Goal: Task Accomplishment & Management: Manage account settings

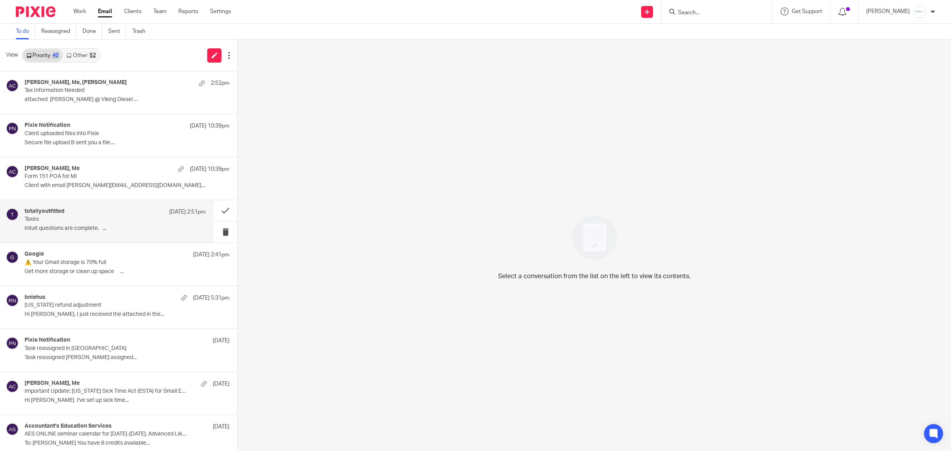
click at [79, 228] on p "Intuit questions are complete. ..." at bounding box center [115, 228] width 181 height 7
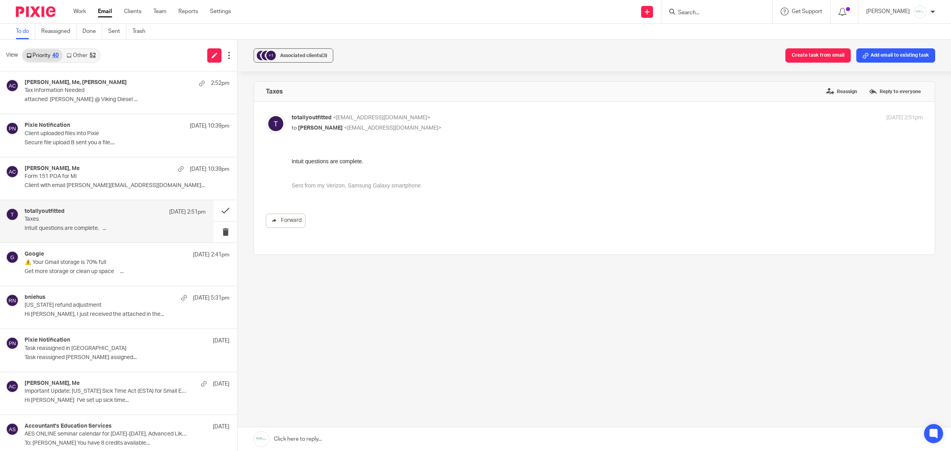
click at [334, 442] on link at bounding box center [594, 439] width 713 height 24
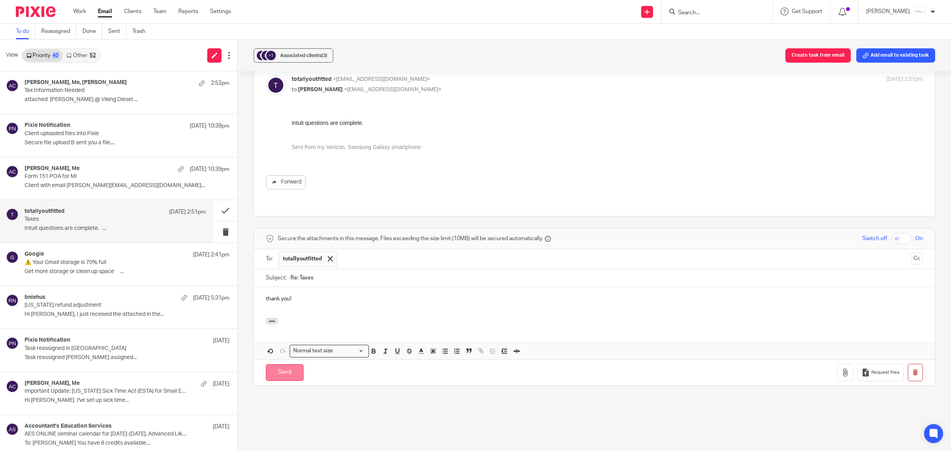
click at [283, 365] on input "Send" at bounding box center [285, 372] width 38 height 17
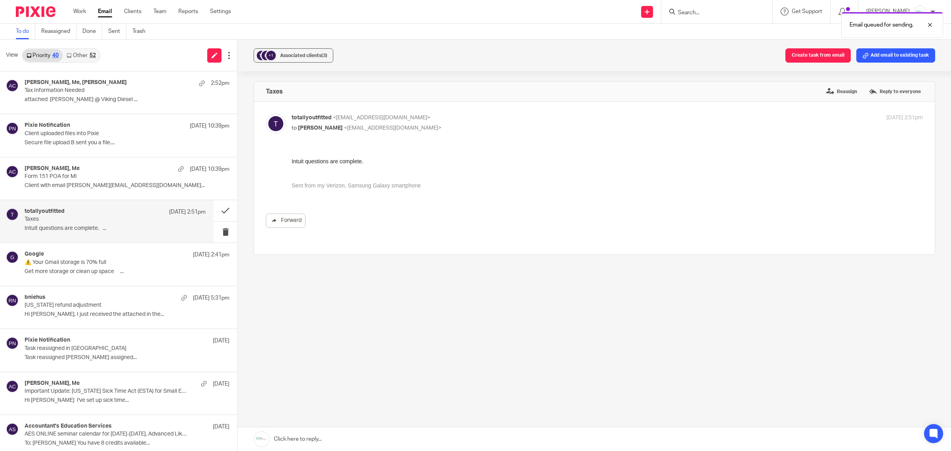
click at [612, 70] on div "+1 Associated clients (3) Create task from email Add email to existing task" at bounding box center [594, 56] width 713 height 32
click at [877, 57] on button "Add email to existing task" at bounding box center [895, 55] width 79 height 14
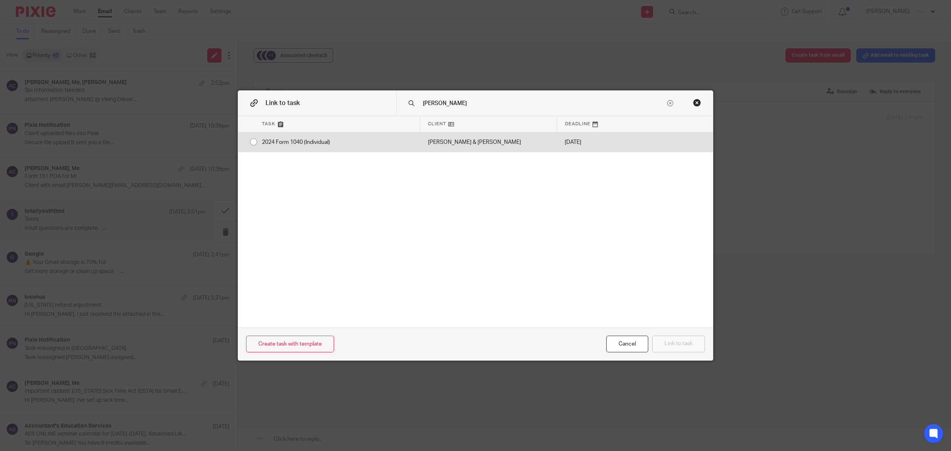
type input "holstege"
click at [261, 139] on div "2024 Form 1040 (Individual)" at bounding box center [337, 142] width 166 height 20
radio input "true"
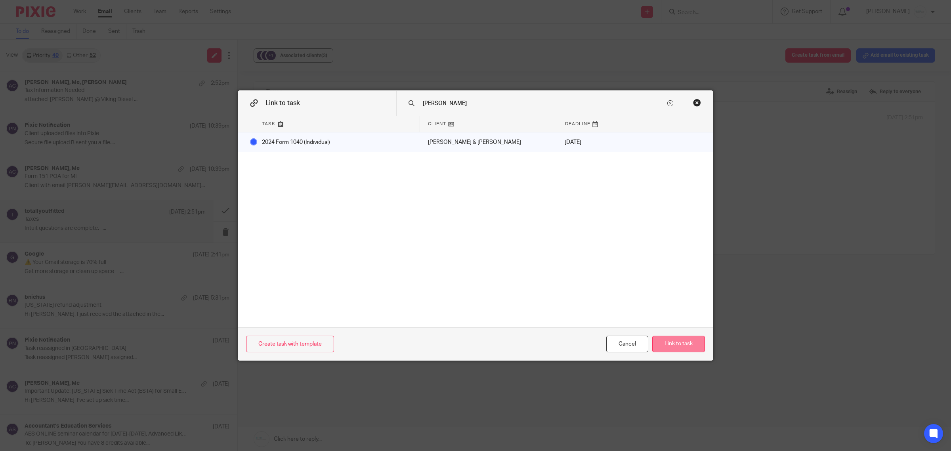
click at [689, 348] on button "Link to task" at bounding box center [678, 344] width 53 height 17
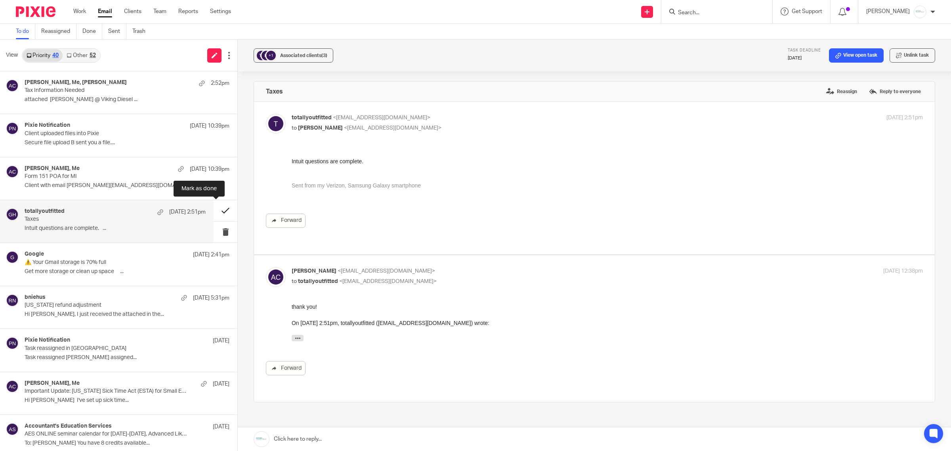
click at [215, 211] on button at bounding box center [226, 210] width 24 height 21
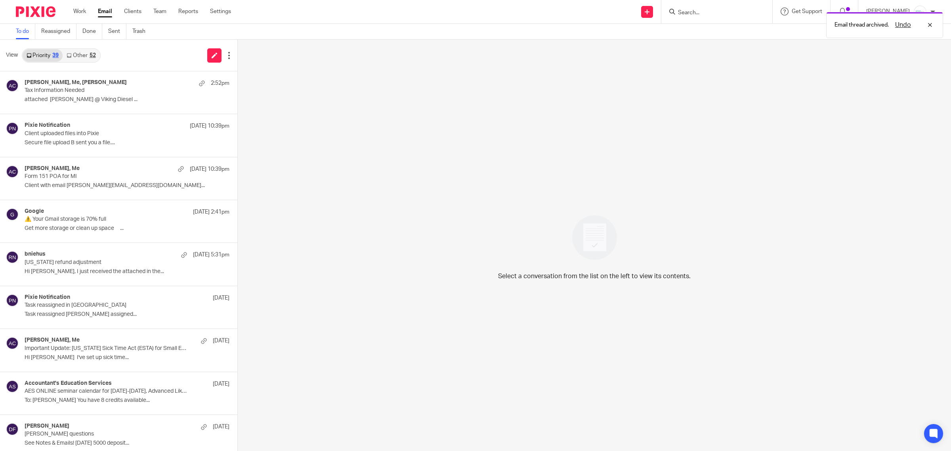
click at [80, 56] on link "Other 52" at bounding box center [81, 55] width 37 height 13
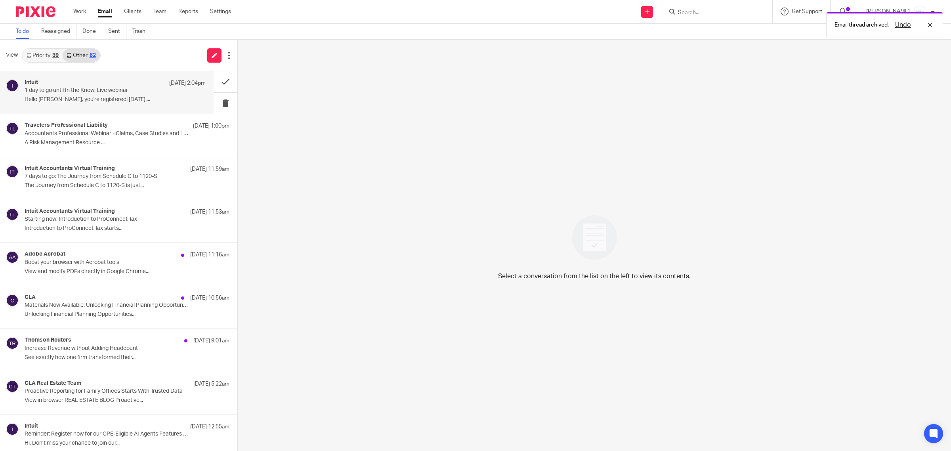
click at [52, 94] on div "Intuit Sep 17 2:04pm 1 day to go until In the Know: Live webinar Hello Amy, you…" at bounding box center [115, 92] width 181 height 27
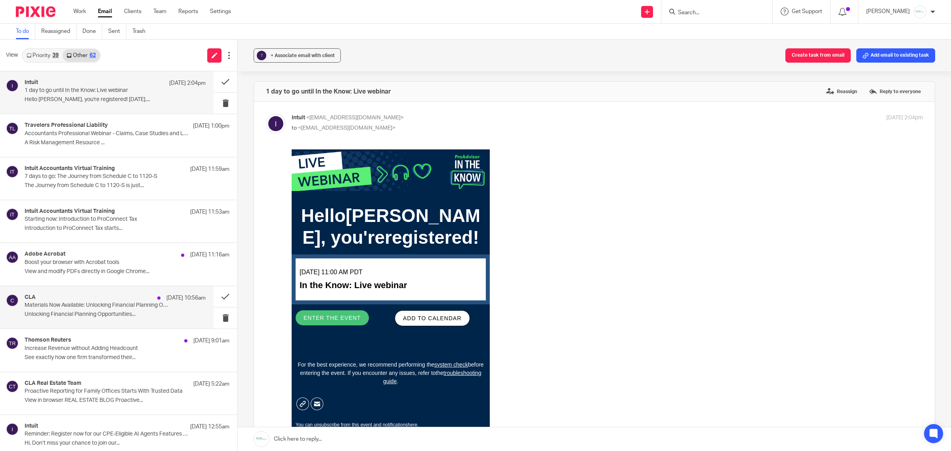
click at [90, 308] on p "Materials Now Available: Unlocking Financial Planning Opportunities Under OBBBA" at bounding box center [97, 305] width 145 height 7
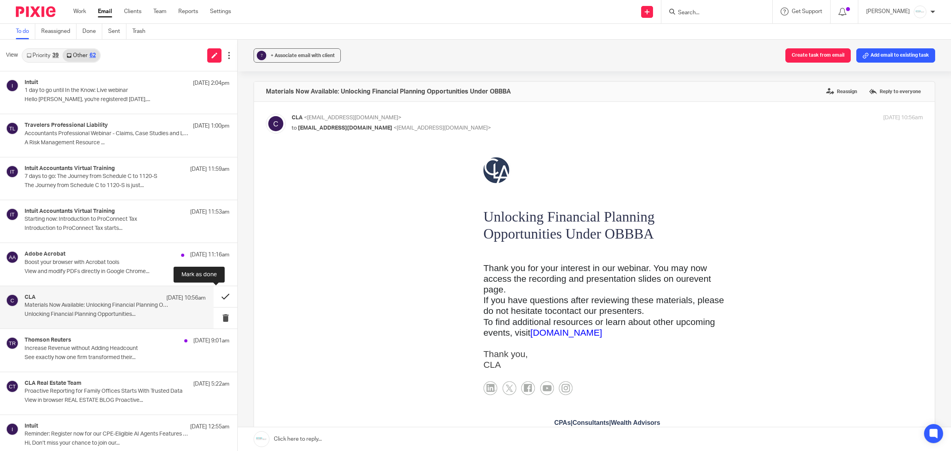
click at [220, 294] on button at bounding box center [226, 296] width 24 height 21
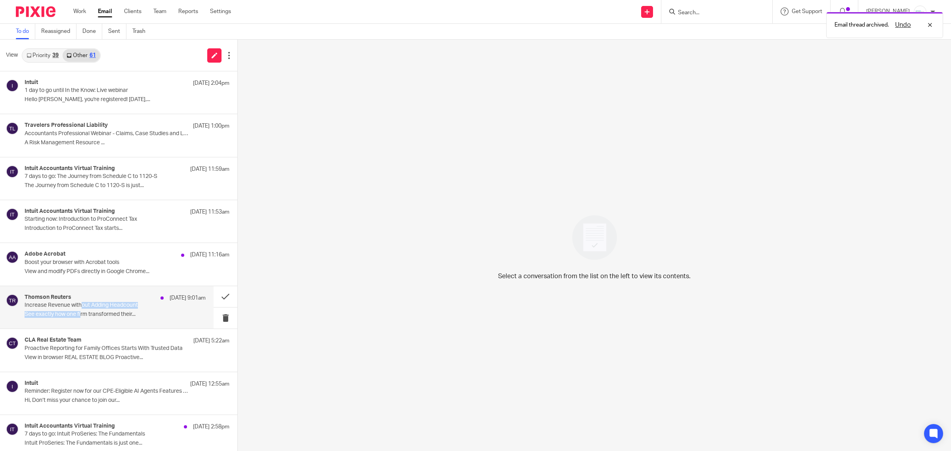
click at [81, 309] on div "Thomson Reuters Sep 17 9:01am Increase Revenue without Adding Headcount See exa…" at bounding box center [115, 307] width 181 height 27
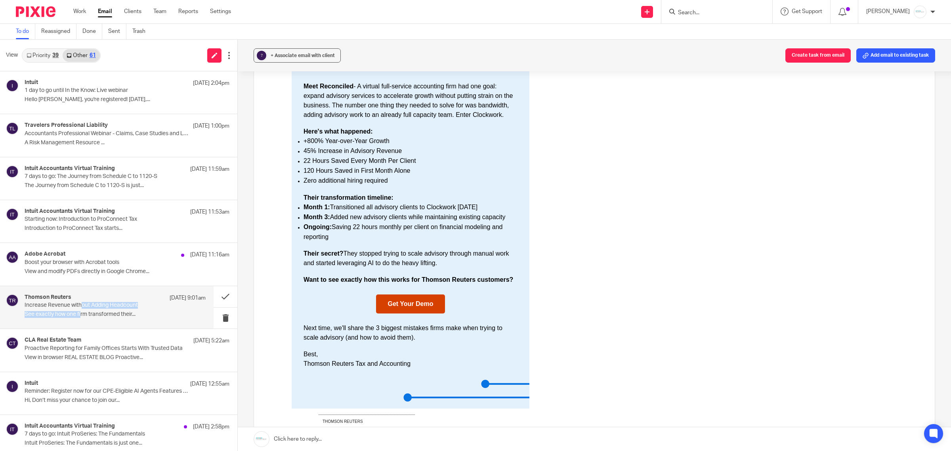
scroll to position [149, 0]
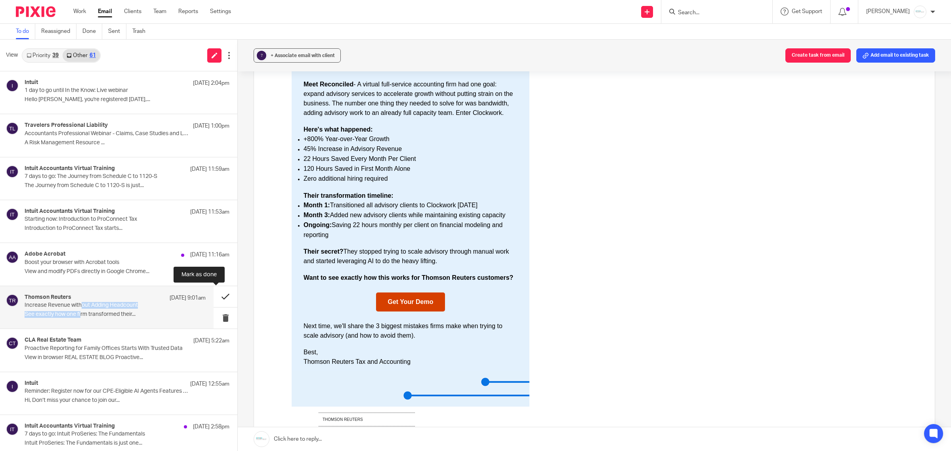
click at [217, 293] on button at bounding box center [226, 296] width 24 height 21
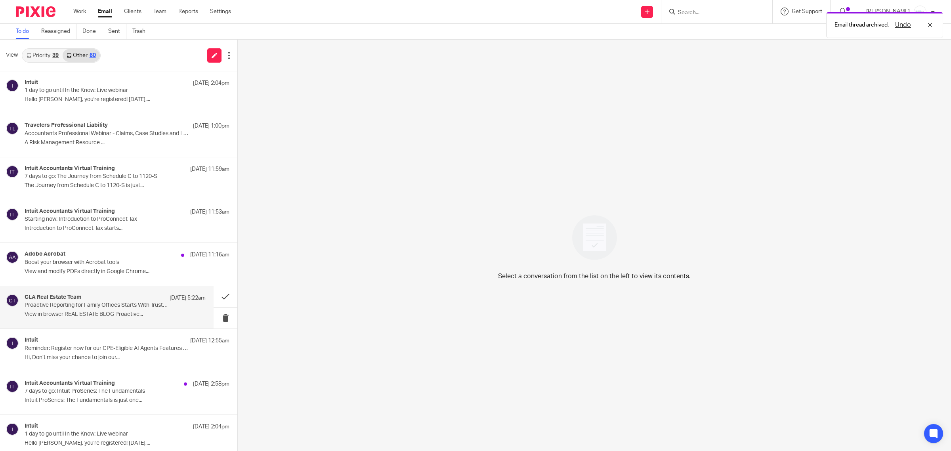
click at [139, 302] on div "CLA Real Estate Team Sep 17 5:22am" at bounding box center [115, 298] width 181 height 8
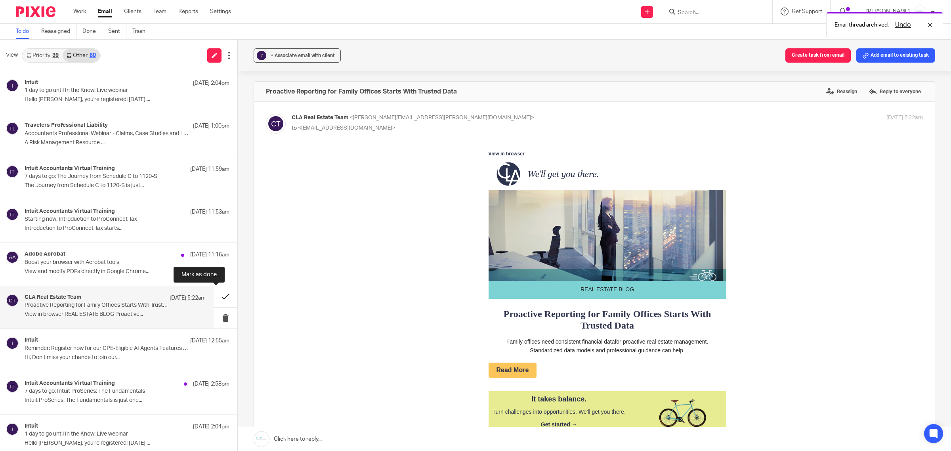
scroll to position [0, 0]
click at [217, 298] on button at bounding box center [226, 296] width 24 height 21
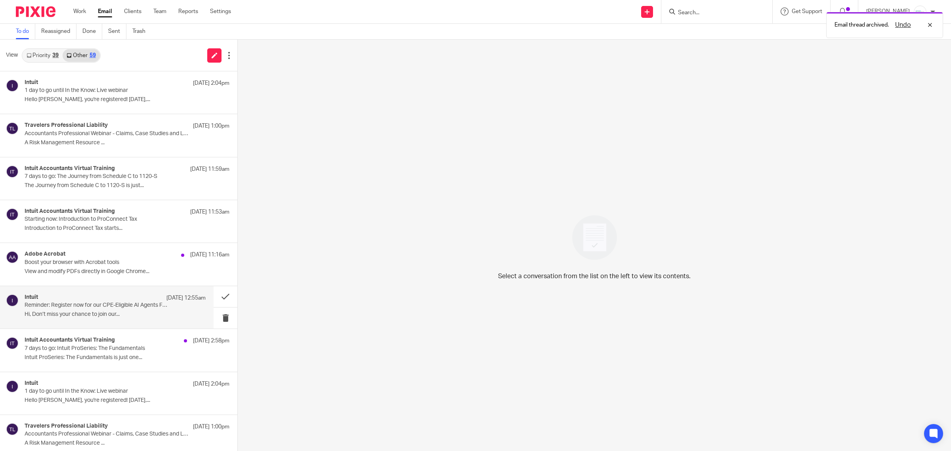
click at [63, 304] on p "Reminder: Register now for our CPE-Eligible AI Agents Features Lab" at bounding box center [97, 305] width 145 height 7
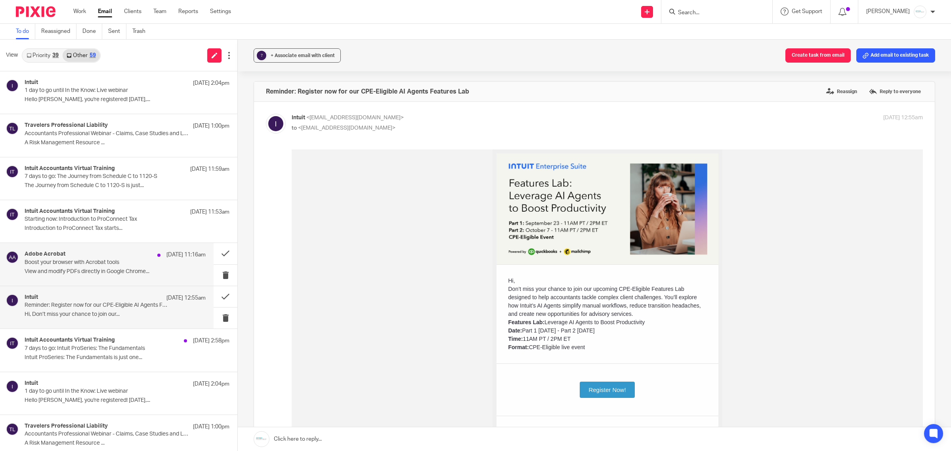
click at [100, 273] on p "View and modify PDFs directly in Google Chrome..." at bounding box center [115, 271] width 181 height 7
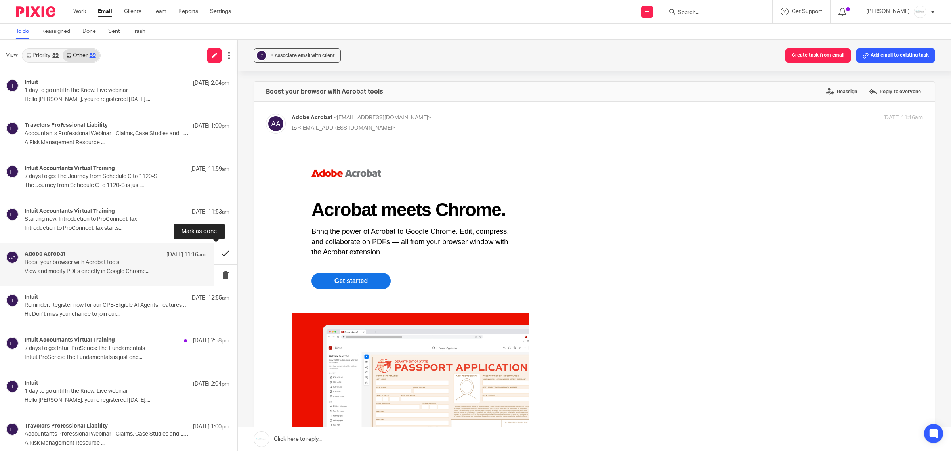
click at [214, 252] on button at bounding box center [226, 253] width 24 height 21
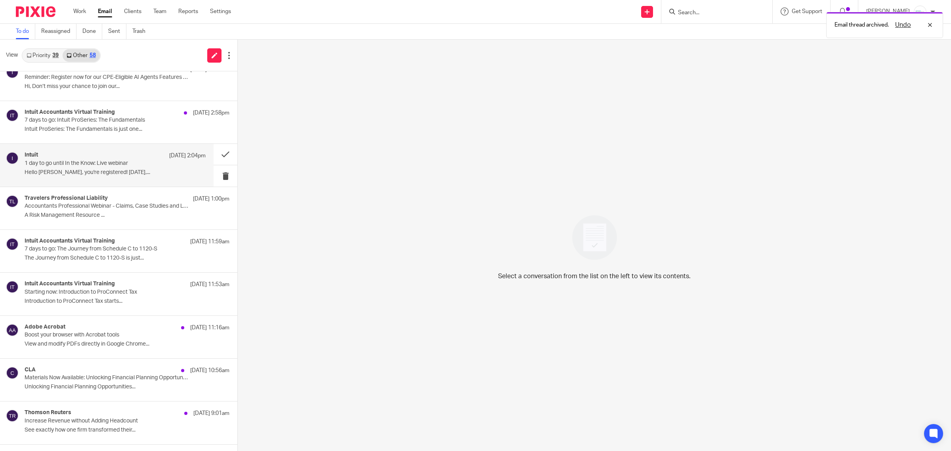
scroll to position [198, 0]
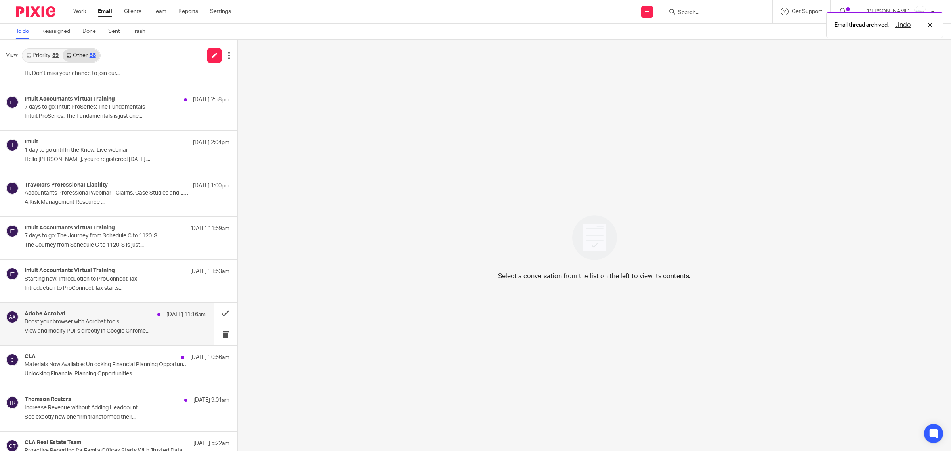
click at [82, 328] on div "Adobe Acrobat Sep 17 11:16am Boost your browser with Acrobat tools View and mod…" at bounding box center [115, 324] width 181 height 27
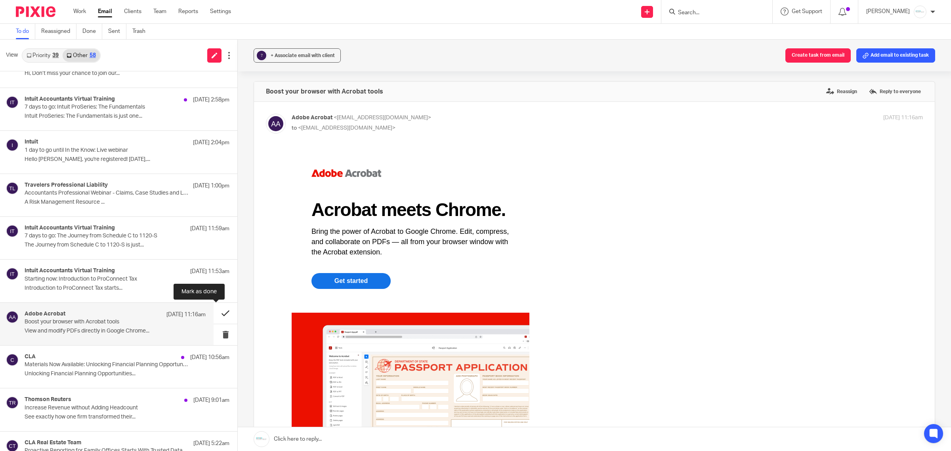
click at [218, 311] on button at bounding box center [226, 313] width 24 height 21
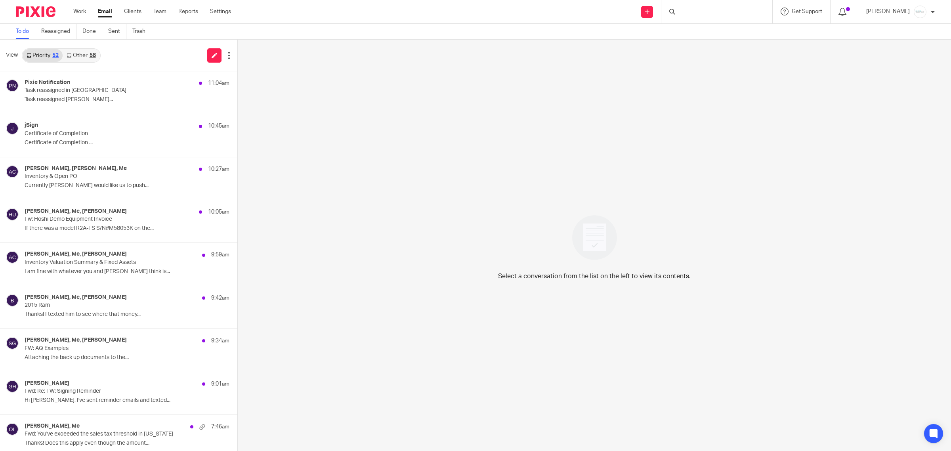
click at [84, 58] on link "Other 58" at bounding box center [81, 55] width 37 height 13
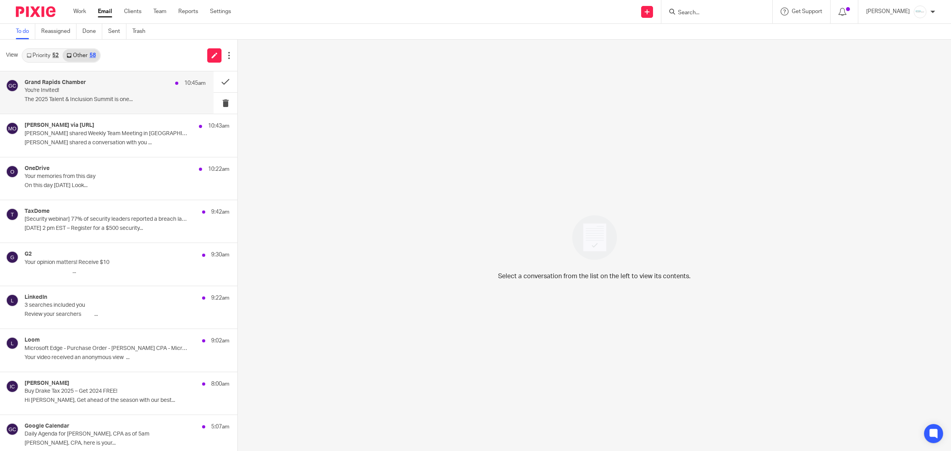
drag, startPoint x: 69, startPoint y: 92, endPoint x: 97, endPoint y: 94, distance: 28.2
click at [70, 92] on p "You're Invited!" at bounding box center [97, 90] width 145 height 7
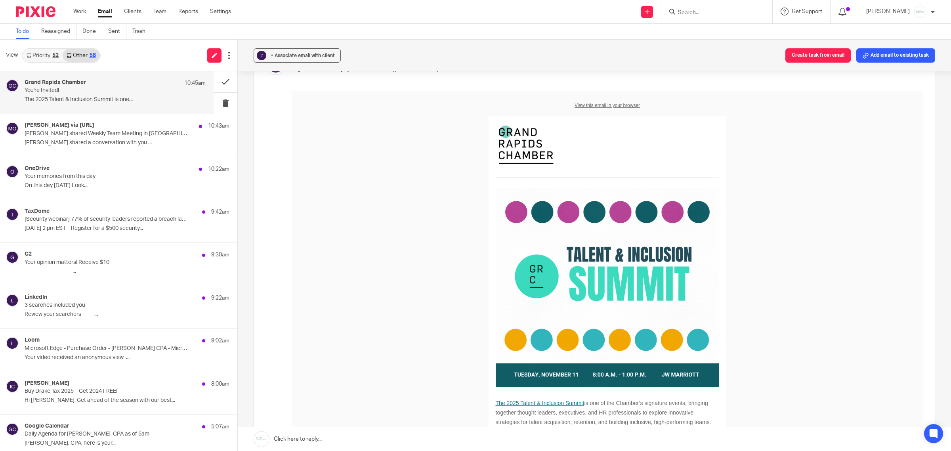
scroll to position [149, 0]
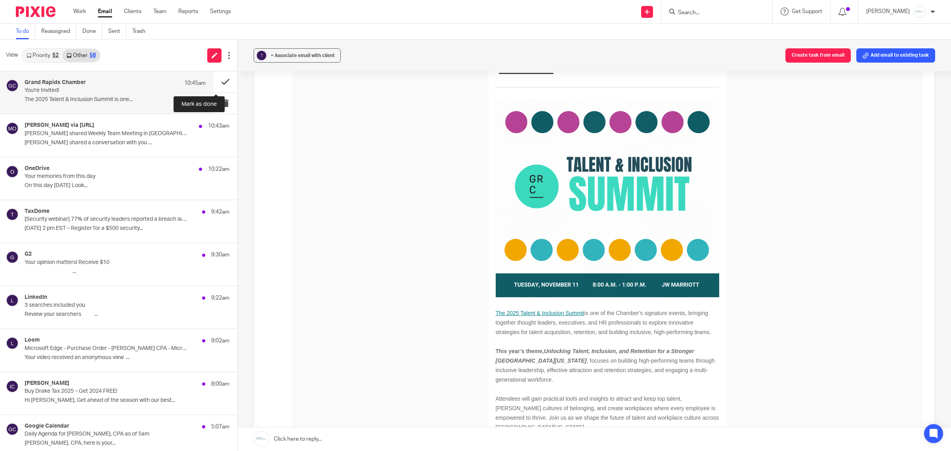
click at [217, 86] on button at bounding box center [226, 81] width 24 height 21
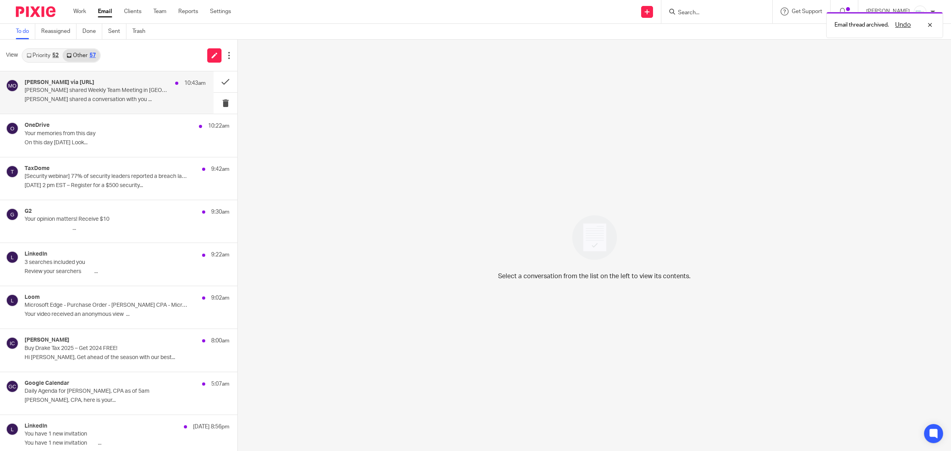
click at [72, 96] on div "Melissa Wander via Otter.ai 10:43am Melissa Wander shared Weekly Team Meeting i…" at bounding box center [115, 92] width 181 height 27
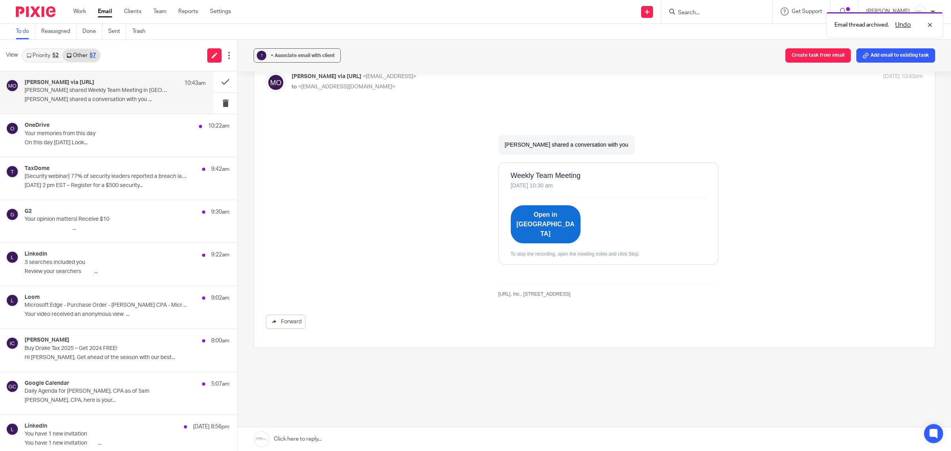
scroll to position [0, 0]
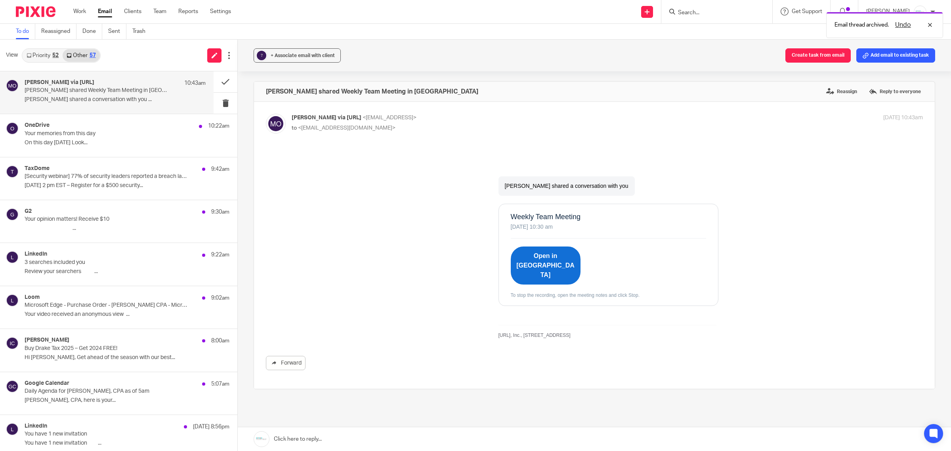
click at [542, 257] on link "Open in Otter" at bounding box center [546, 265] width 70 height 38
click at [214, 80] on button at bounding box center [226, 81] width 24 height 21
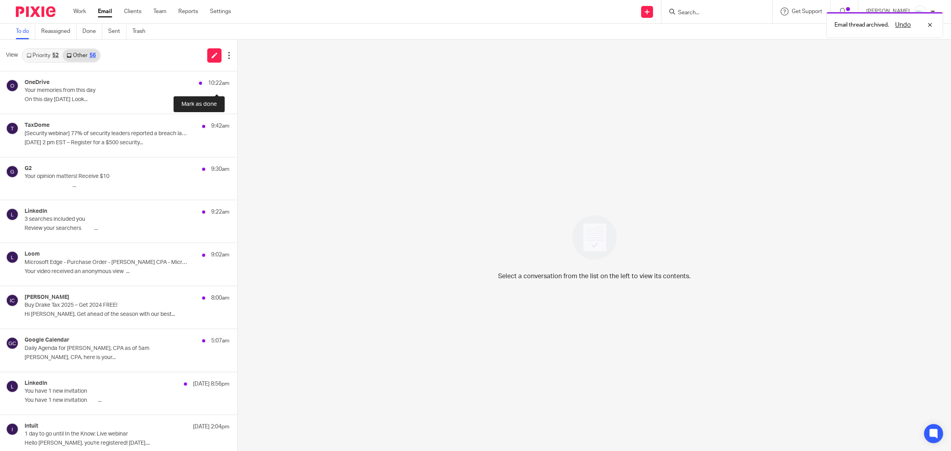
click at [237, 80] on button at bounding box center [240, 81] width 6 height 21
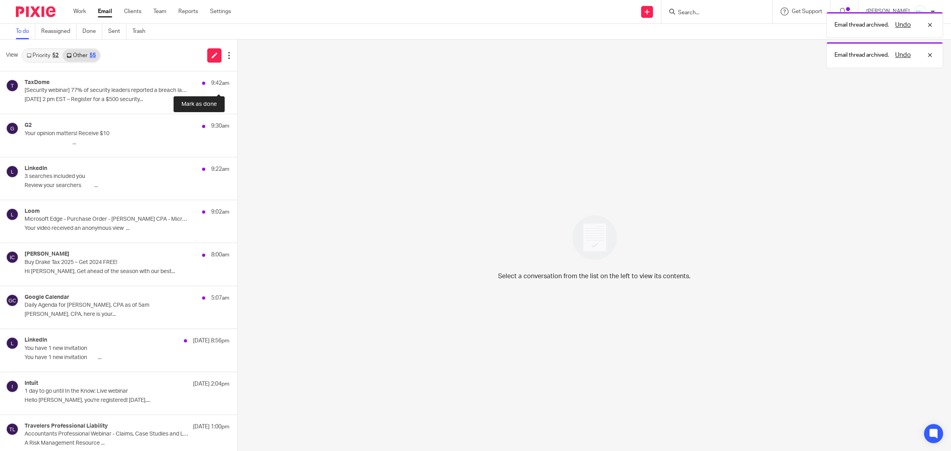
click at [237, 80] on button at bounding box center [240, 81] width 6 height 21
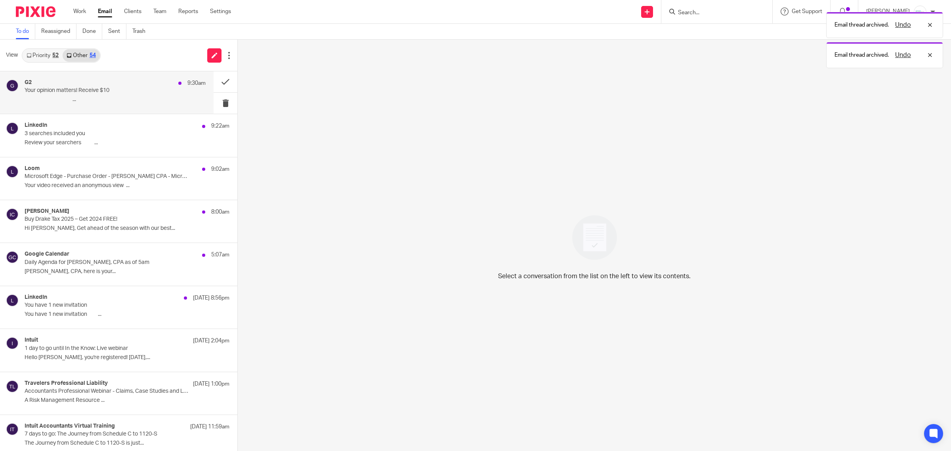
click at [100, 94] on div "G2 9:30am Your opinion matters! Receive $10  ­͏  ­͏  ­͏  ­͏  ­͏  ­͏  ­͏  ­͏  ­͏…" at bounding box center [115, 92] width 181 height 27
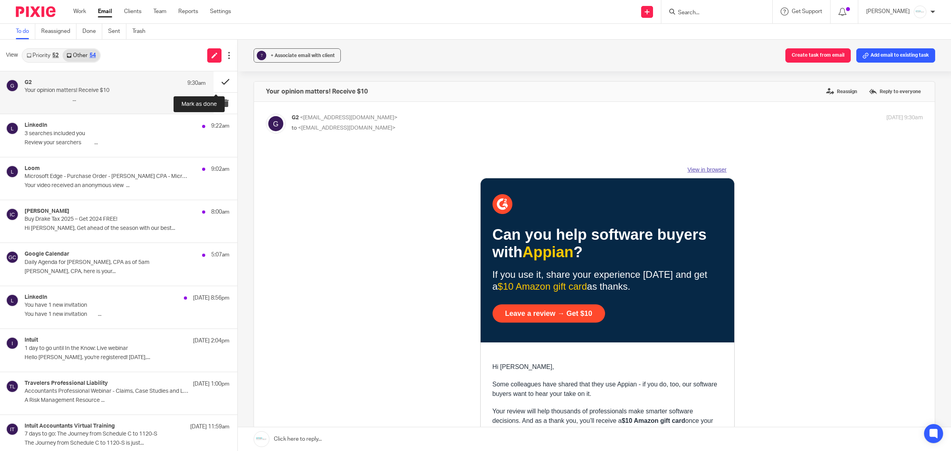
click at [214, 78] on button at bounding box center [226, 81] width 24 height 21
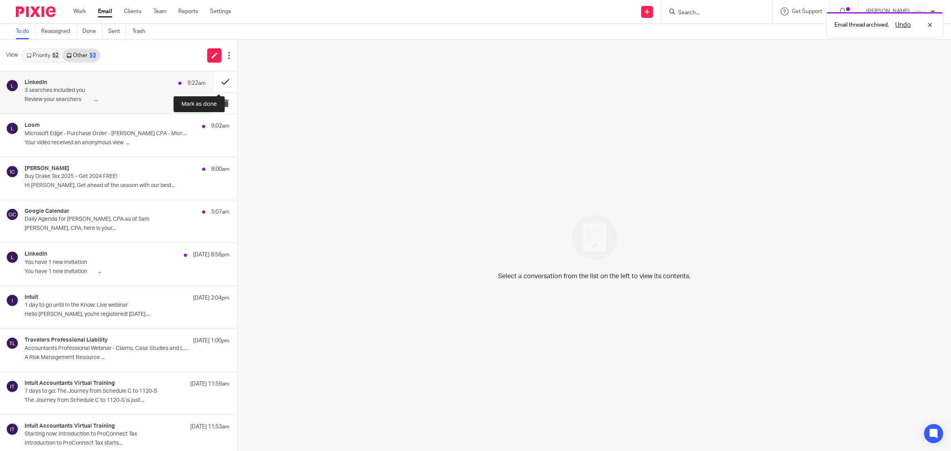
click at [215, 78] on button at bounding box center [226, 81] width 24 height 21
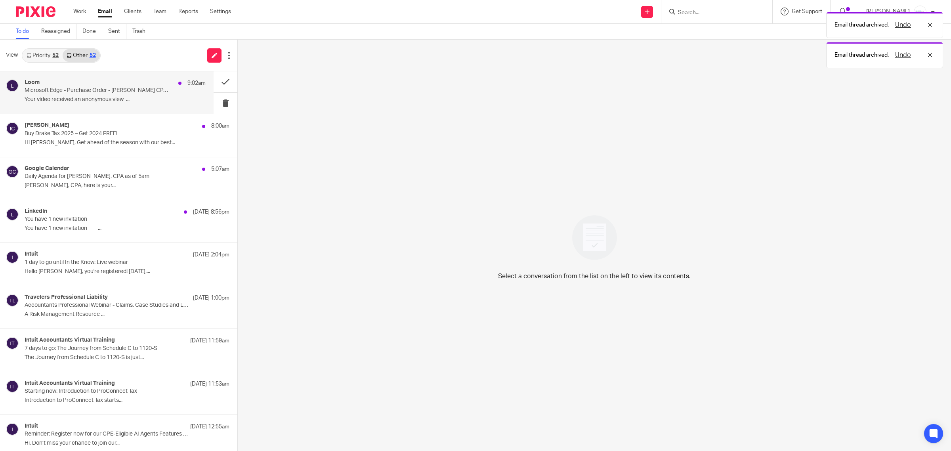
click at [122, 85] on div "Loom 9:02am" at bounding box center [115, 83] width 181 height 8
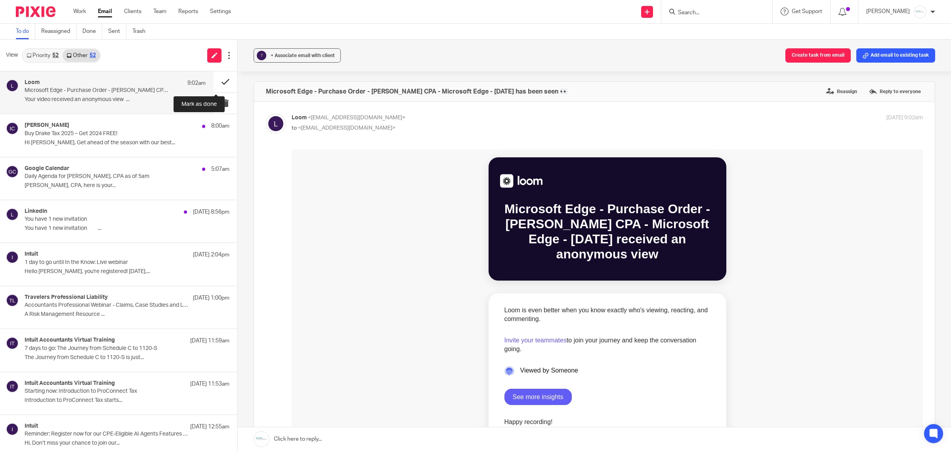
click at [214, 86] on button at bounding box center [226, 81] width 24 height 21
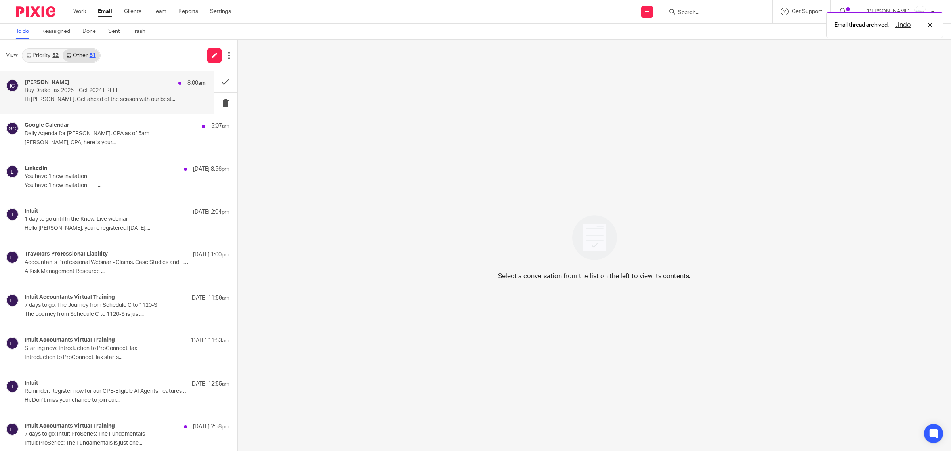
click at [76, 95] on div "Isaac Carrion 8:00am Buy Drake Tax 2025 – Get 2024 FREE! Hi Amy, Get ahead of t…" at bounding box center [115, 92] width 181 height 27
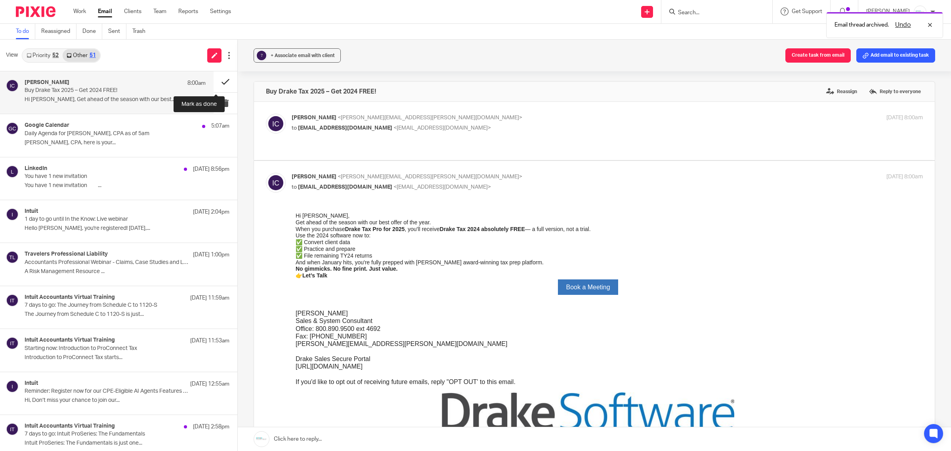
click at [214, 84] on button at bounding box center [226, 81] width 24 height 21
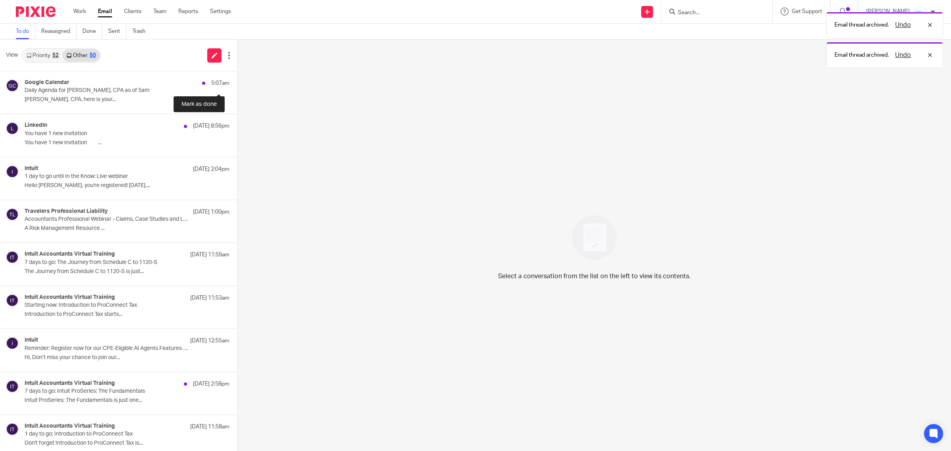
click at [237, 84] on button at bounding box center [240, 81] width 6 height 21
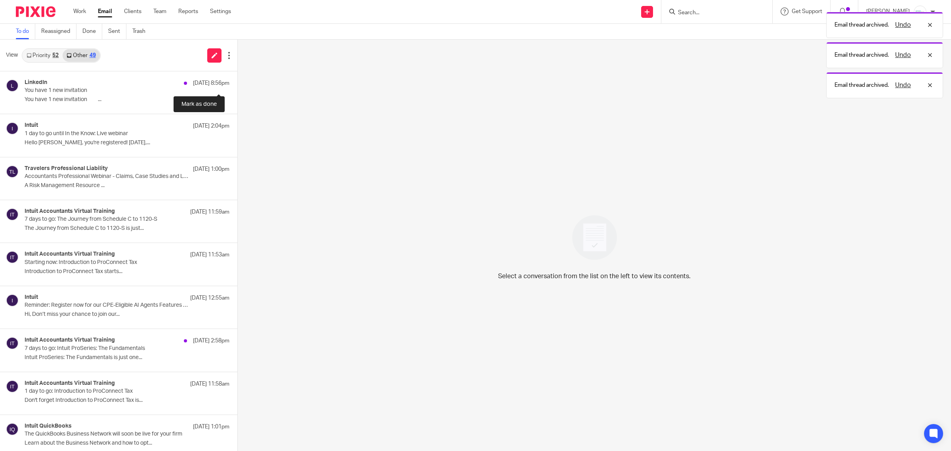
click at [237, 84] on button at bounding box center [240, 81] width 6 height 21
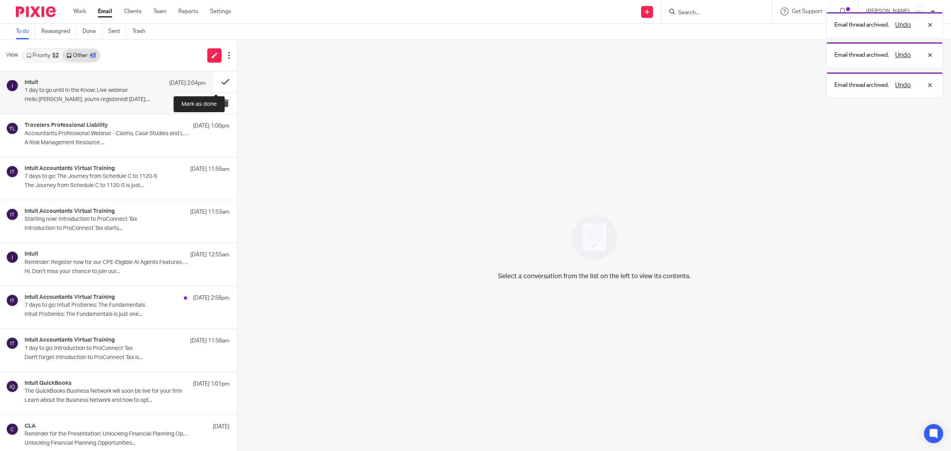
click at [214, 83] on button at bounding box center [226, 81] width 24 height 21
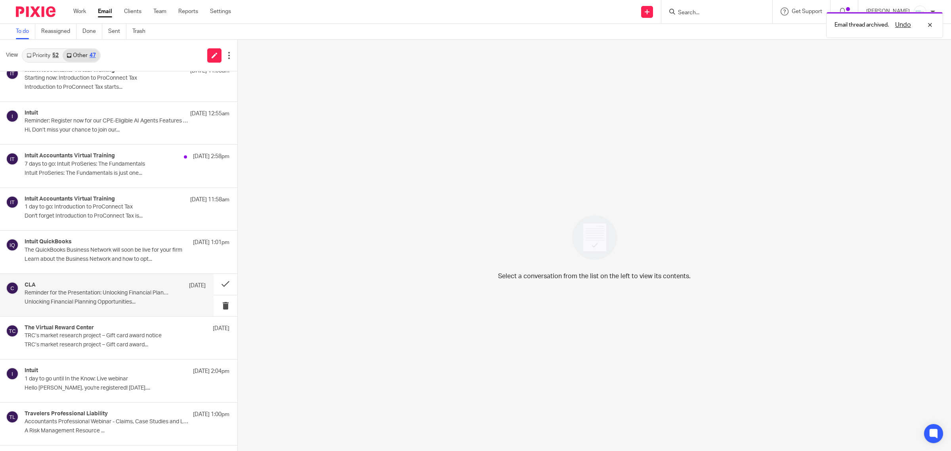
scroll to position [99, 0]
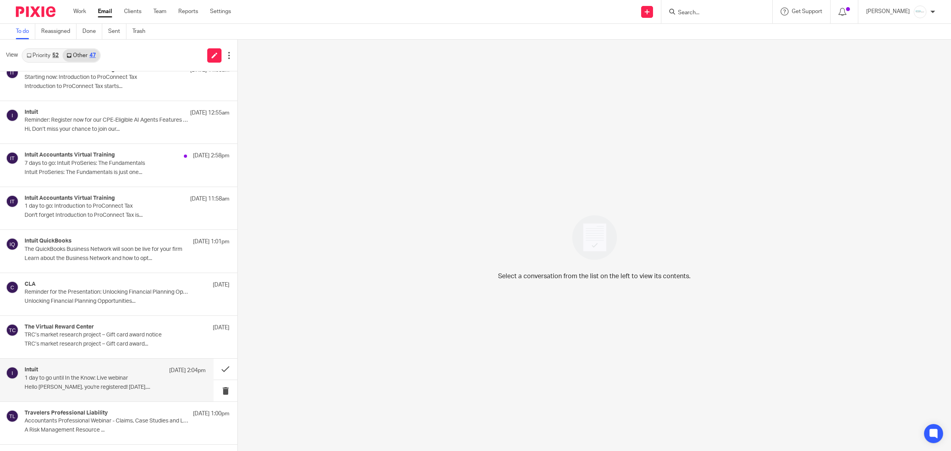
click at [92, 375] on p "1 day to go until In the Know: Live webinar" at bounding box center [97, 378] width 145 height 7
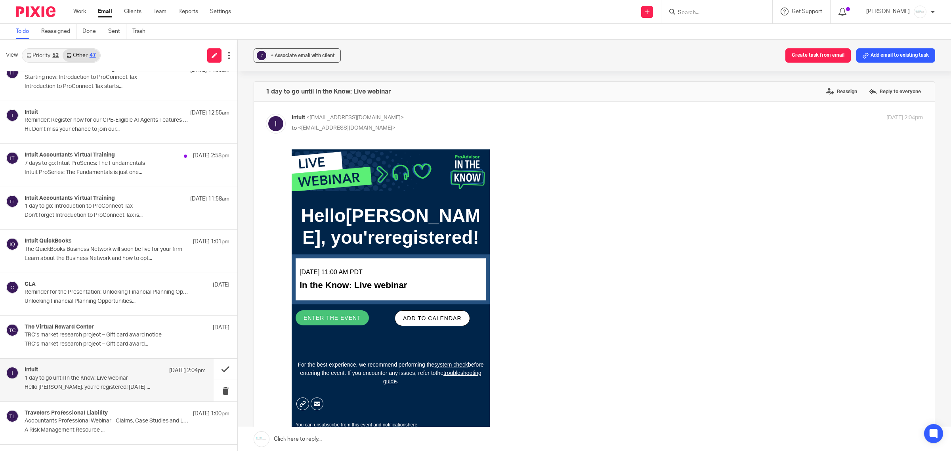
scroll to position [0, 0]
click at [214, 373] on button at bounding box center [226, 369] width 24 height 21
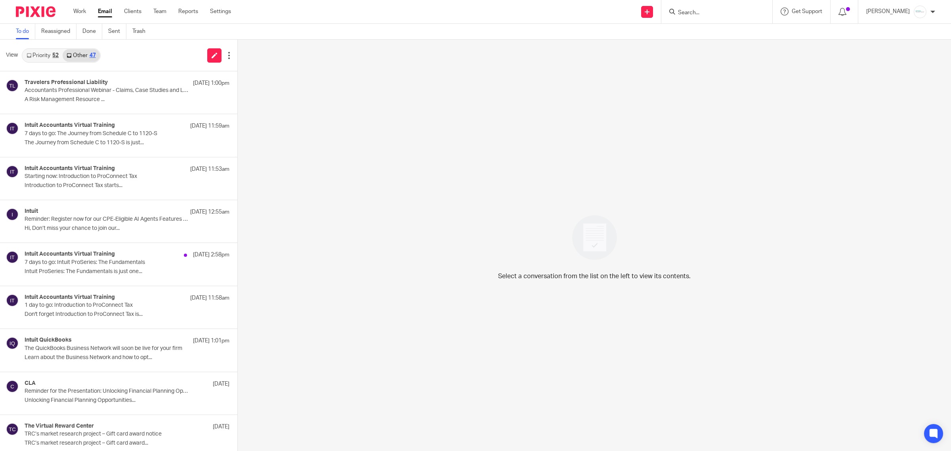
click at [38, 50] on link "Priority 52" at bounding box center [43, 55] width 40 height 13
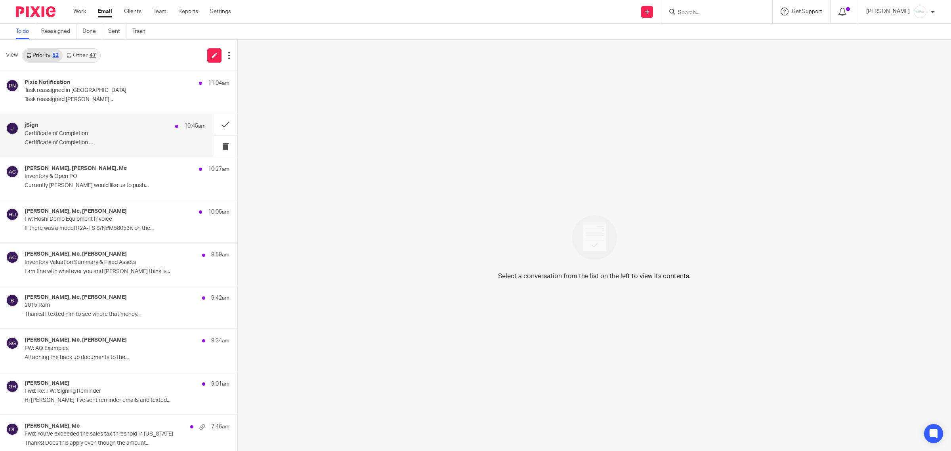
click at [69, 141] on p "Certificate of Completion ..." at bounding box center [115, 142] width 181 height 7
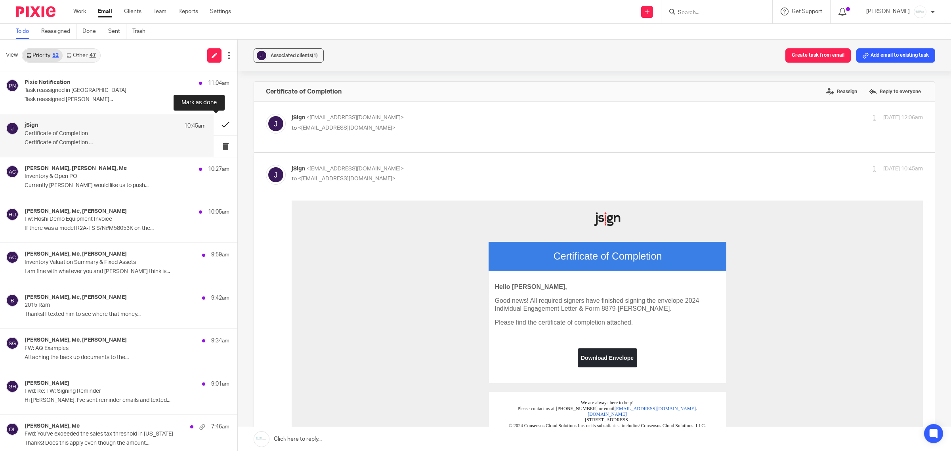
click at [217, 122] on button at bounding box center [226, 124] width 24 height 21
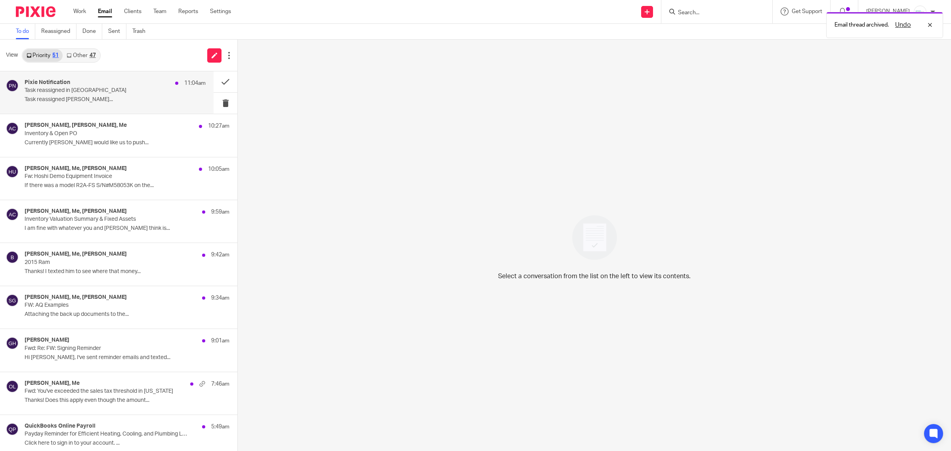
click at [69, 80] on h4 "Pixie Notification" at bounding box center [48, 82] width 46 height 7
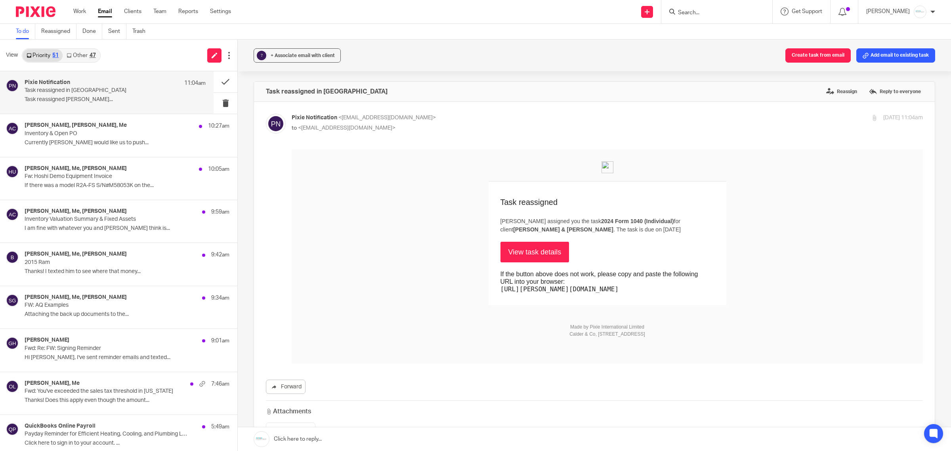
click at [532, 255] on link "View task details" at bounding box center [534, 252] width 69 height 21
click at [124, 227] on p "I am fine with whatever you and Dave think is..." at bounding box center [115, 228] width 181 height 7
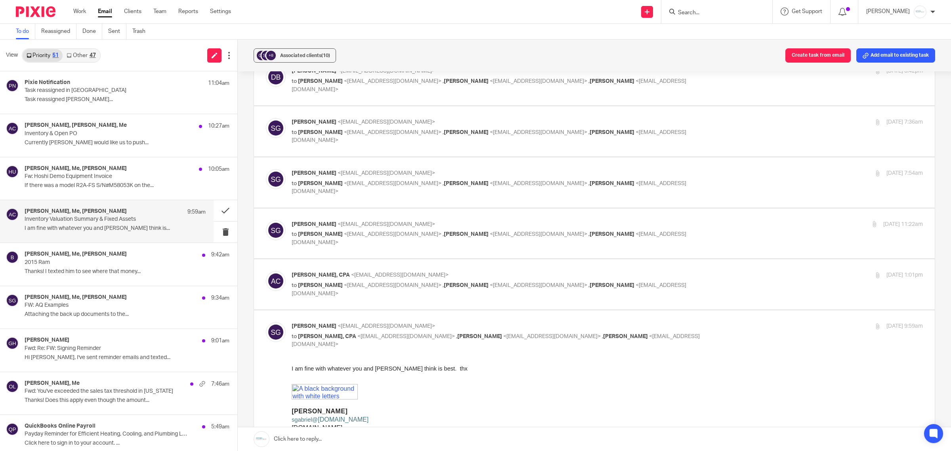
scroll to position [198, 0]
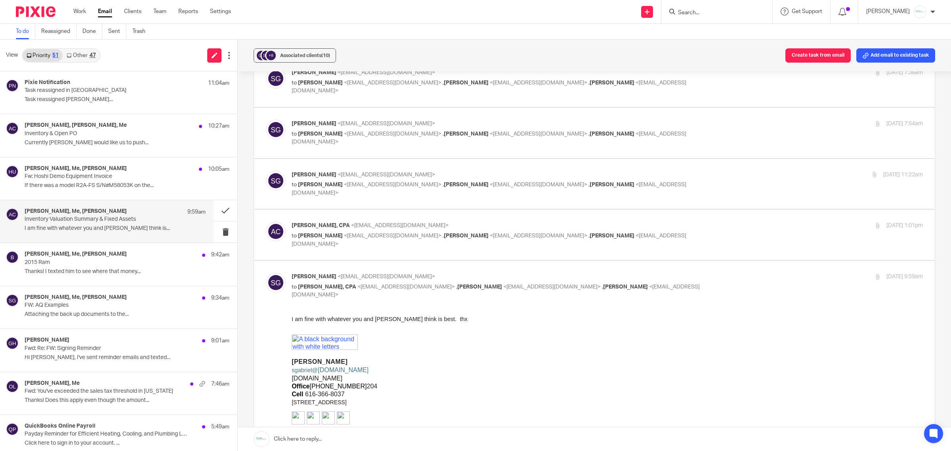
click at [491, 245] on div "Amy L Corfixsen, CPA <amylcpa@gmail.com> to Scott Gabriel <sgabriel@gabrielgrp.…" at bounding box center [594, 235] width 657 height 27
click at [493, 231] on div "Amy L Corfixsen, CPA <amylcpa@gmail.com> to Scott Gabriel <sgabriel@gabrielgrp.…" at bounding box center [502, 235] width 421 height 27
checkbox input "true"
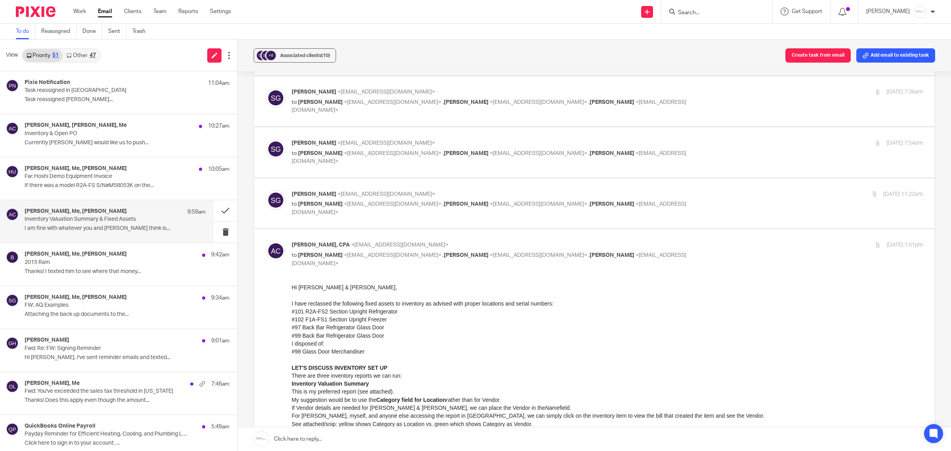
scroll to position [129, 0]
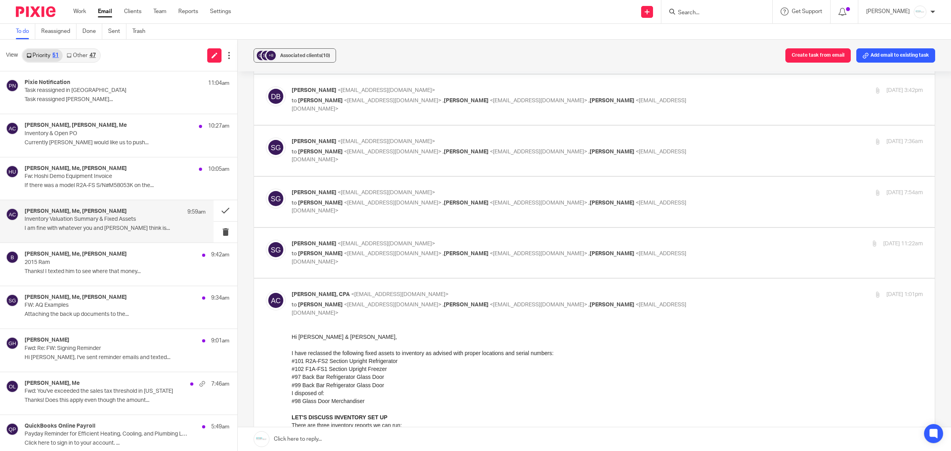
click at [387, 244] on span "<sgabriel@gabrielgrp.com>" at bounding box center [386, 244] width 97 height 6
checkbox input "true"
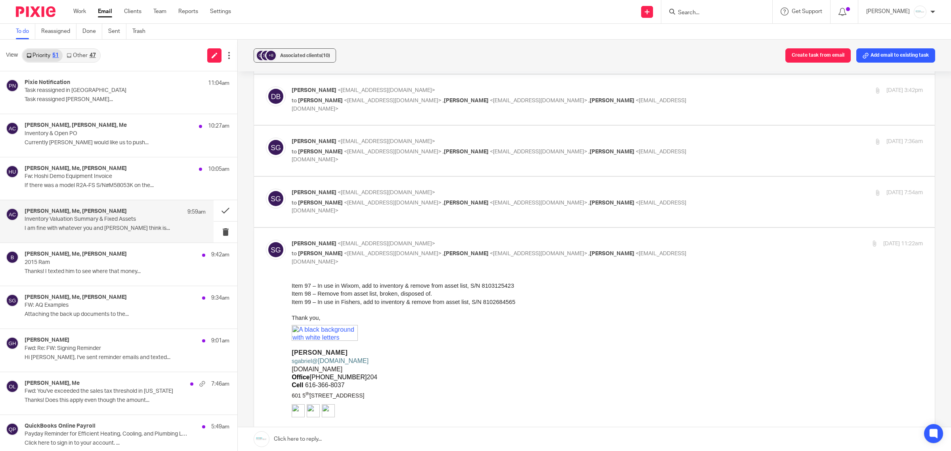
scroll to position [0, 0]
click at [425, 194] on p "Scott Gabriel <sgabriel@gabrielgrp.com>" at bounding box center [502, 193] width 421 height 8
checkbox input "true"
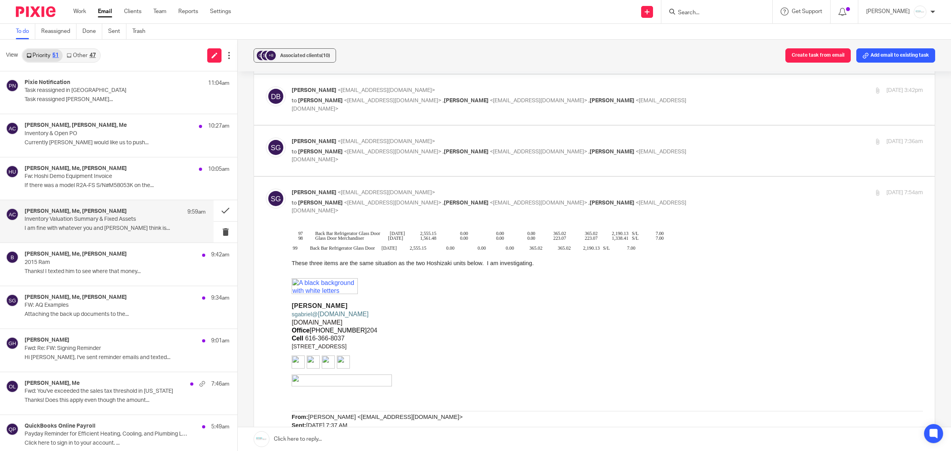
click at [490, 153] on span "<amylcpa@gmail.com>" at bounding box center [538, 152] width 97 height 6
checkbox input "true"
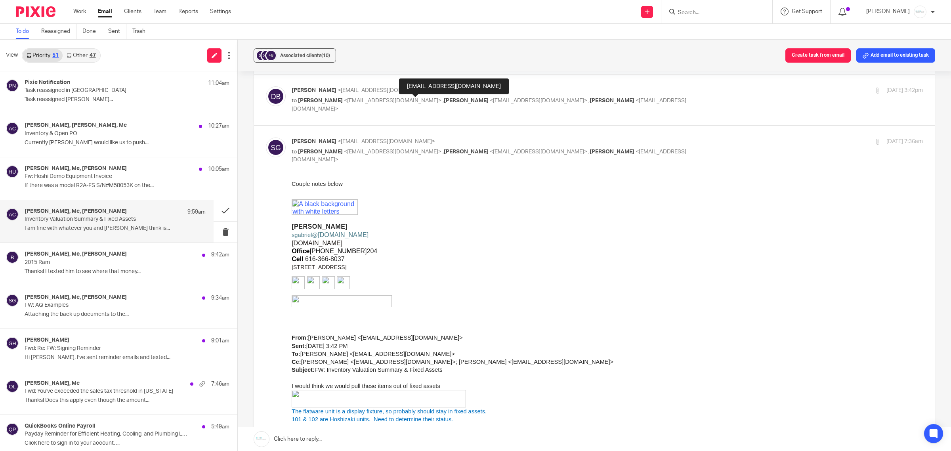
click at [444, 99] on span "[PERSON_NAME]" at bounding box center [466, 101] width 45 height 6
checkbox input "true"
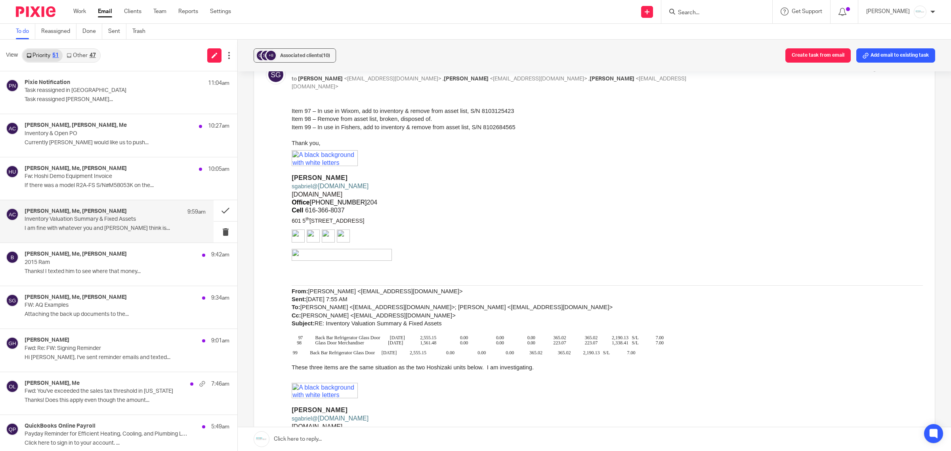
click at [401, 445] on link at bounding box center [594, 439] width 713 height 24
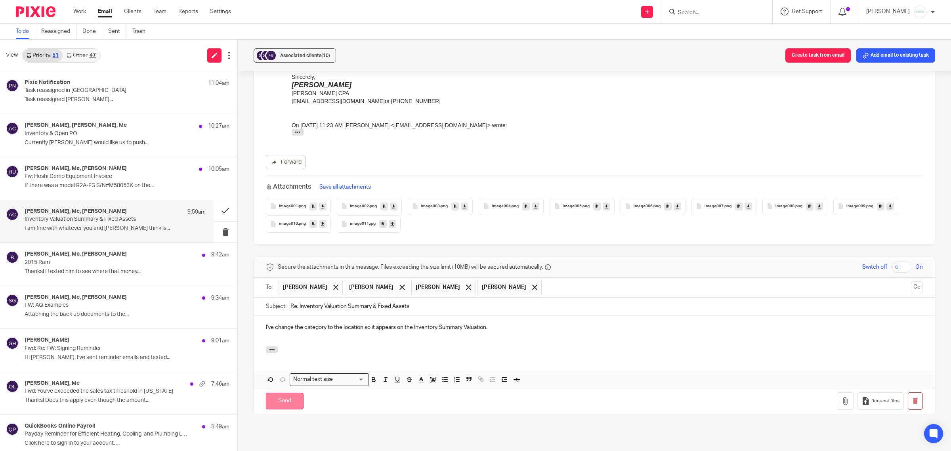
click at [284, 393] on input "Send" at bounding box center [285, 401] width 38 height 17
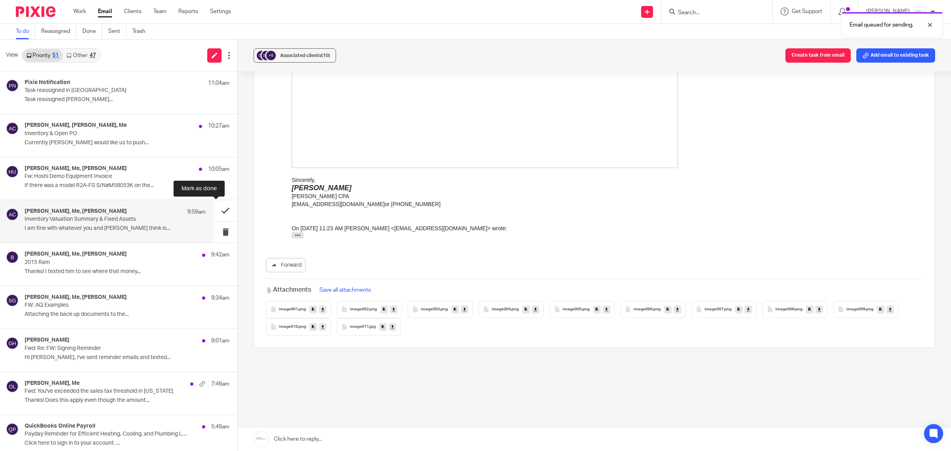
scroll to position [5981, 0]
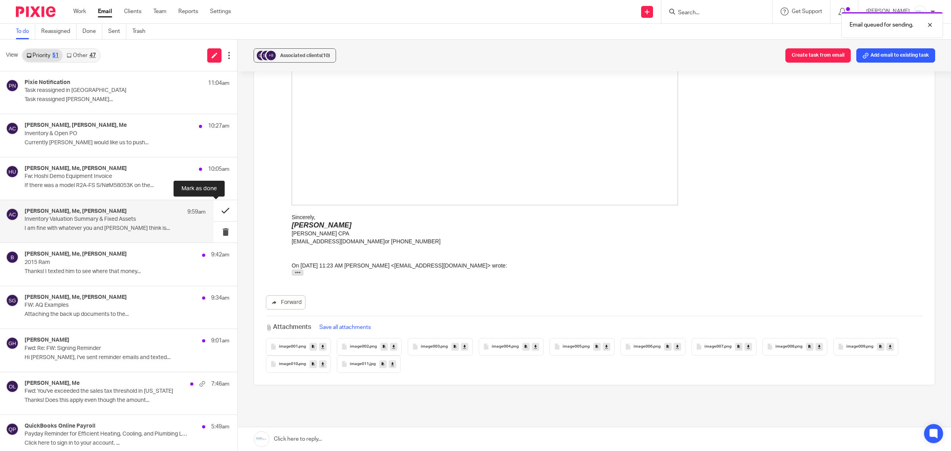
click at [214, 211] on button at bounding box center [226, 210] width 24 height 21
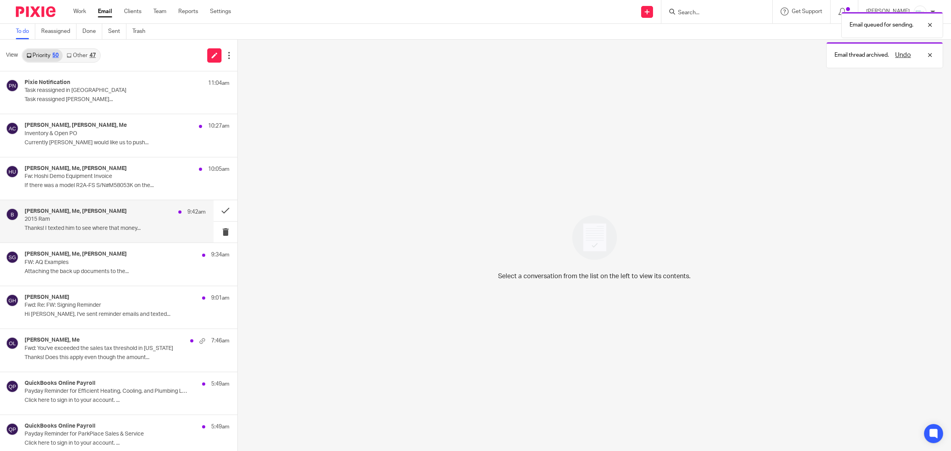
click at [74, 212] on h4 "Donna Ferguson, Me, Bill" at bounding box center [76, 211] width 102 height 7
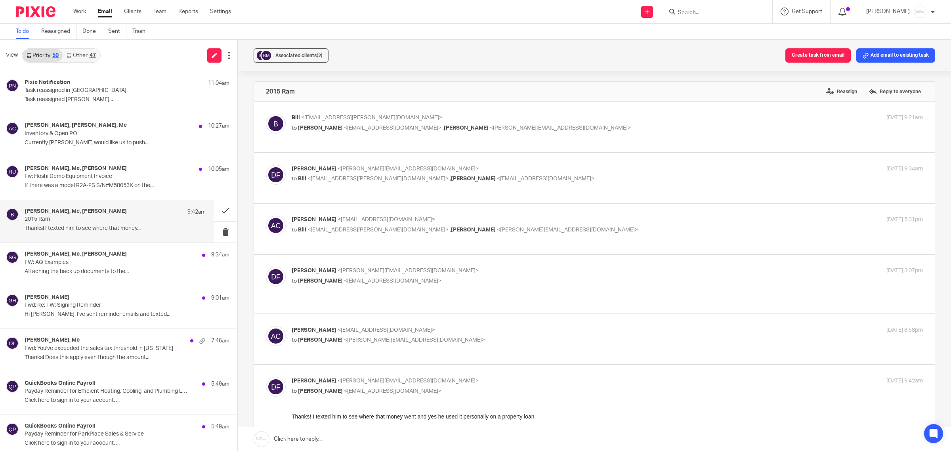
scroll to position [50, 0]
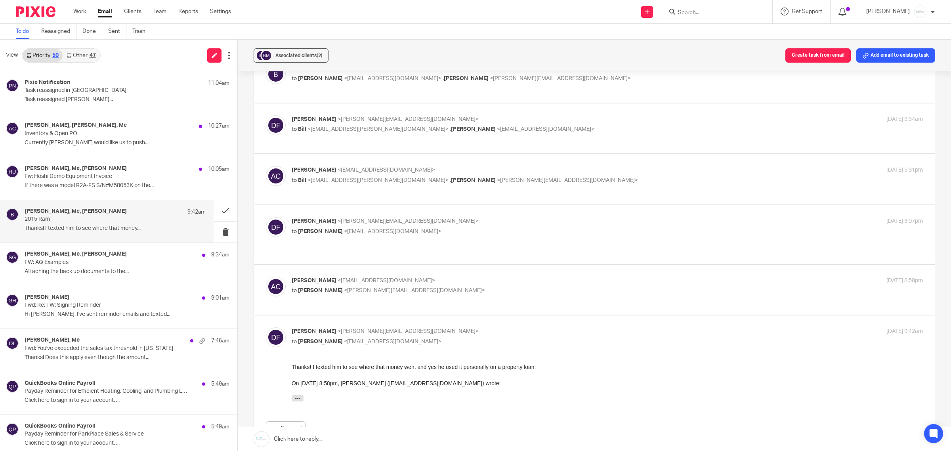
click at [314, 440] on link at bounding box center [594, 439] width 713 height 24
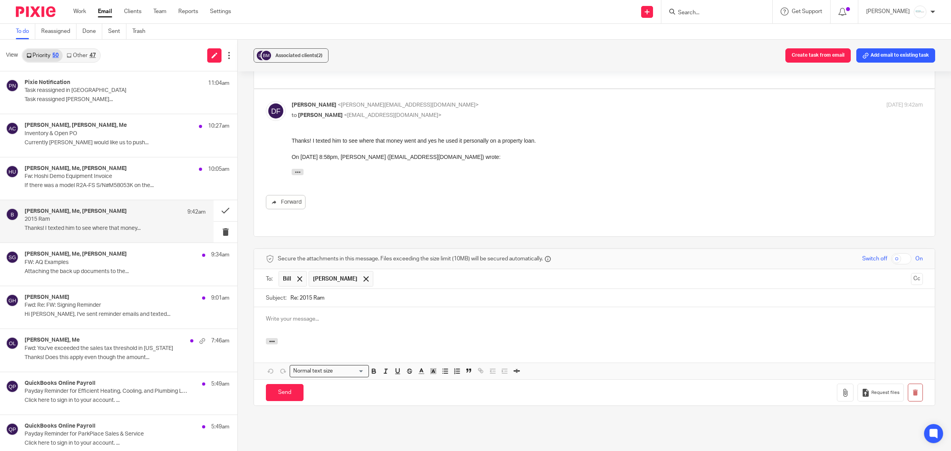
scroll to position [0, 0]
click at [276, 384] on input "Send" at bounding box center [285, 392] width 38 height 17
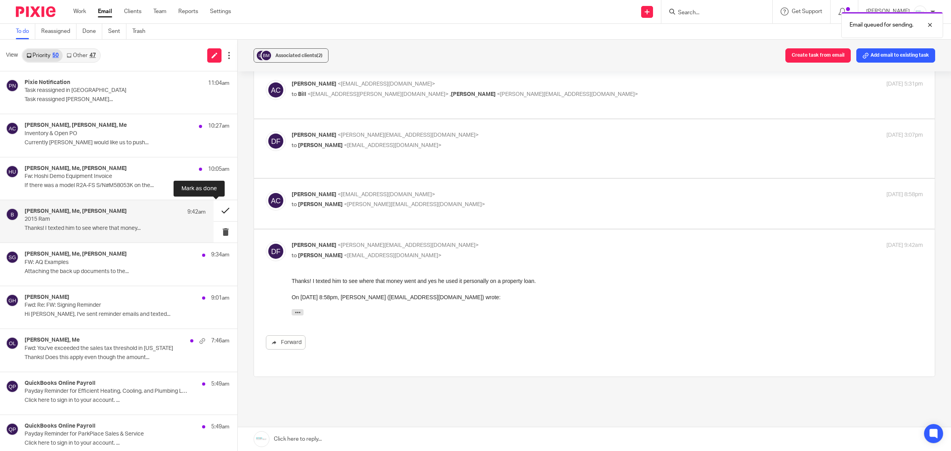
click at [216, 209] on button at bounding box center [226, 210] width 24 height 21
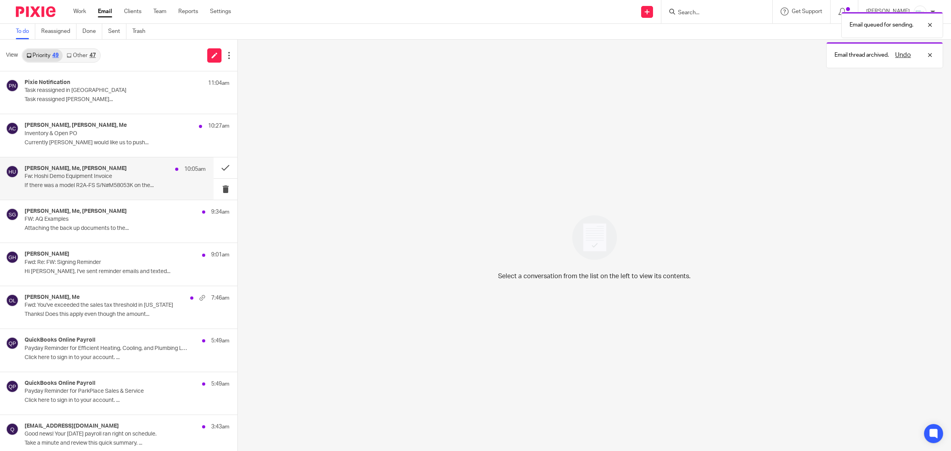
click at [88, 167] on h4 "Scott Gabriel, Me, Holly Utting" at bounding box center [76, 168] width 102 height 7
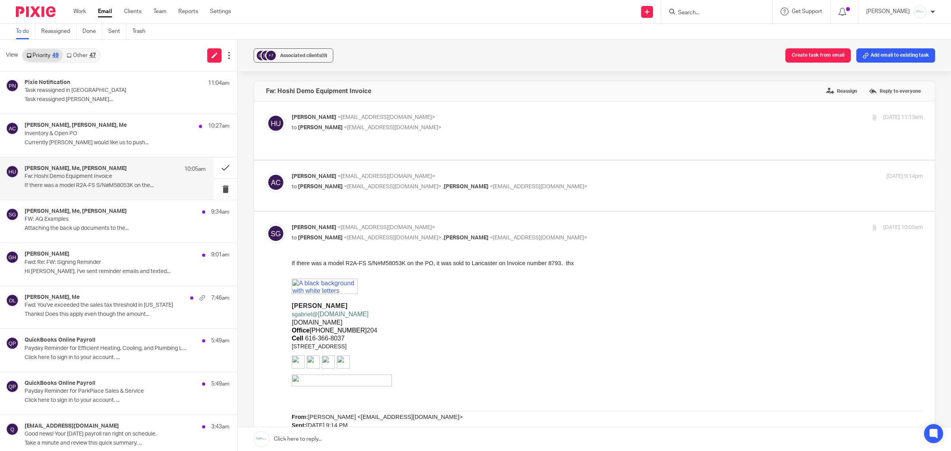
scroll to position [0, 0]
click at [389, 122] on div "Holly Utting <hollyutting@att.net> to Amy Corfixsen <amylcpa@gmail.com>" at bounding box center [502, 123] width 421 height 18
checkbox input "true"
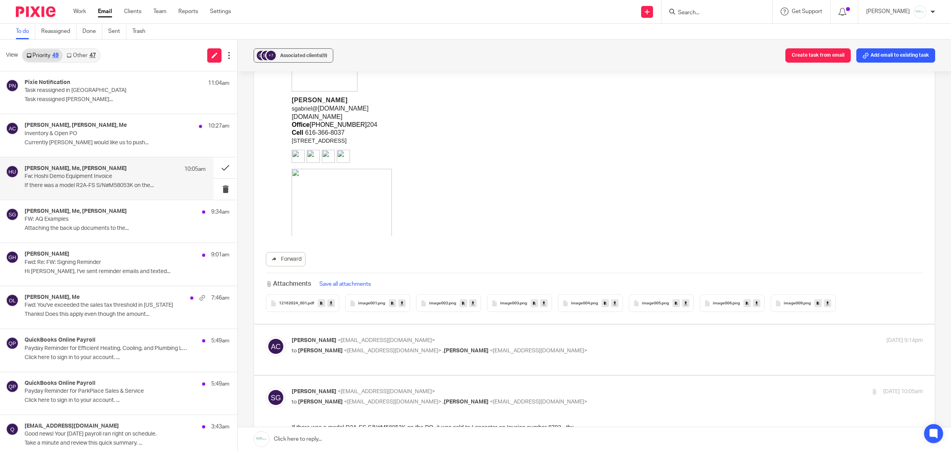
scroll to position [693, 0]
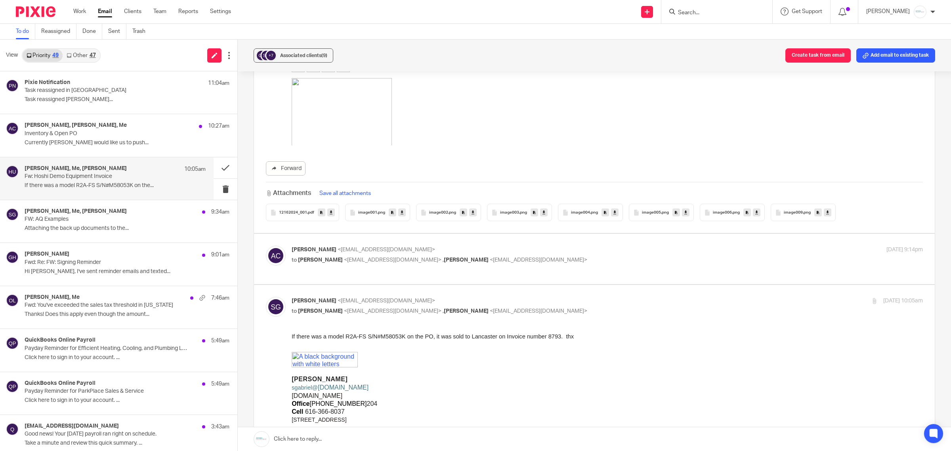
drag, startPoint x: 460, startPoint y: 262, endPoint x: 495, endPoint y: 260, distance: 35.0
click at [490, 262] on span "<sgabriel@gabrielgrp.com>" at bounding box center [538, 260] width 97 height 6
checkbox input "true"
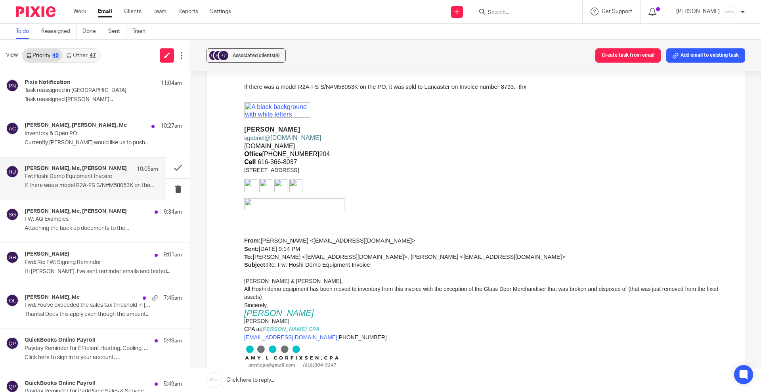
scroll to position [1058, 0]
click at [328, 380] on link at bounding box center [475, 380] width 571 height 24
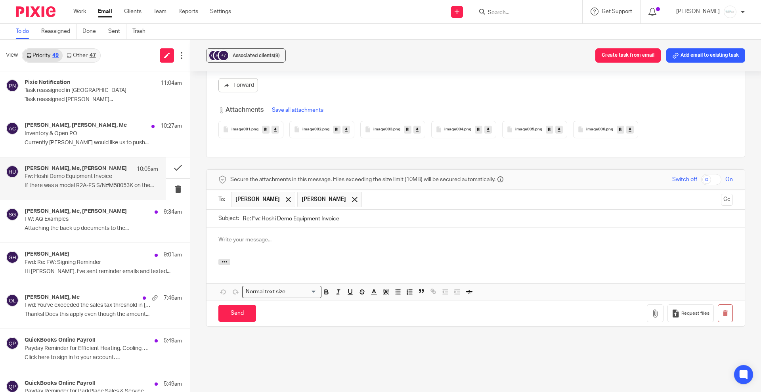
scroll to position [0, 0]
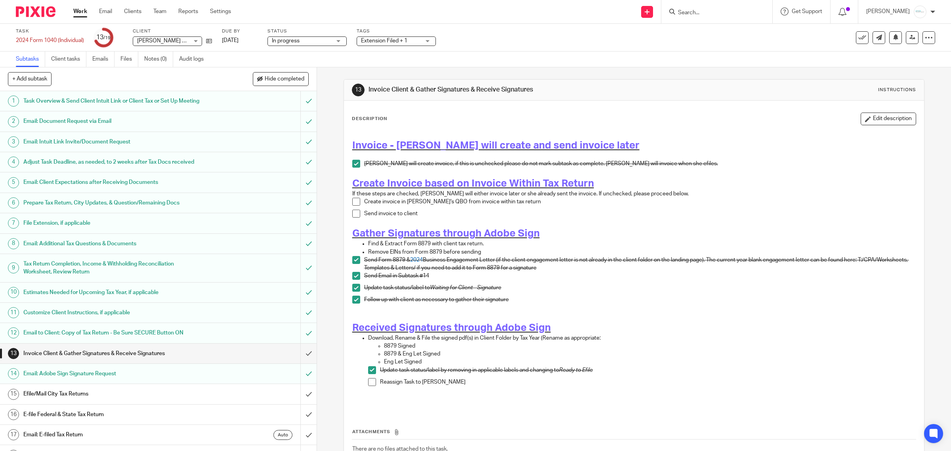
drag, startPoint x: 353, startPoint y: 199, endPoint x: 353, endPoint y: 208, distance: 9.1
click at [353, 199] on span at bounding box center [356, 202] width 8 height 8
click at [353, 209] on li "Create invoice in Amy's QBO from invoice within tax return" at bounding box center [634, 204] width 564 height 12
click at [353, 216] on span at bounding box center [356, 214] width 8 height 8
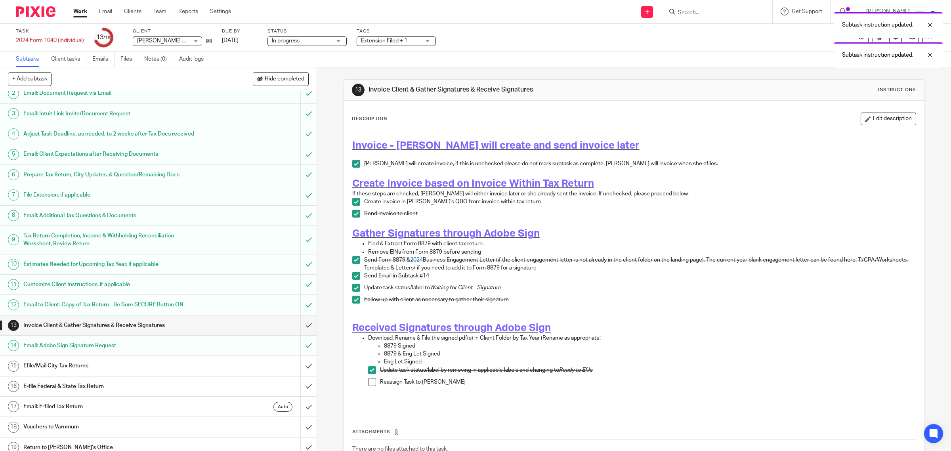
scroll to position [53, 0]
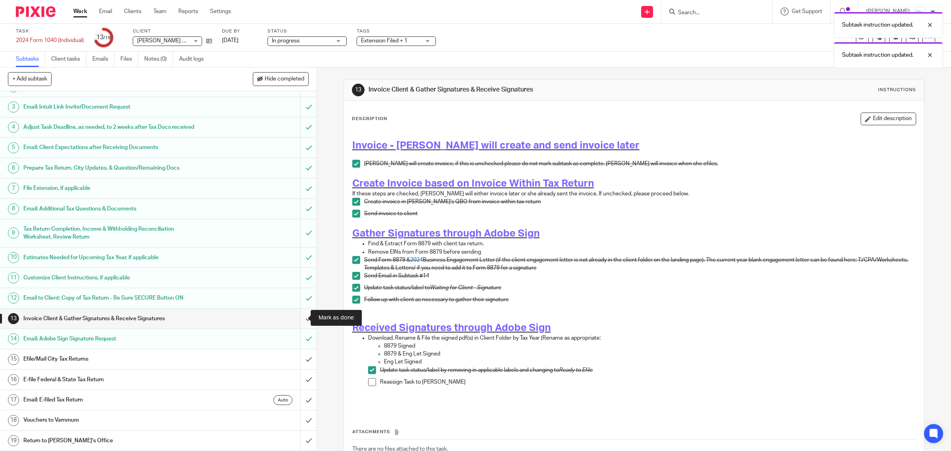
click at [296, 315] on input "submit" at bounding box center [158, 319] width 317 height 20
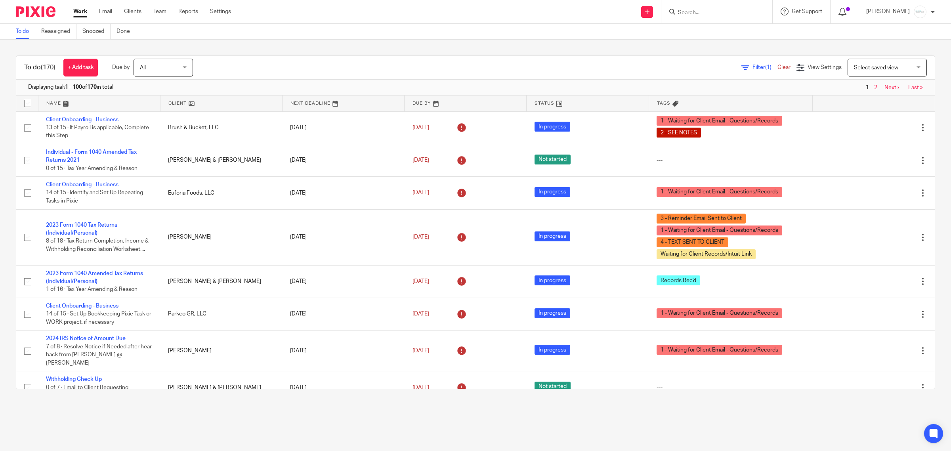
drag, startPoint x: 716, startPoint y: 6, endPoint x: 718, endPoint y: 11, distance: 4.6
click at [717, 10] on form at bounding box center [719, 12] width 84 height 10
click at [719, 12] on input "Search" at bounding box center [712, 13] width 71 height 7
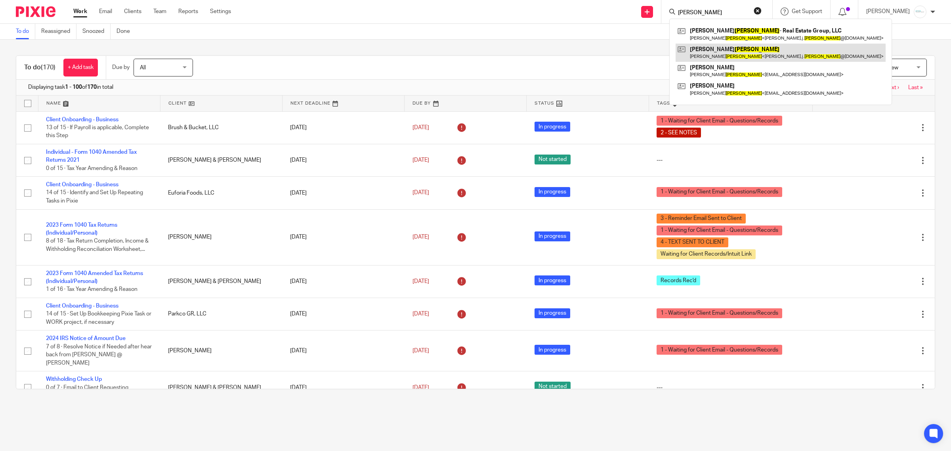
type input "clinger"
click at [708, 53] on link at bounding box center [781, 53] width 210 height 18
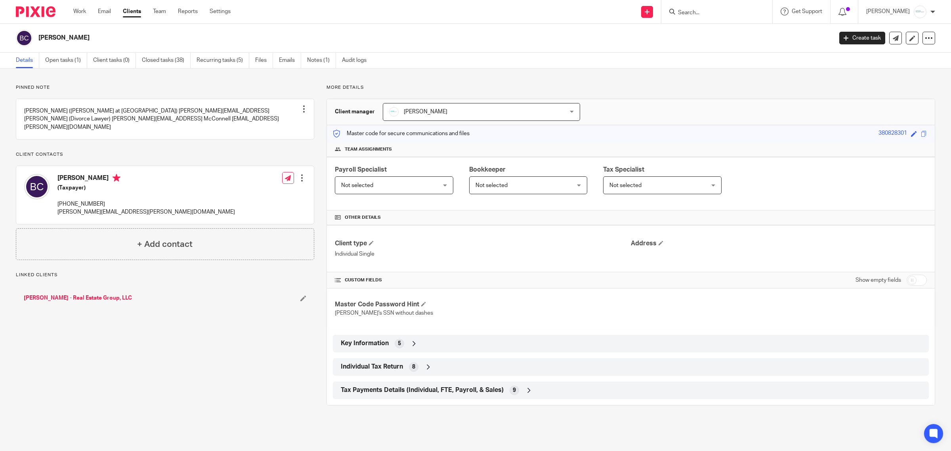
click at [57, 66] on link "Open tasks (1)" at bounding box center [66, 60] width 42 height 15
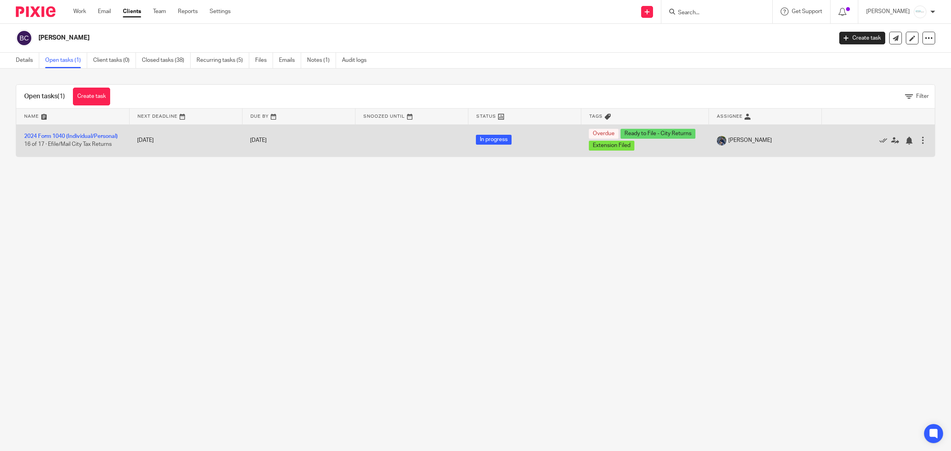
click at [55, 139] on td "2024 Form 1040 (Individual/Personal) 16 of 17 · Efile/Mail City Tax Returns" at bounding box center [72, 140] width 113 height 32
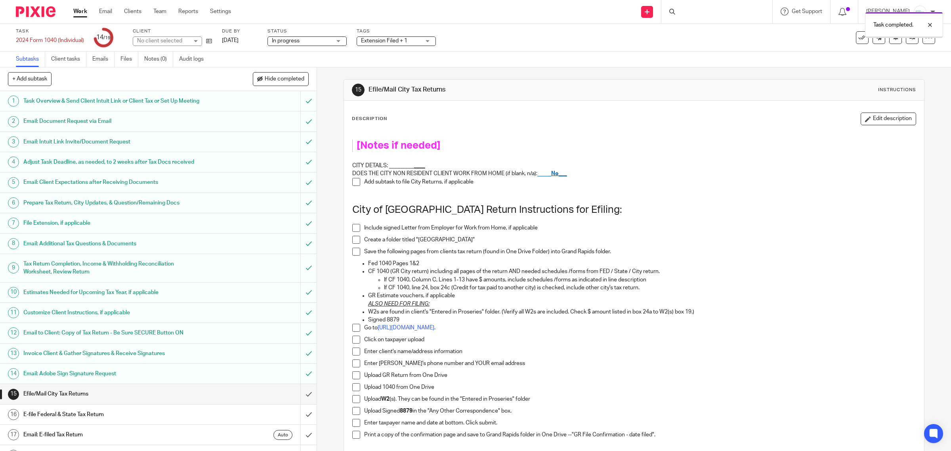
scroll to position [53, 0]
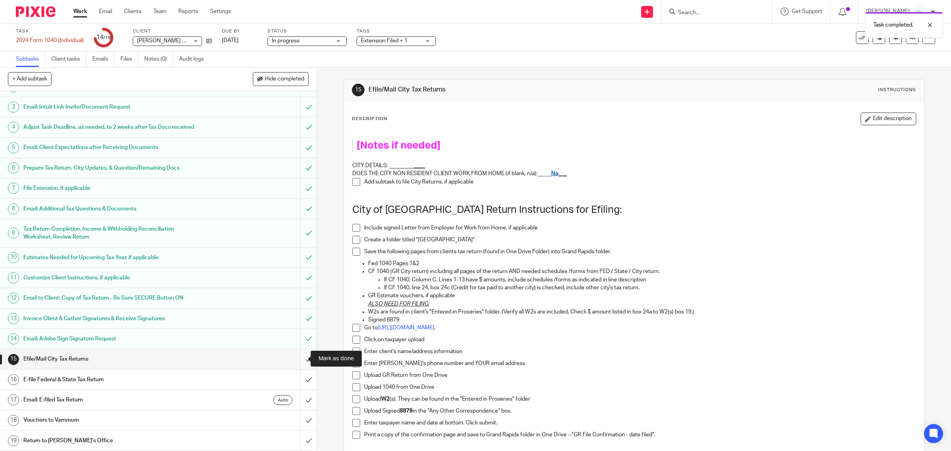
click at [298, 362] on input "submit" at bounding box center [158, 359] width 317 height 20
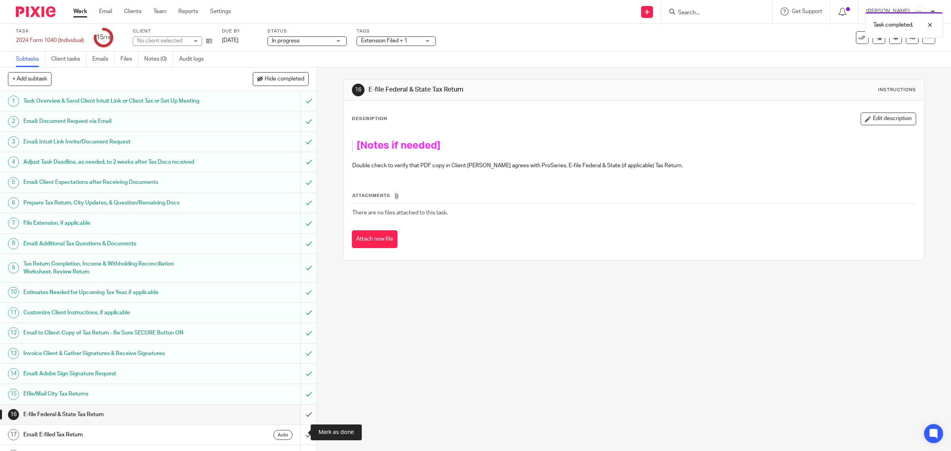
click at [300, 424] on input "submit" at bounding box center [158, 415] width 317 height 20
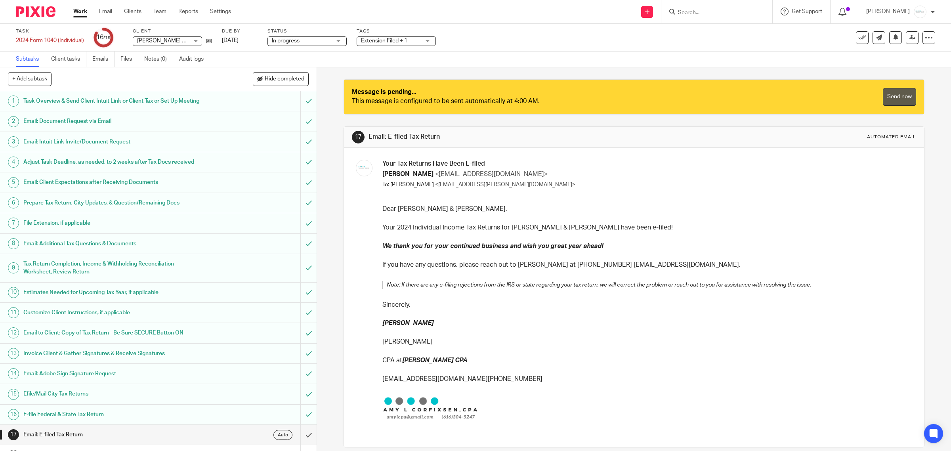
click at [884, 96] on link "Send now" at bounding box center [899, 97] width 33 height 18
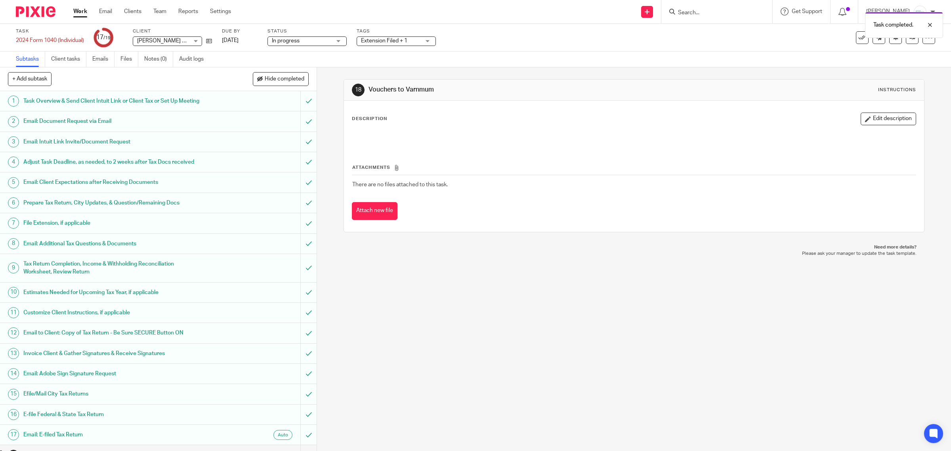
scroll to position [53, 0]
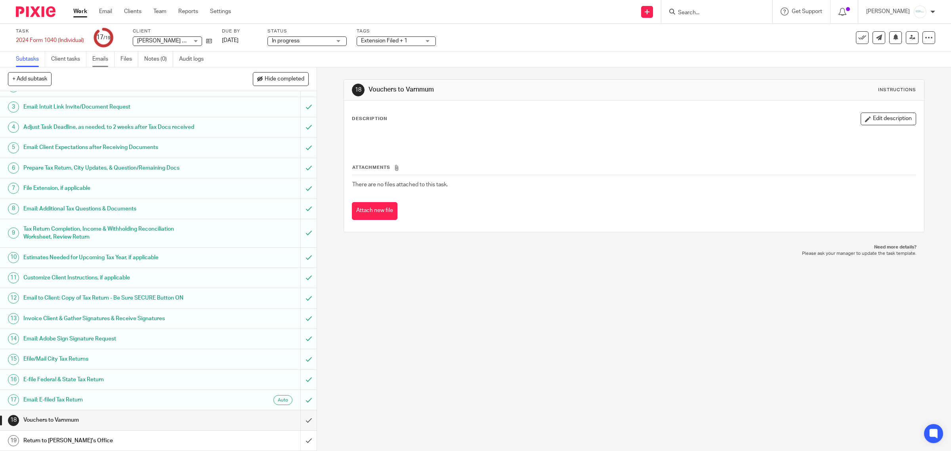
click at [101, 58] on link "Emails" at bounding box center [103, 59] width 22 height 15
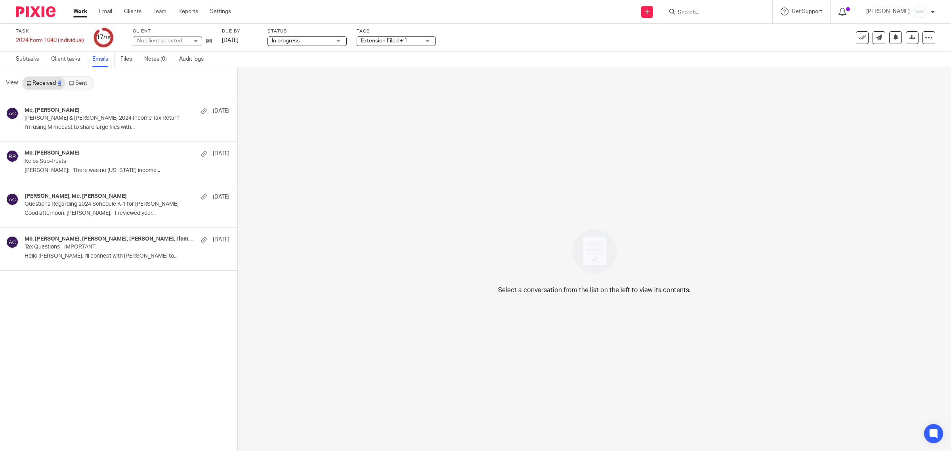
click at [78, 85] on link "Sent" at bounding box center [79, 83] width 28 height 13
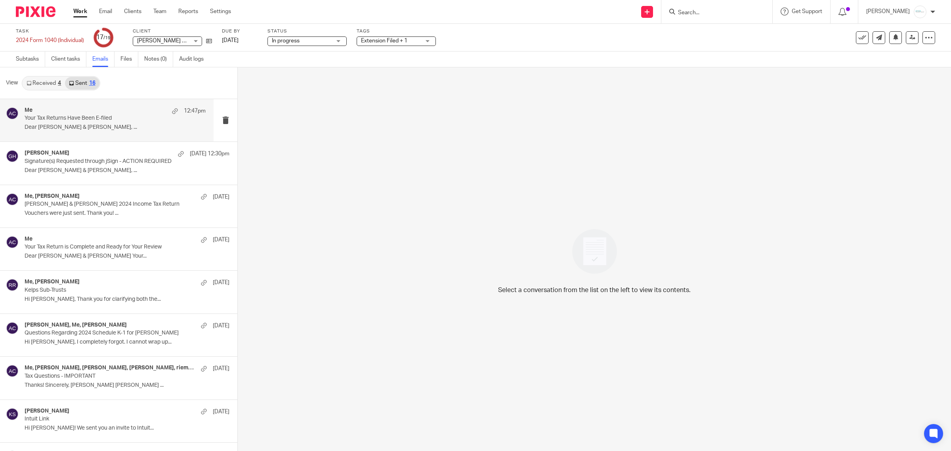
click at [112, 120] on p "Your Tax Returns Have Been E-filed" at bounding box center [97, 118] width 145 height 7
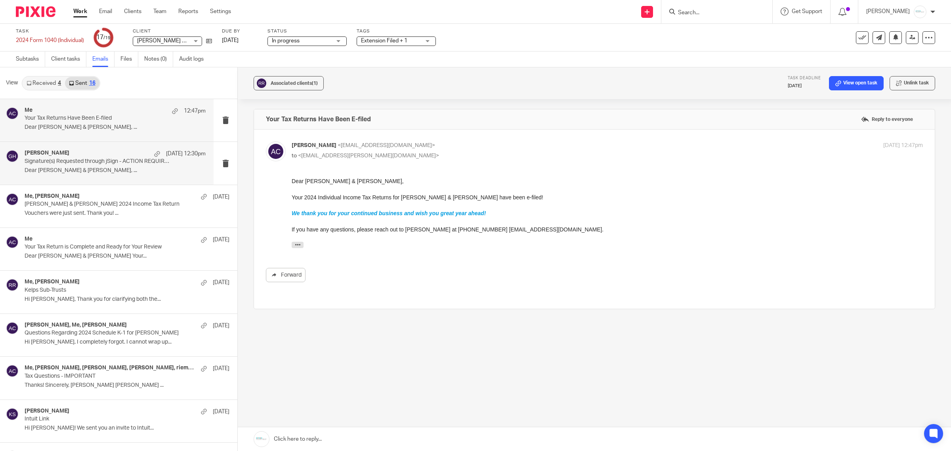
click at [132, 161] on p "Signature(s) Requested through jSign - ACTION REQUIRED" at bounding box center [97, 161] width 145 height 7
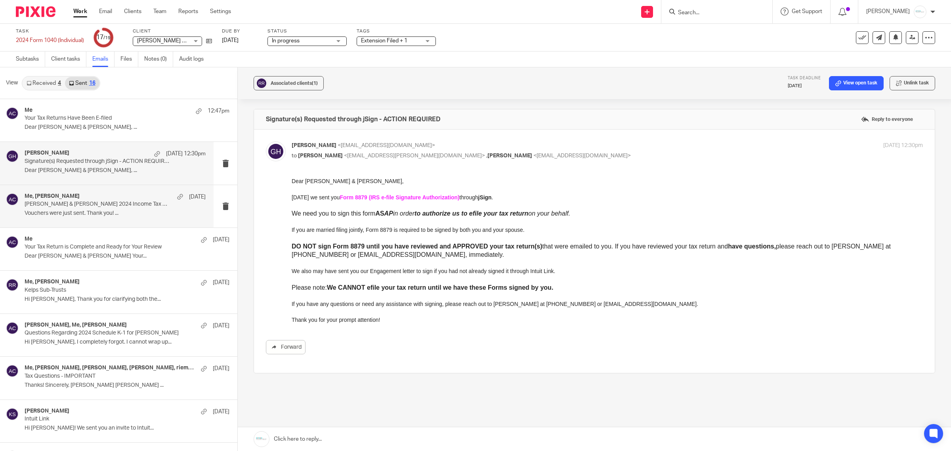
click at [120, 202] on p "Rachel & Jake Riemenschneider 2024 Income Tax Return" at bounding box center [97, 204] width 145 height 7
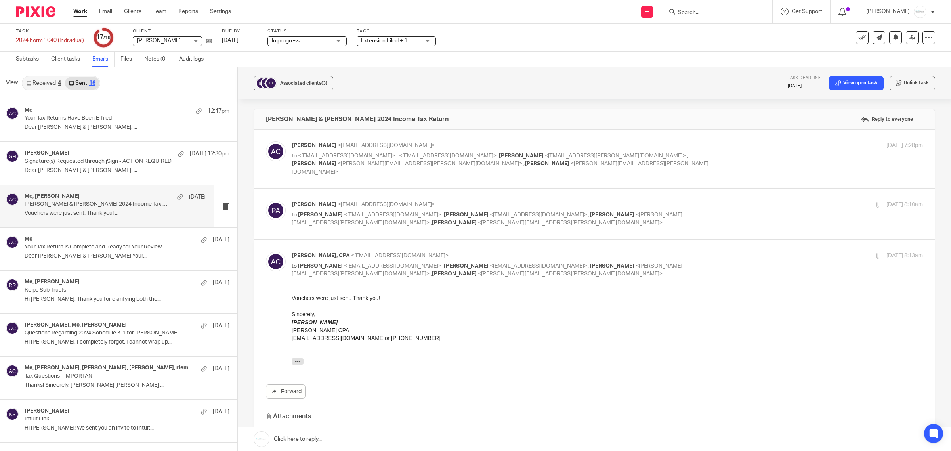
click at [433, 211] on p "to Amy Corfixsen <amylcpa@gmail.com> , Smith, Gregory K. <gksmith@varnumlaw.com…" at bounding box center [502, 219] width 421 height 16
checkbox input "true"
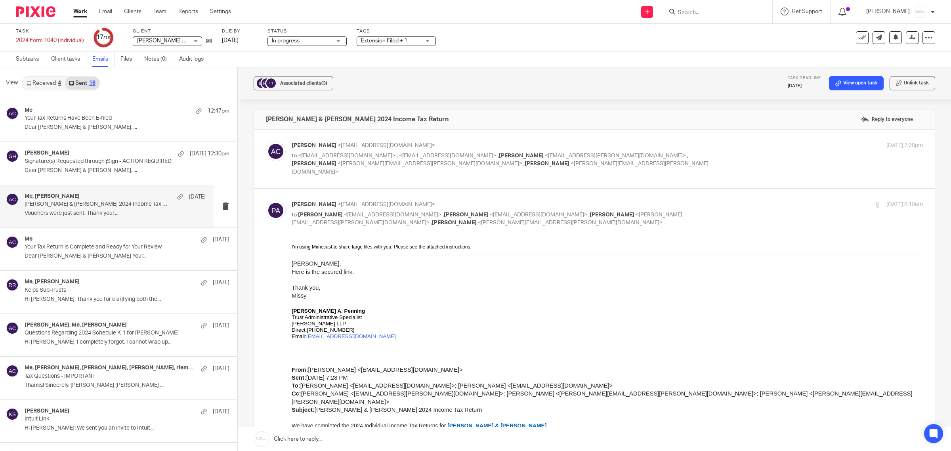
click at [421, 155] on span "<mapenning@varnumlaw.com>" at bounding box center [447, 156] width 97 height 6
checkbox input "true"
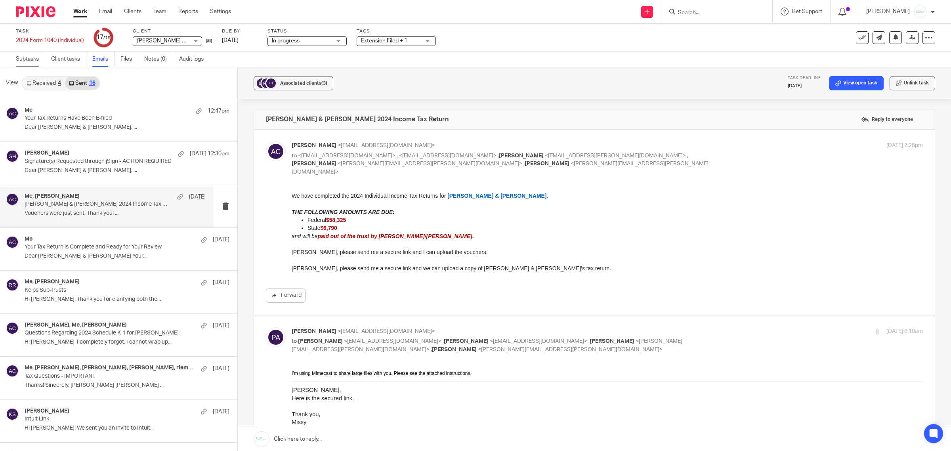
click at [32, 57] on link "Subtasks" at bounding box center [30, 59] width 29 height 15
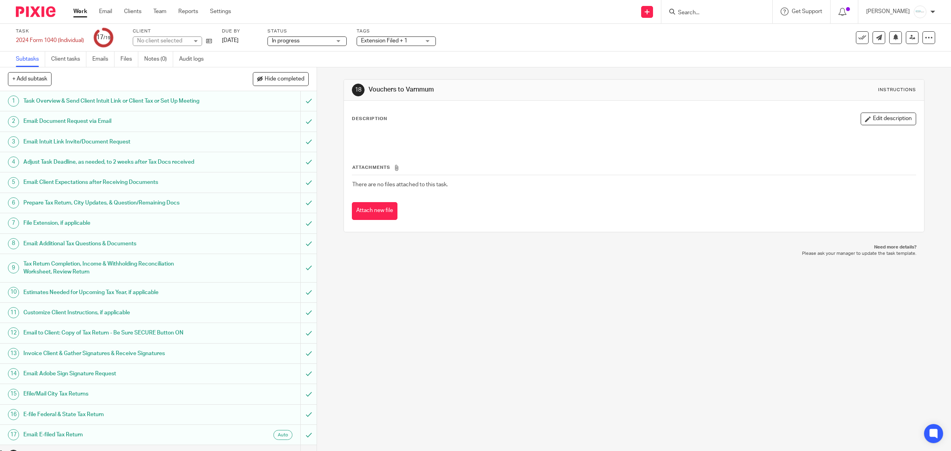
scroll to position [53, 0]
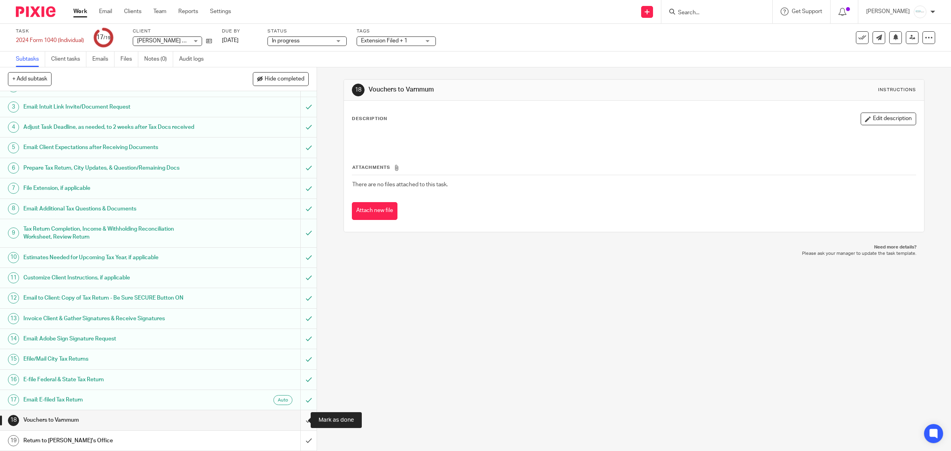
click at [299, 421] on input "submit" at bounding box center [158, 420] width 317 height 20
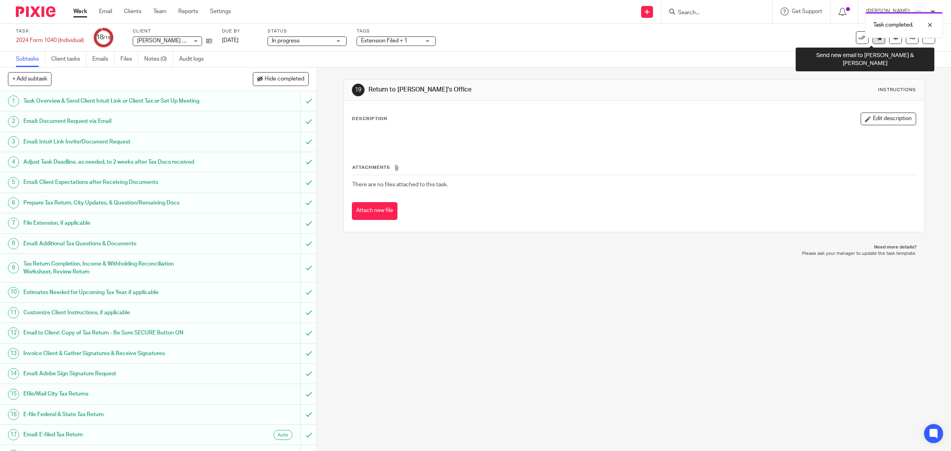
click at [873, 42] on link at bounding box center [879, 37] width 13 height 13
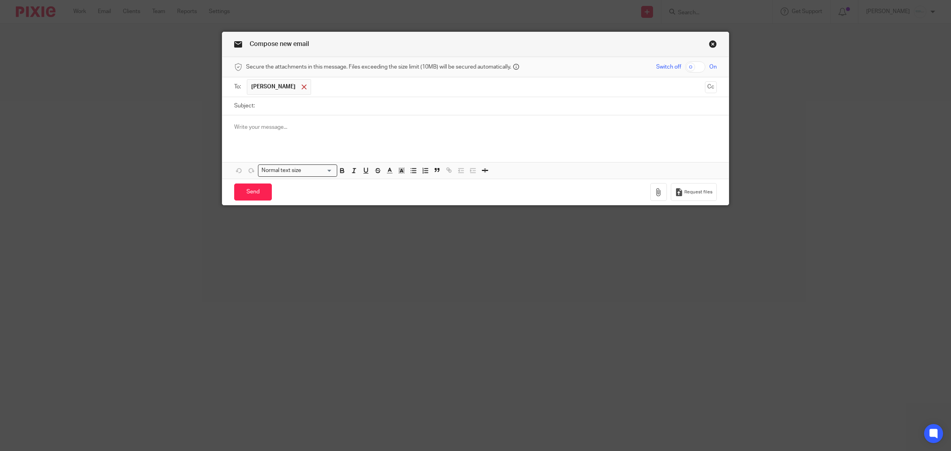
click at [309, 87] on div at bounding box center [304, 87] width 9 height 12
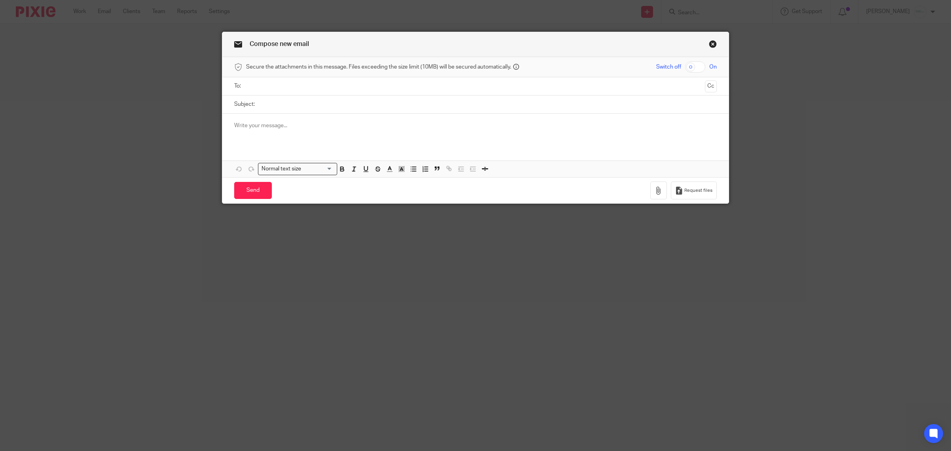
click at [324, 86] on input "text" at bounding box center [475, 86] width 453 height 9
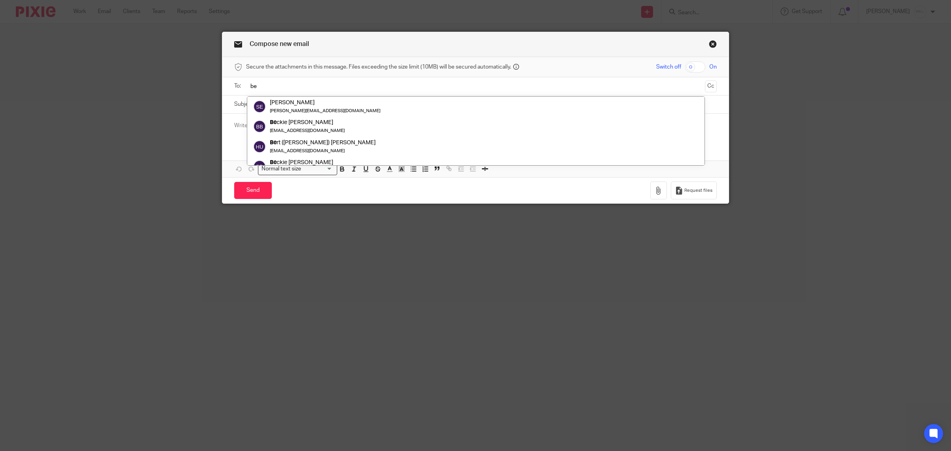
type input "b"
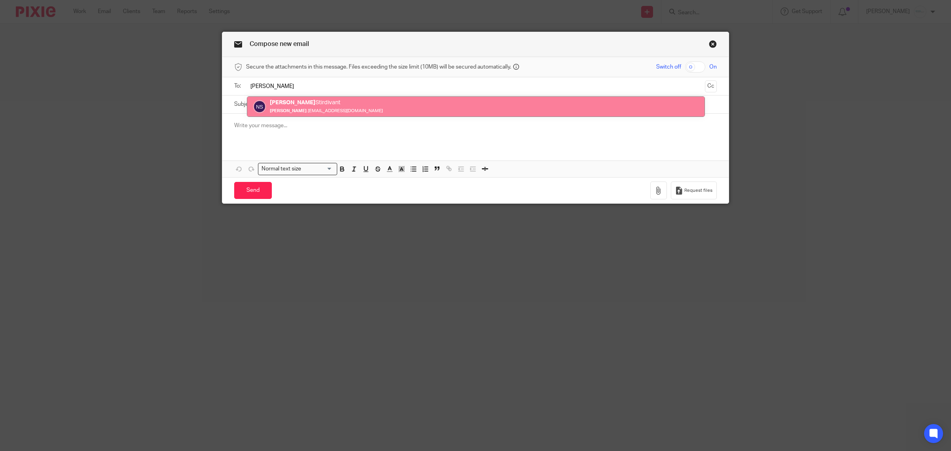
type input "[PERSON_NAME]"
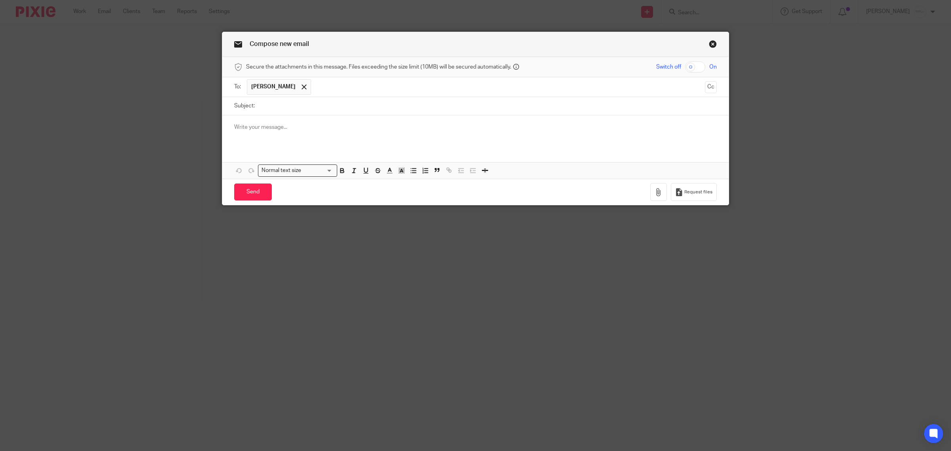
click at [326, 108] on input "Subject:" at bounding box center [488, 106] width 458 height 18
type input "Secure Link for [PERSON_NAME] & [PERSON_NAME] Tax Return"
click at [252, 125] on p "Can you send me a secure link and I will send you a copy of their tax return" at bounding box center [475, 127] width 483 height 8
click at [424, 130] on p "Can you please send me a secure link and I will send you a copy of their tax re…" at bounding box center [475, 127] width 483 height 8
click at [447, 125] on p "Can you please send me a secure link and I will send you a copy of their tax re…" at bounding box center [475, 127] width 483 height 8
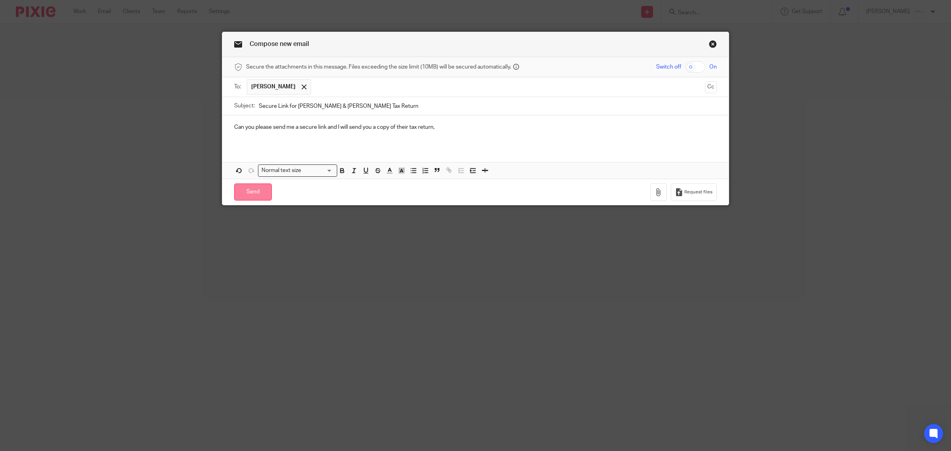
click at [250, 201] on input "Send" at bounding box center [253, 191] width 38 height 17
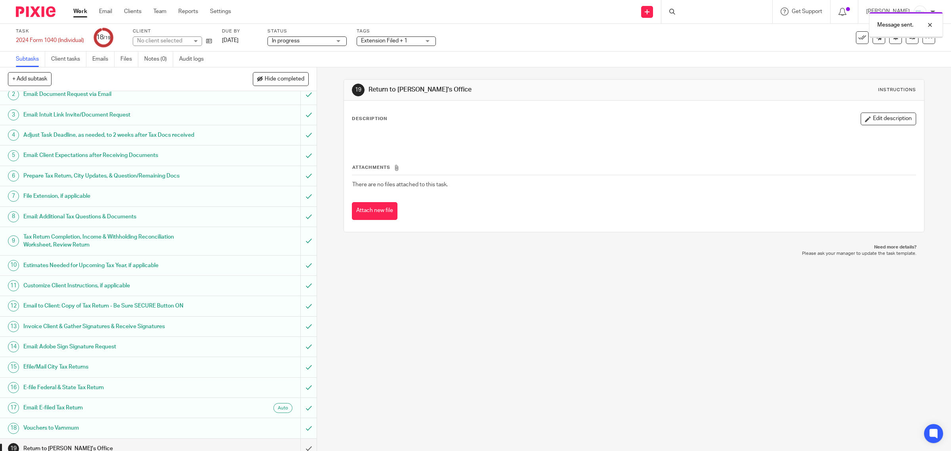
scroll to position [53, 0]
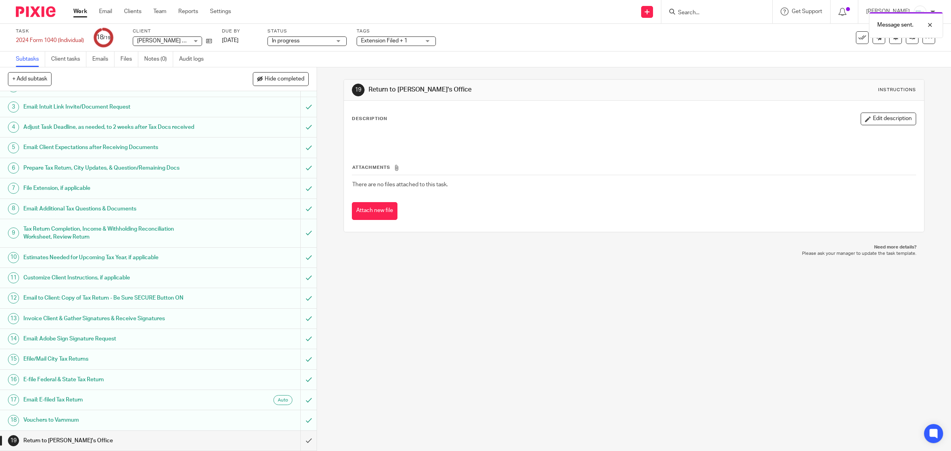
click at [425, 41] on div "Extension Filed + 1" at bounding box center [396, 41] width 79 height 10
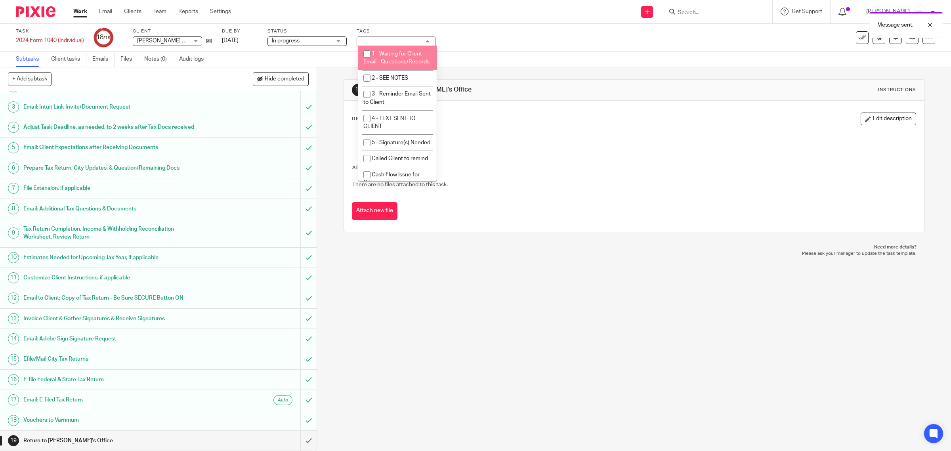
click at [415, 57] on li "1 - Waiting for Client Email - Questions/Records" at bounding box center [397, 58] width 78 height 24
checkbox input "true"
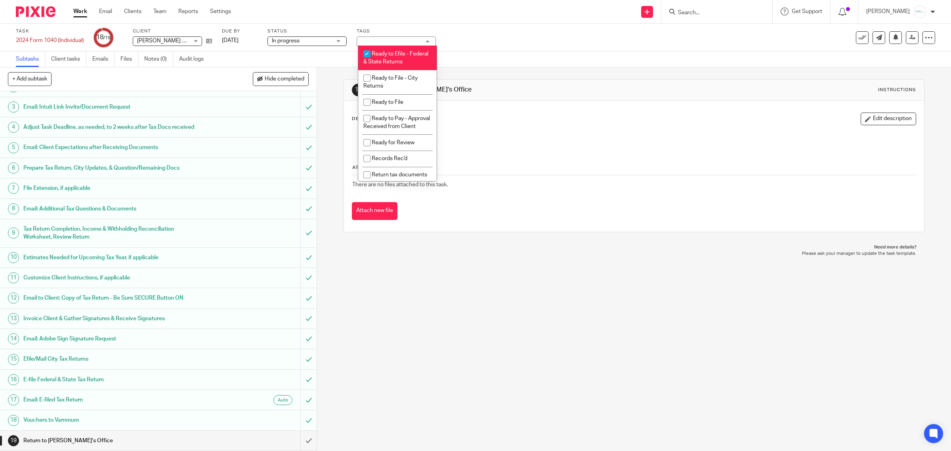
scroll to position [396, 0]
click at [395, 64] on span "Ready to Efile - Federal & State Returns" at bounding box center [395, 57] width 65 height 14
checkbox input "false"
click at [538, 153] on div "Attachments There are no files attached to this task. Attach new file" at bounding box center [634, 184] width 565 height 72
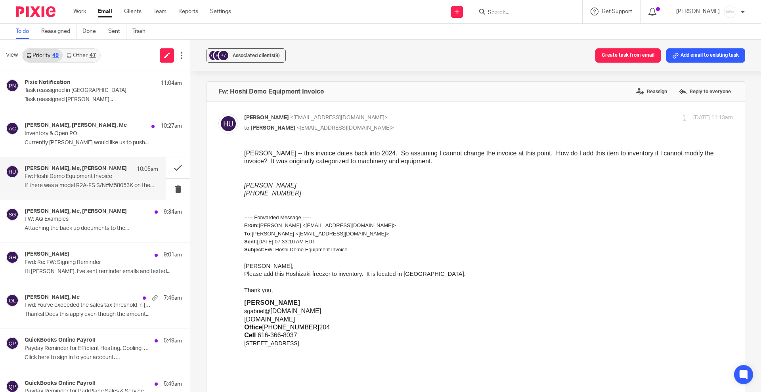
scroll to position [1392, 0]
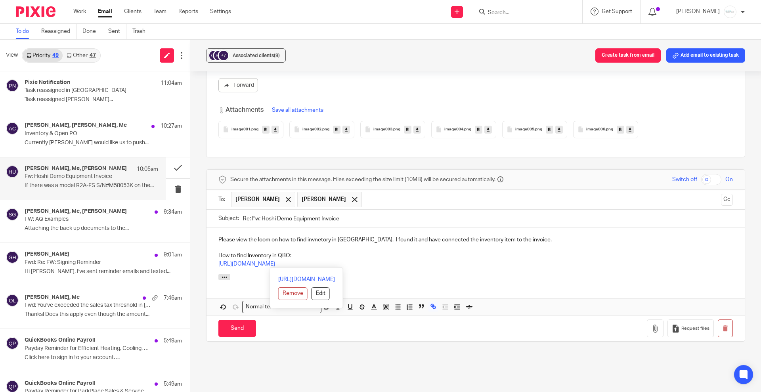
drag, startPoint x: 413, startPoint y: 256, endPoint x: 190, endPoint y: 257, distance: 222.3
click at [190, 257] on div "+7 Associated clients (9) Create task from email Add email to existing task Fw:…" at bounding box center [475, 216] width 571 height 352
click at [260, 260] on p at bounding box center [475, 264] width 514 height 8
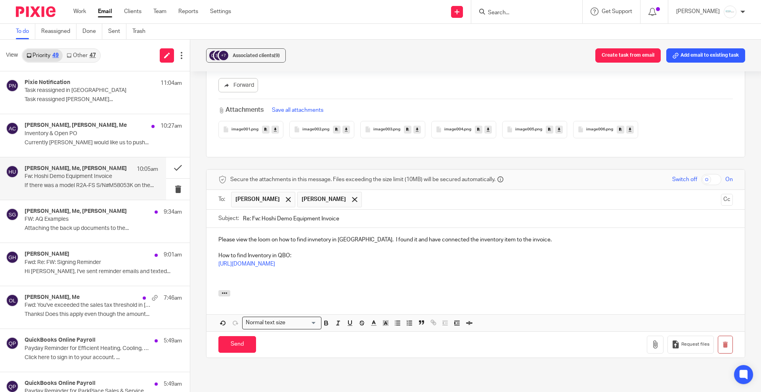
click at [236, 276] on p at bounding box center [475, 280] width 514 height 8
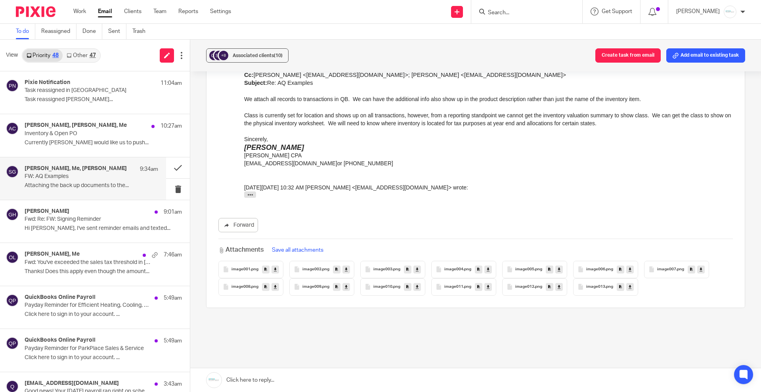
scroll to position [2344, 0]
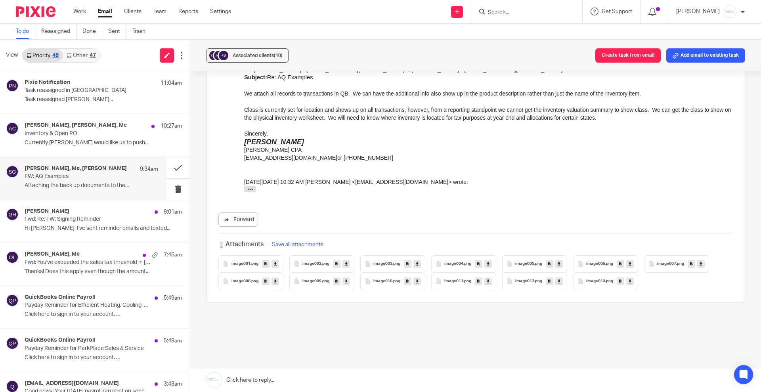
click at [290, 384] on link at bounding box center [475, 380] width 571 height 24
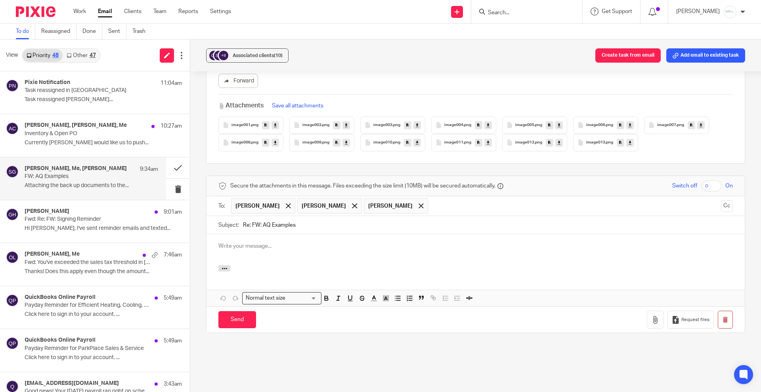
scroll to position [0, 0]
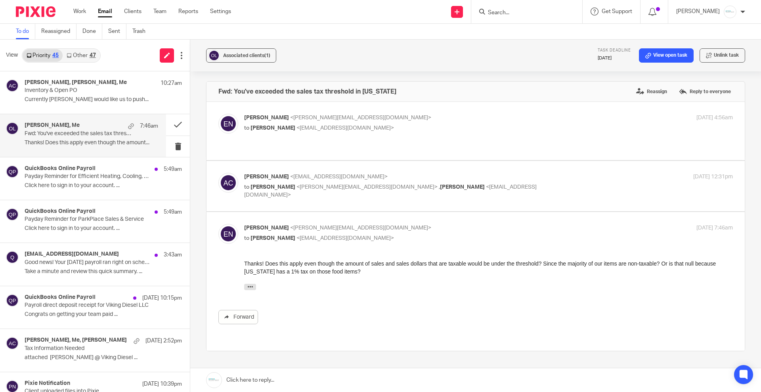
scroll to position [33, 0]
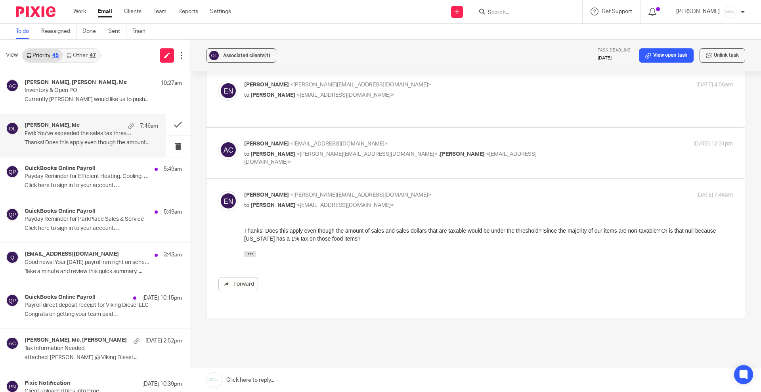
click at [257, 378] on link at bounding box center [475, 380] width 571 height 24
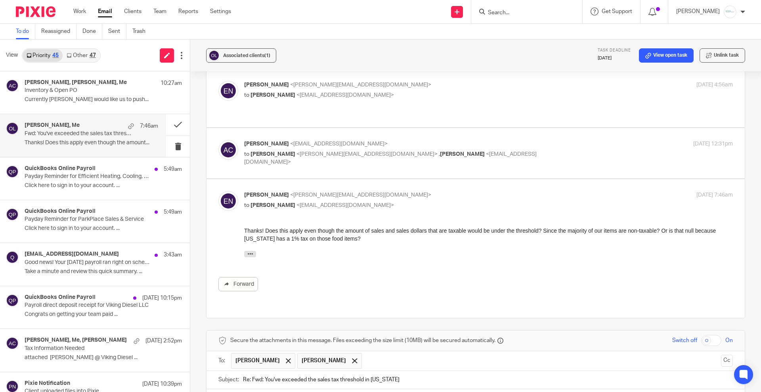
scroll to position [171, 0]
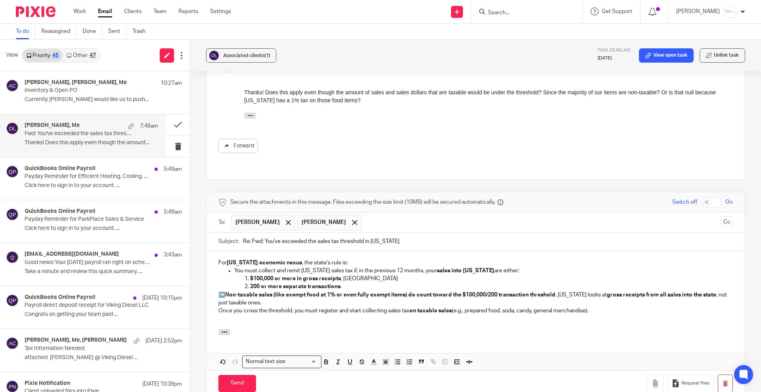
drag, startPoint x: 230, startPoint y: 351, endPoint x: 594, endPoint y: 261, distance: 375.1
click at [656, 261] on form "Secure the attachments in this message. Files exceeding the size limit (10MB) w…" at bounding box center [475, 294] width 538 height 204
click at [214, 251] on div "For Illinois economic nexus , the state’s rule is: You must collect and remit I…" at bounding box center [475, 290] width 538 height 78
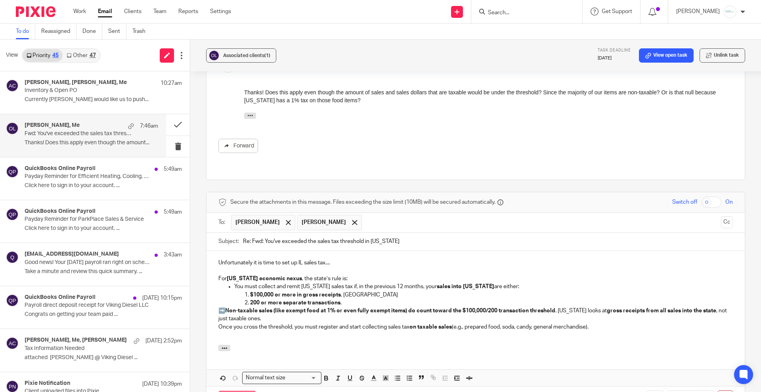
click at [233, 391] on input "Send" at bounding box center [237, 399] width 38 height 17
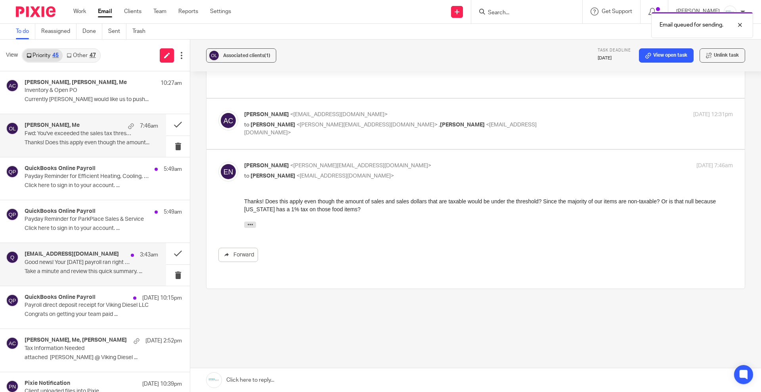
scroll to position [33, 0]
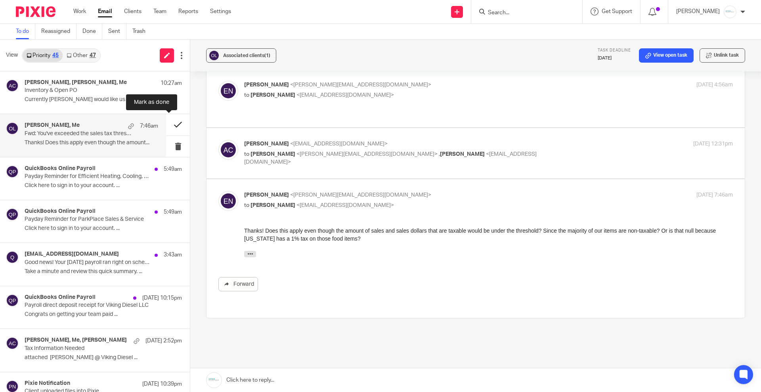
click at [167, 128] on button at bounding box center [178, 124] width 24 height 21
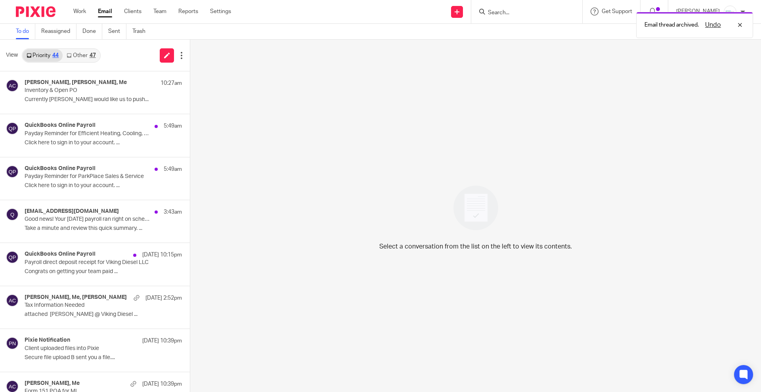
click at [527, 12] on div "Email thread archived. Undo" at bounding box center [566, 23] width 372 height 30
click at [508, 13] on div "Email thread archived. Undo" at bounding box center [566, 23] width 372 height 30
click at [515, 12] on div "Email thread archived. Undo" at bounding box center [566, 23] width 372 height 30
click at [741, 26] on div "Undo" at bounding box center [722, 25] width 46 height 10
click at [510, 13] on input "Search" at bounding box center [522, 13] width 71 height 7
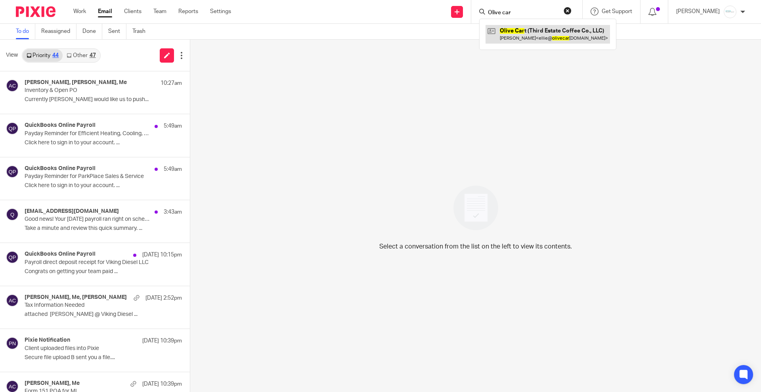
type input "Olive car"
click at [545, 32] on link at bounding box center [547, 34] width 124 height 18
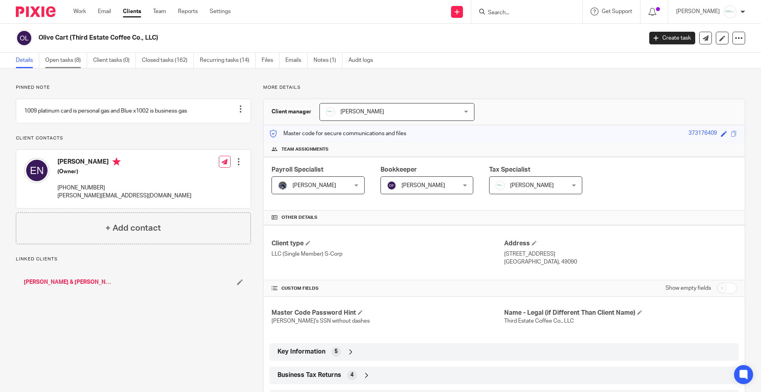
click at [66, 64] on link "Open tasks (8)" at bounding box center [66, 60] width 42 height 15
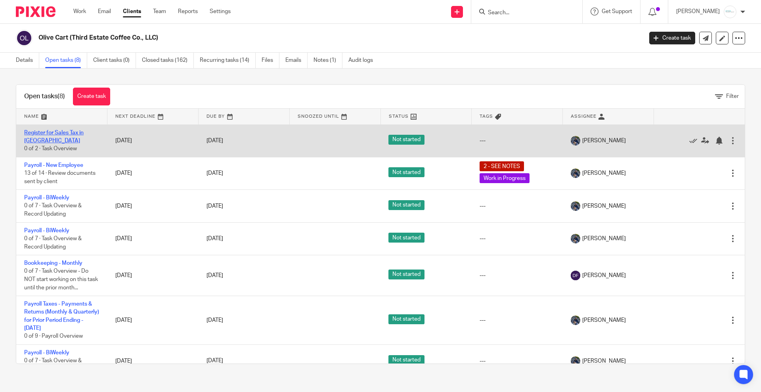
click at [62, 135] on link "Register for Sales Tax in [GEOGRAPHIC_DATA]" at bounding box center [53, 136] width 59 height 13
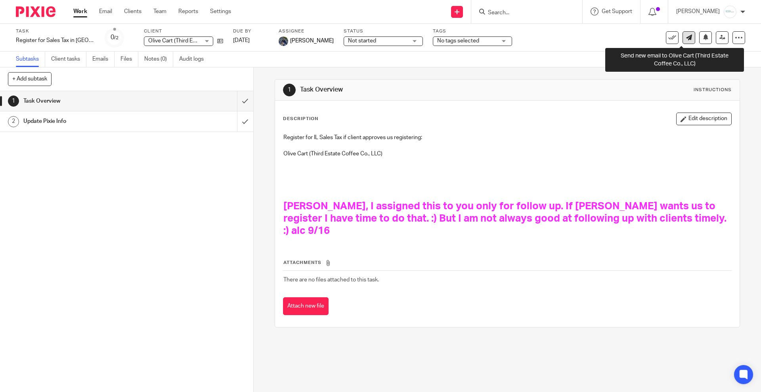
click at [682, 40] on link at bounding box center [688, 37] width 13 height 13
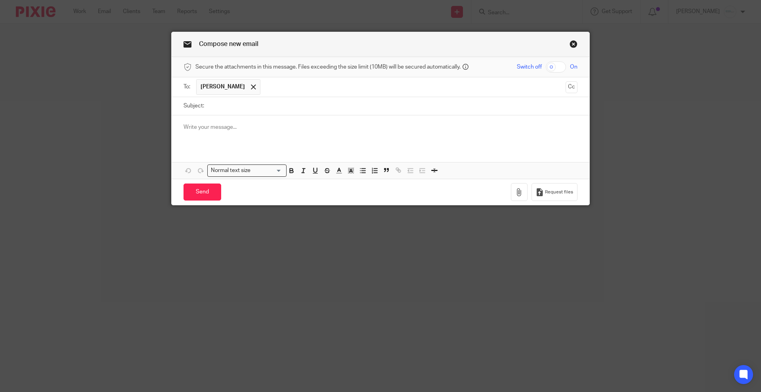
click at [263, 109] on input "Subject:" at bounding box center [392, 106] width 369 height 18
click at [282, 85] on input "text" at bounding box center [413, 86] width 298 height 15
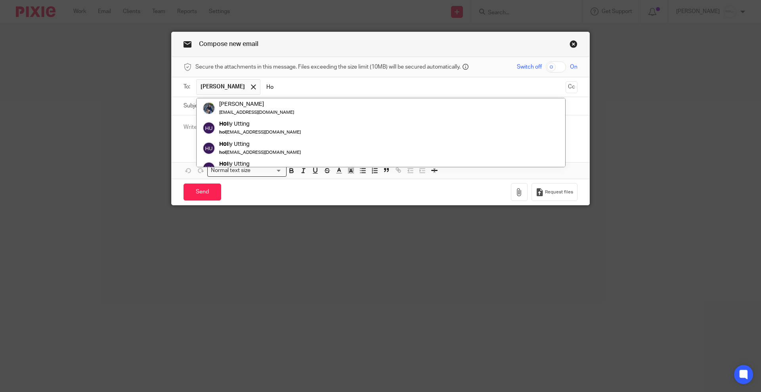
type input "H"
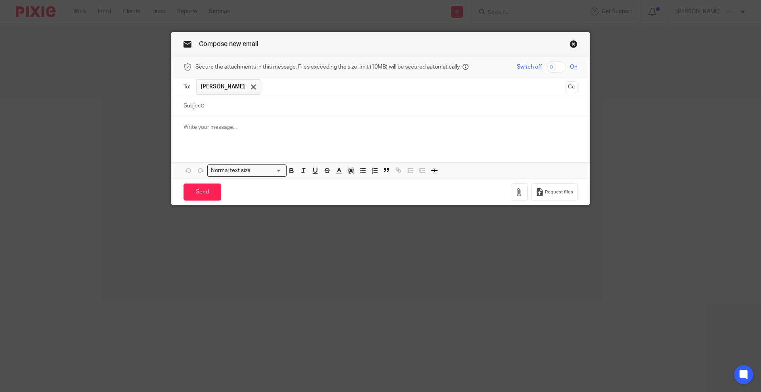
click at [276, 103] on input "Subject:" at bounding box center [392, 106] width 369 height 18
type input "IL Sales Tax"
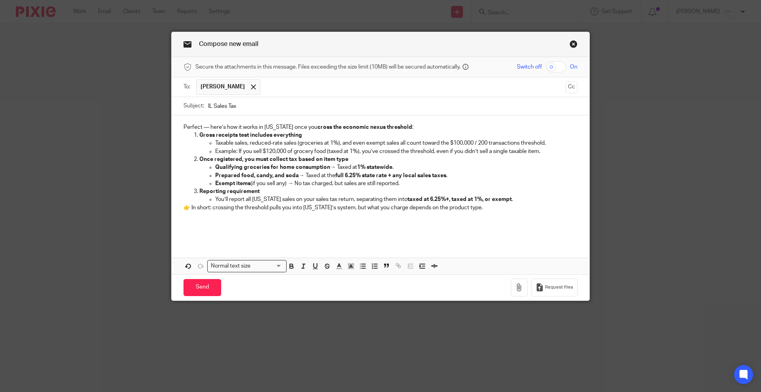
click at [197, 225] on p at bounding box center [380, 224] width 394 height 8
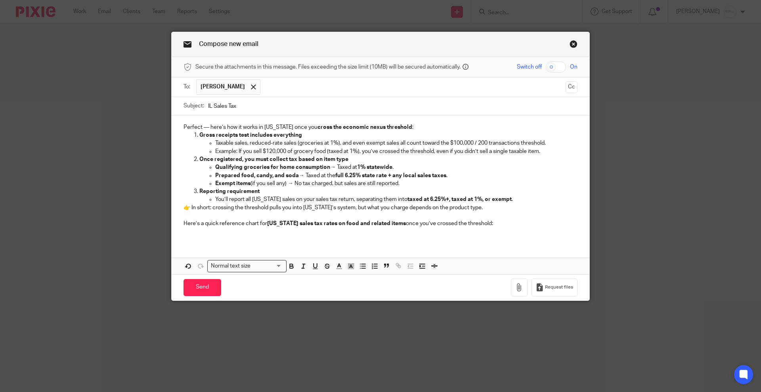
click at [248, 236] on div "Perfect — here’s how it works in [US_STATE] once you cross the economic nexus t…" at bounding box center [381, 178] width 418 height 126
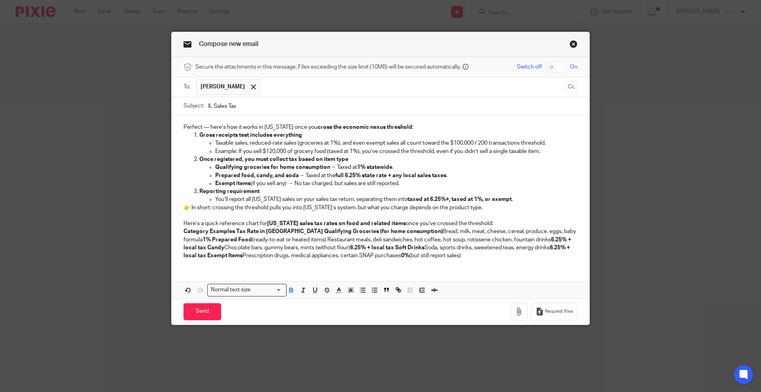
drag, startPoint x: 466, startPoint y: 255, endPoint x: 176, endPoint y: 233, distance: 290.5
click at [176, 233] on div "Perfect — here’s how it works in [US_STATE] once you cross the economic nexus t…" at bounding box center [381, 190] width 418 height 151
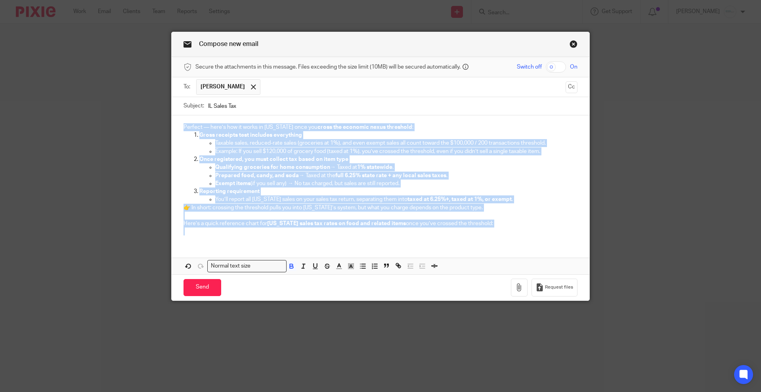
drag, startPoint x: 178, startPoint y: 127, endPoint x: 508, endPoint y: 229, distance: 345.8
click at [508, 229] on div "Perfect — here’s how it works in [US_STATE] once you cross the economic nexus t…" at bounding box center [381, 178] width 418 height 126
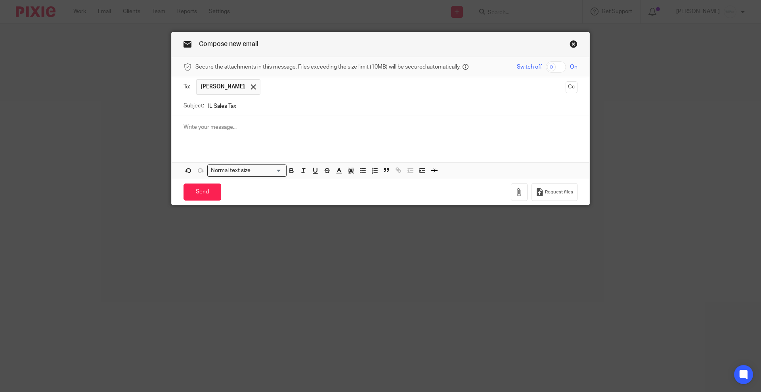
click at [569, 44] on link "Close this dialog window" at bounding box center [573, 45] width 8 height 11
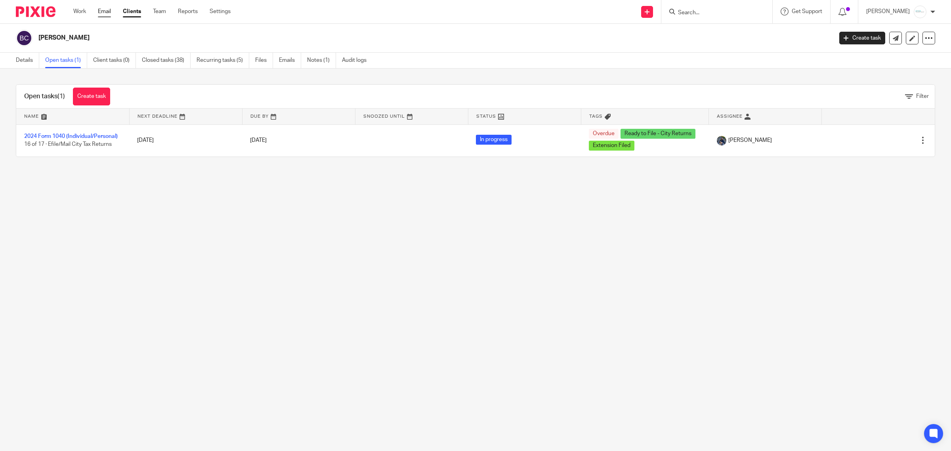
click at [105, 15] on link "Email" at bounding box center [104, 12] width 13 height 8
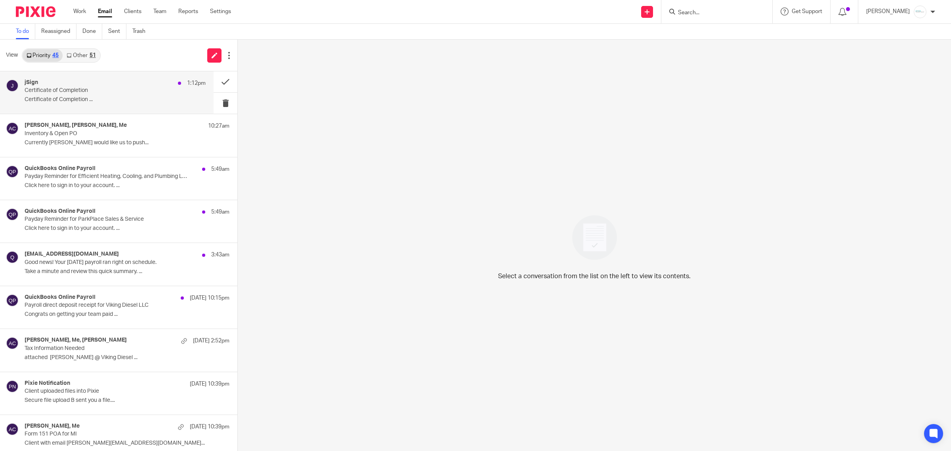
click at [84, 88] on p "Certificate of Completion" at bounding box center [97, 90] width 145 height 7
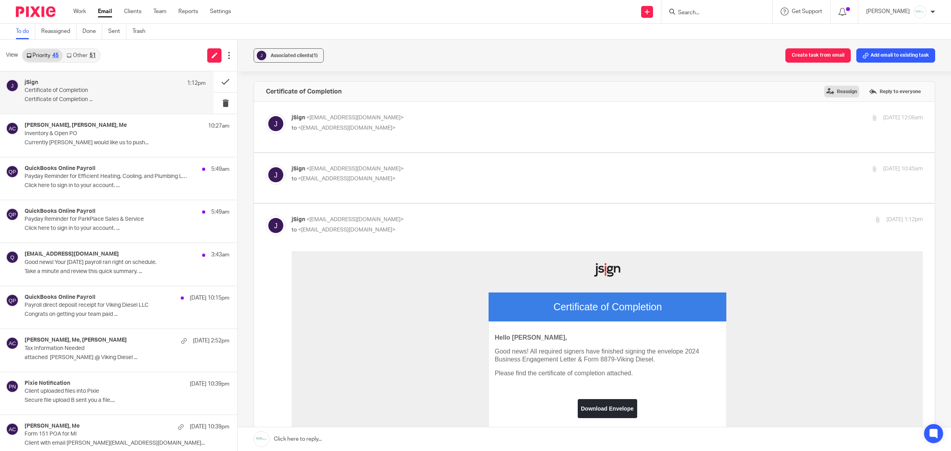
click at [828, 92] on label "Reassign" at bounding box center [841, 92] width 35 height 12
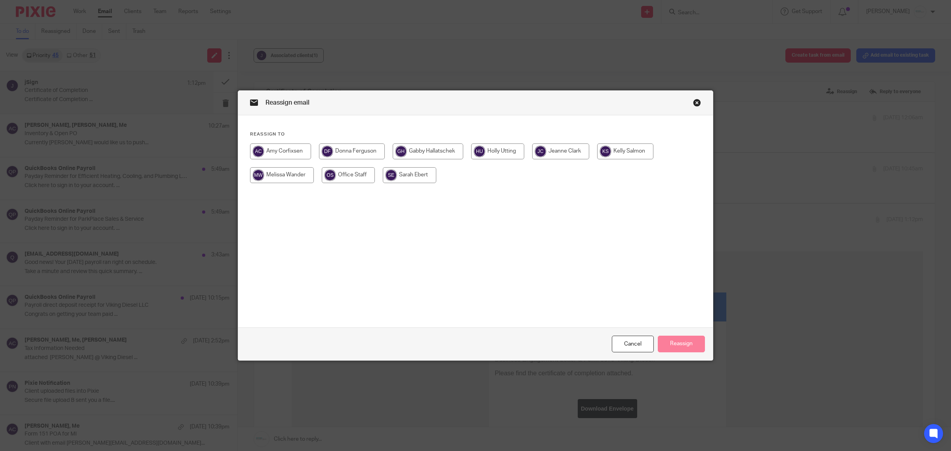
click at [422, 151] on input "radio" at bounding box center [428, 151] width 71 height 16
radio input "true"
click at [673, 349] on button "Reassign" at bounding box center [681, 344] width 47 height 17
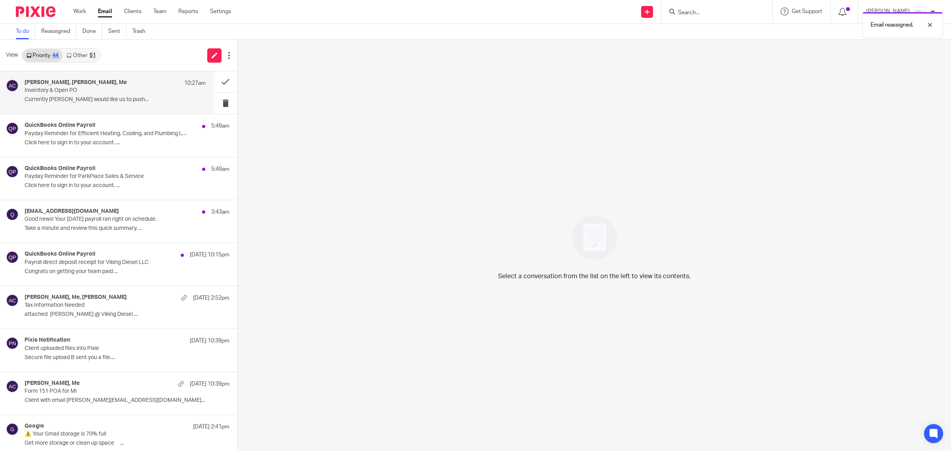
click at [68, 98] on p "Currently [PERSON_NAME] would like us to push..." at bounding box center [115, 99] width 181 height 7
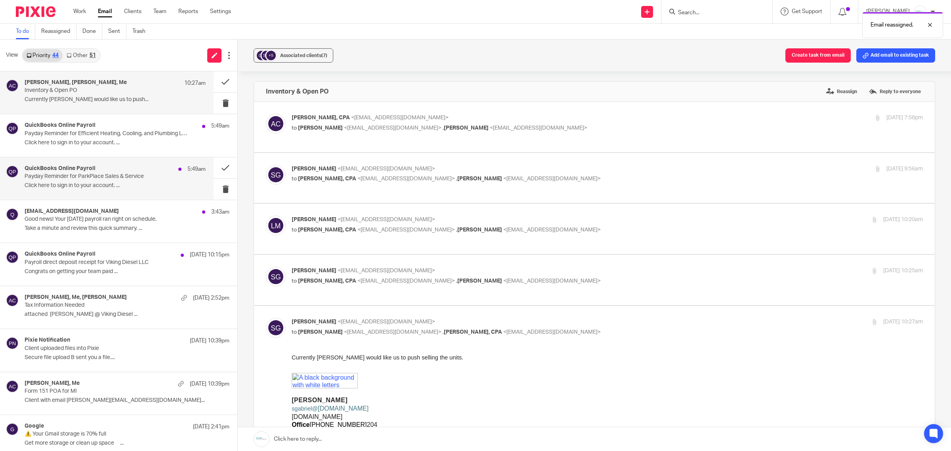
click at [66, 165] on h4 "QuickBooks Online Payroll" at bounding box center [60, 168] width 71 height 7
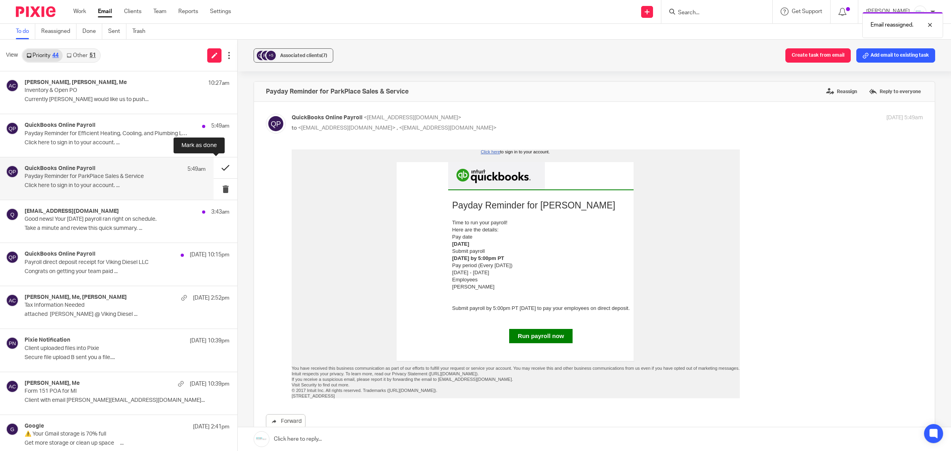
click at [214, 169] on button at bounding box center [226, 167] width 24 height 21
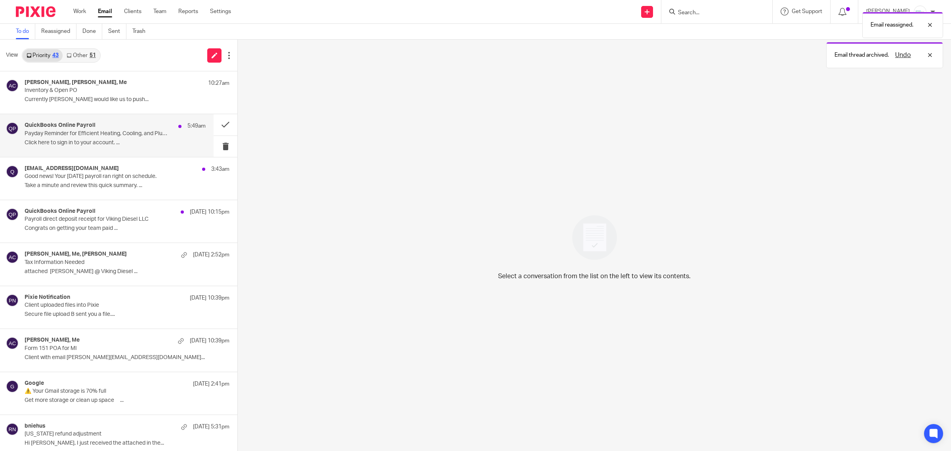
click at [122, 126] on div "QuickBooks Online Payroll 5:49am" at bounding box center [115, 126] width 181 height 8
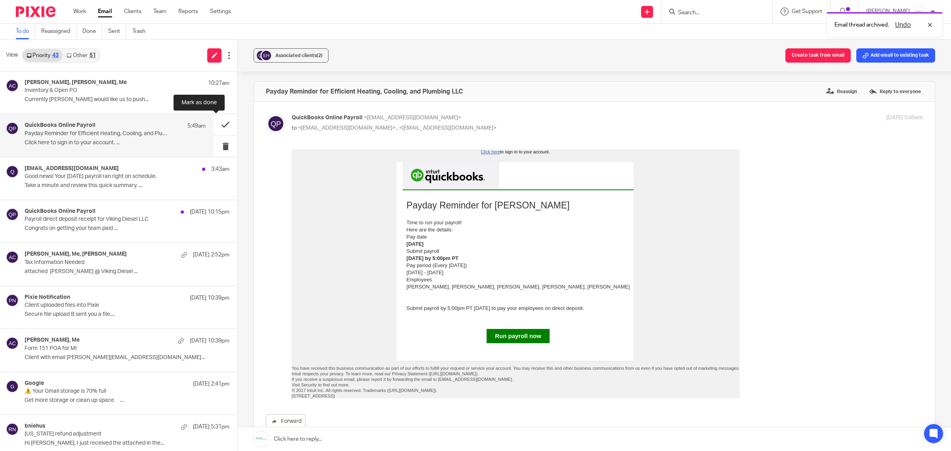
click at [214, 129] on button at bounding box center [226, 124] width 24 height 21
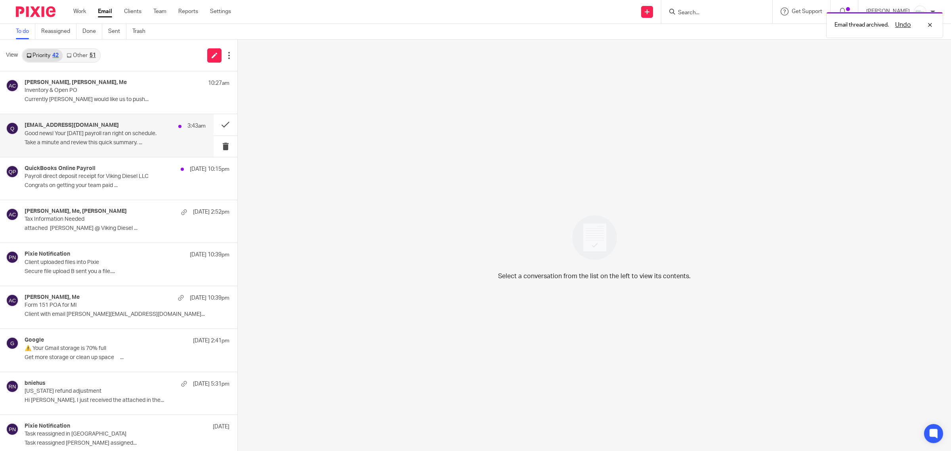
click at [65, 141] on p "Take a minute and review this quick summary. ..." at bounding box center [115, 142] width 181 height 7
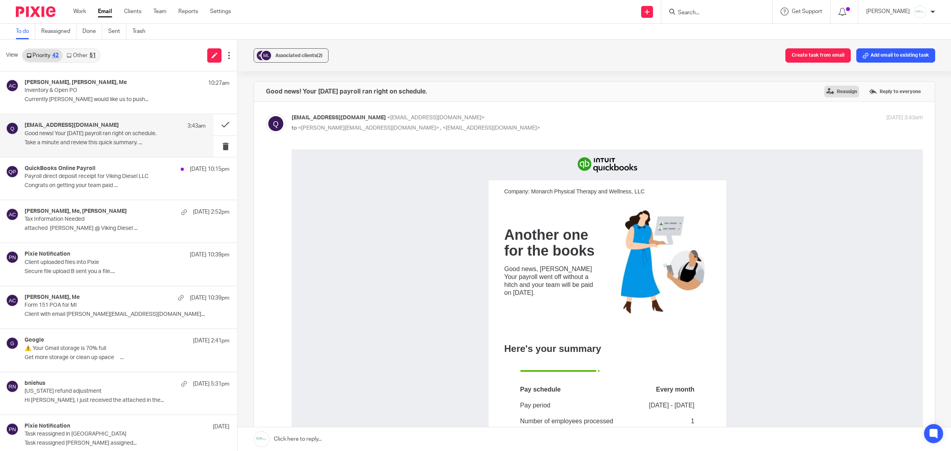
click at [827, 93] on label "Reassign" at bounding box center [841, 92] width 35 height 12
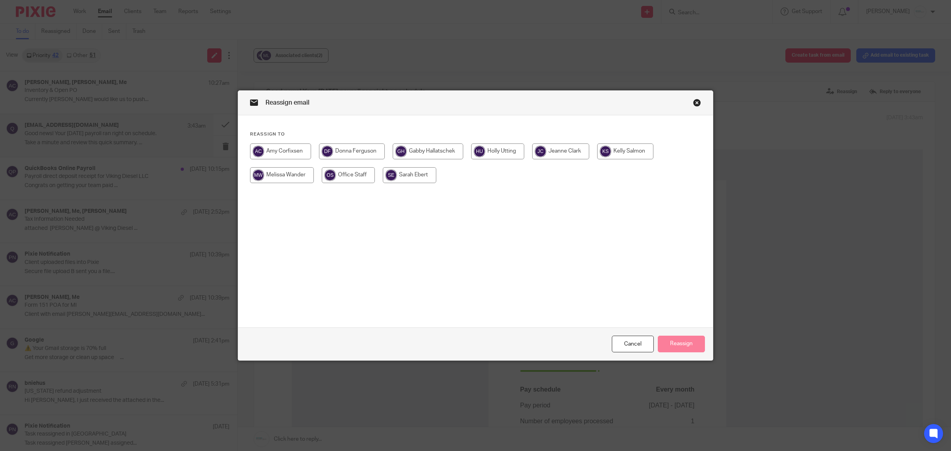
click at [254, 177] on input "radio" at bounding box center [282, 175] width 64 height 16
radio input "true"
click at [682, 340] on button "Reassign" at bounding box center [681, 344] width 47 height 17
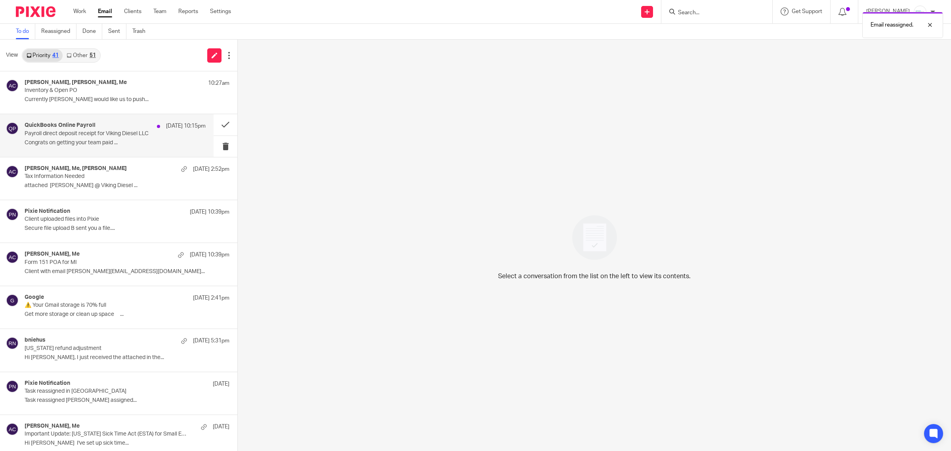
click at [103, 145] on p "Congrats on getting your team paid ..." at bounding box center [115, 142] width 181 height 7
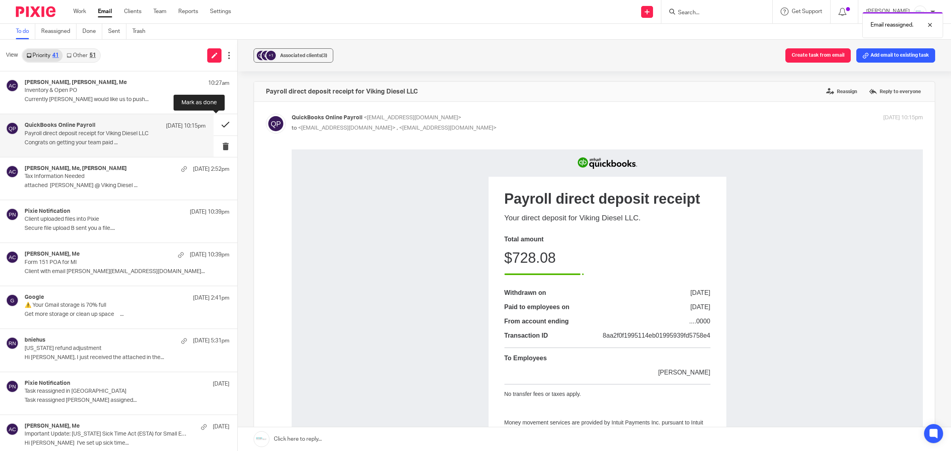
click at [214, 129] on button at bounding box center [226, 124] width 24 height 21
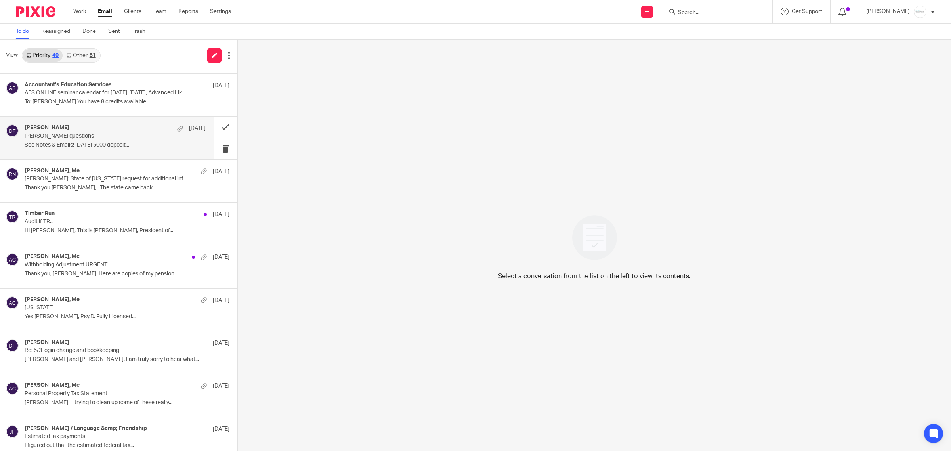
scroll to position [347, 0]
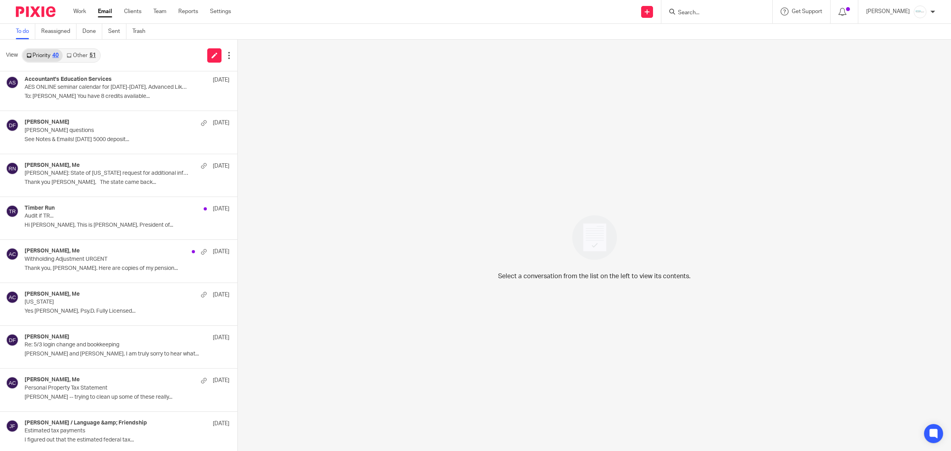
click at [82, 55] on link "Other 51" at bounding box center [81, 55] width 37 height 13
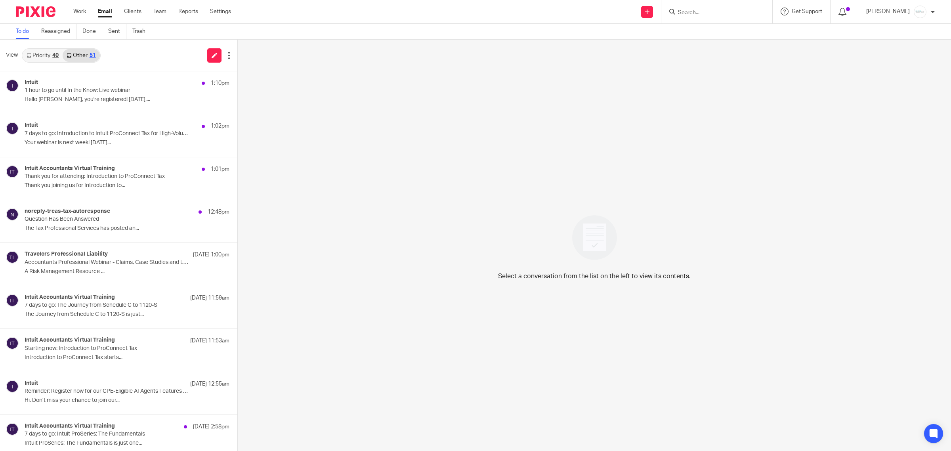
click at [42, 55] on link "Priority 40" at bounding box center [43, 55] width 40 height 13
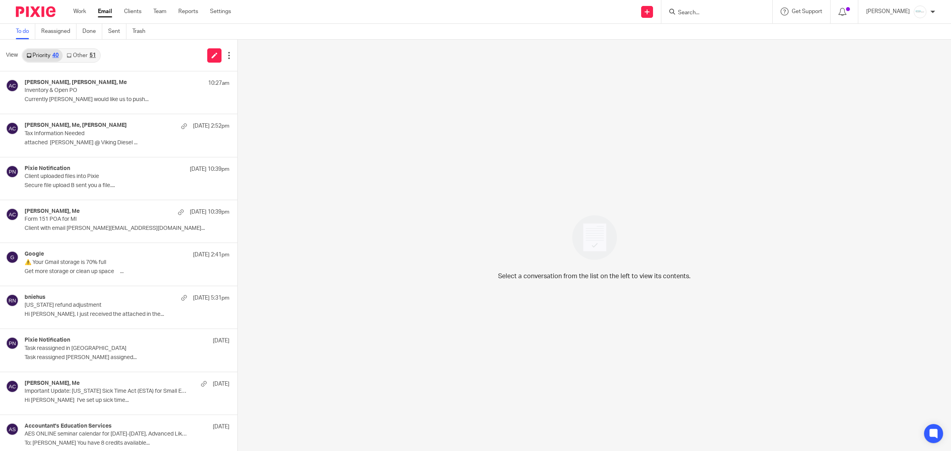
click at [92, 58] on link "Other 51" at bounding box center [81, 55] width 37 height 13
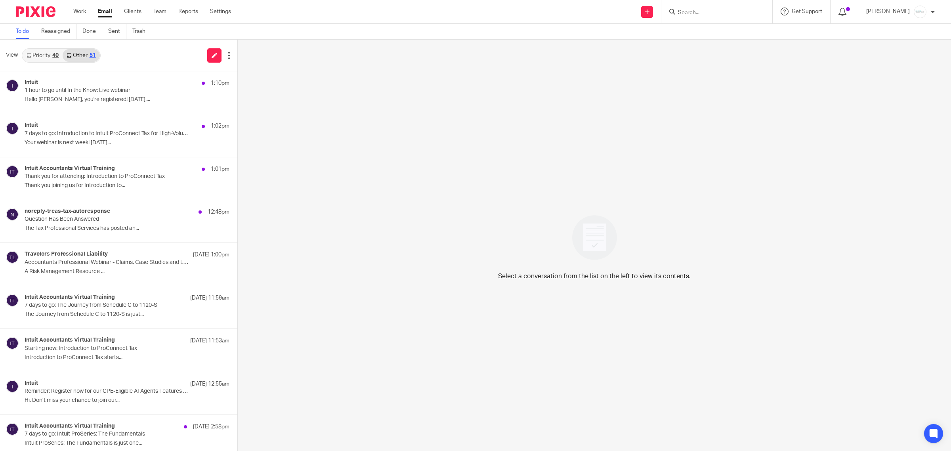
click at [27, 53] on icon at bounding box center [29, 55] width 5 height 5
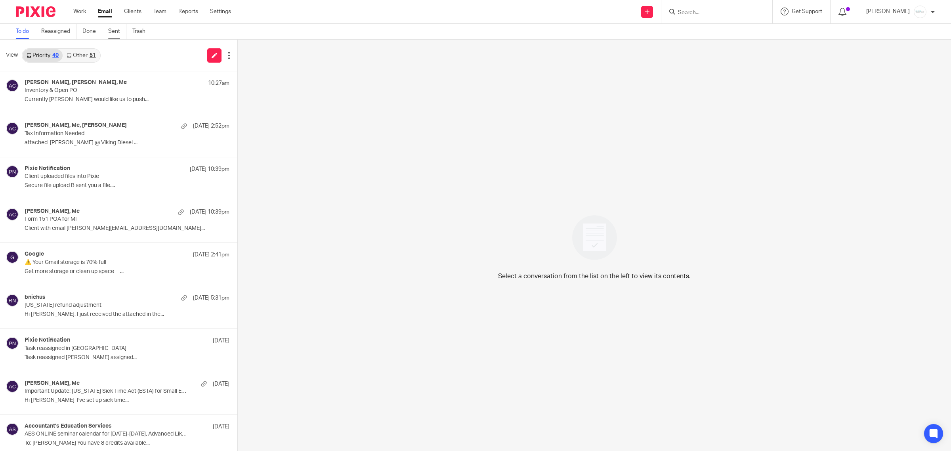
click at [119, 34] on link "Sent" at bounding box center [117, 31] width 18 height 15
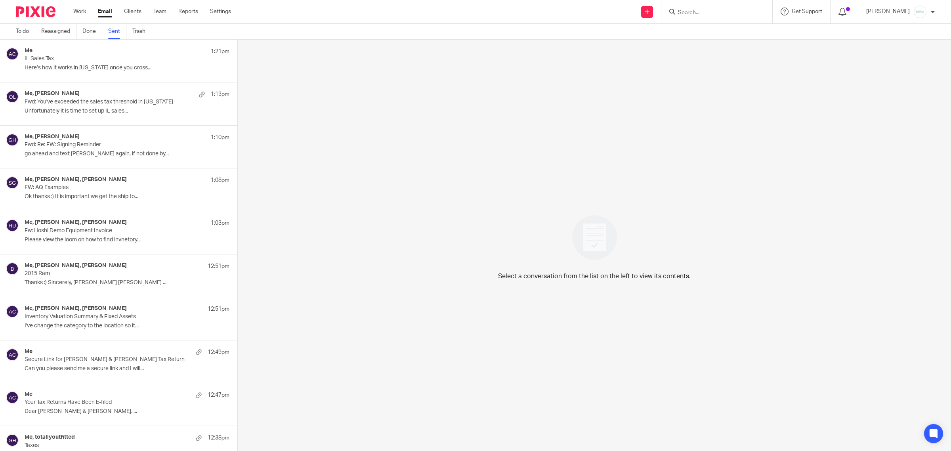
click at [118, 60] on p "IL Sales Tax" at bounding box center [107, 58] width 164 height 7
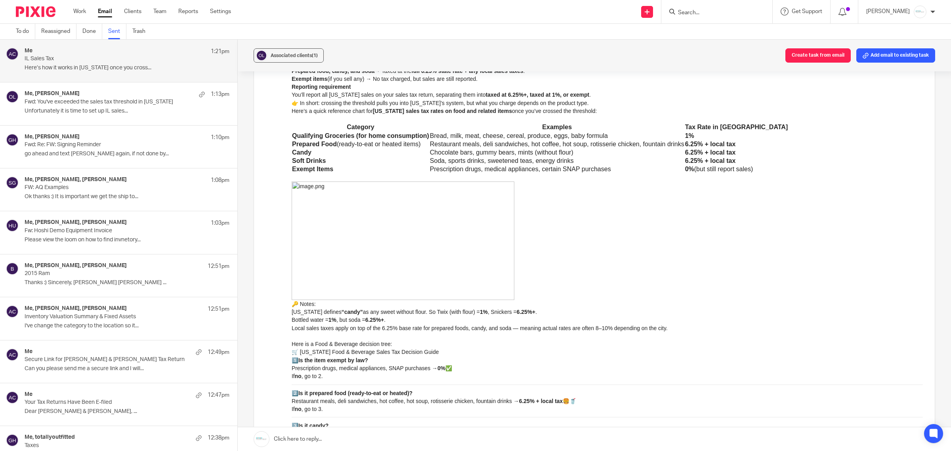
scroll to position [149, 0]
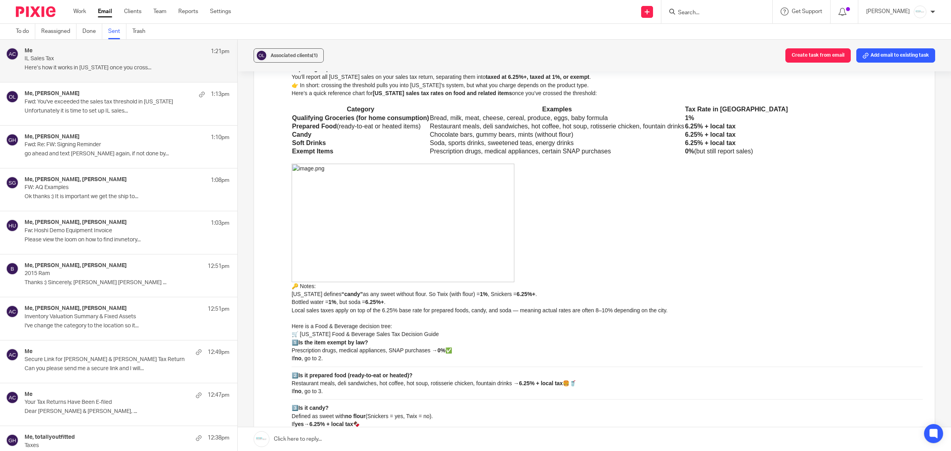
click at [454, 247] on img at bounding box center [403, 223] width 223 height 118
click at [386, 248] on img at bounding box center [403, 223] width 223 height 118
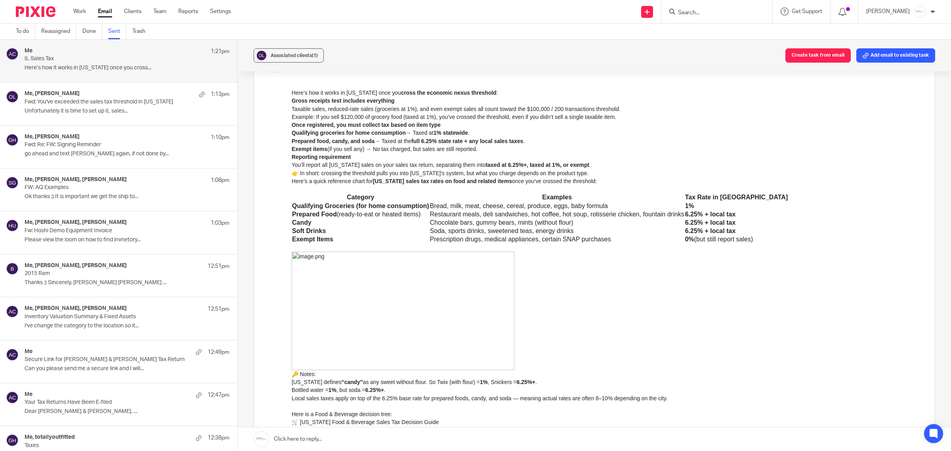
scroll to position [50, 0]
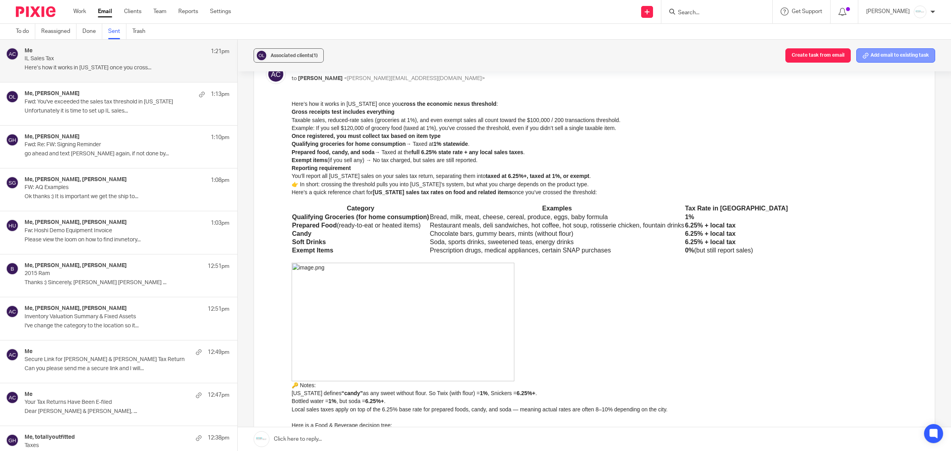
click at [873, 59] on button "Add email to existing task" at bounding box center [895, 55] width 79 height 14
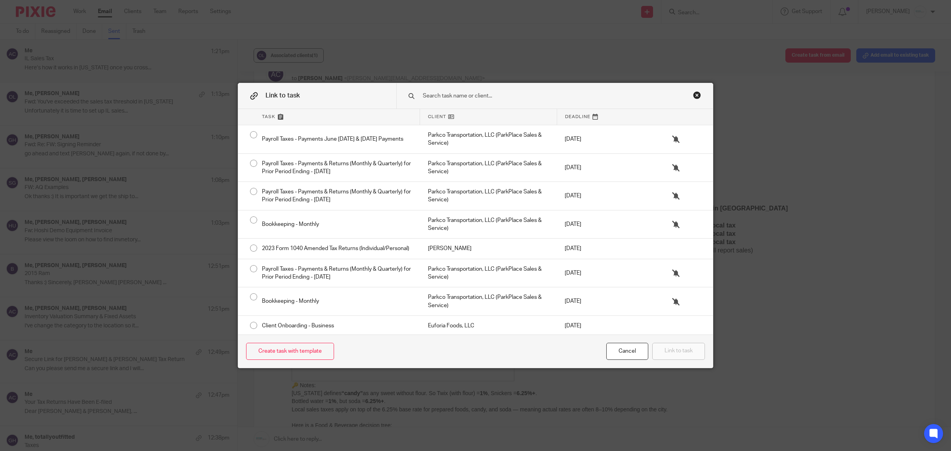
click at [550, 96] on input "text" at bounding box center [544, 96] width 244 height 9
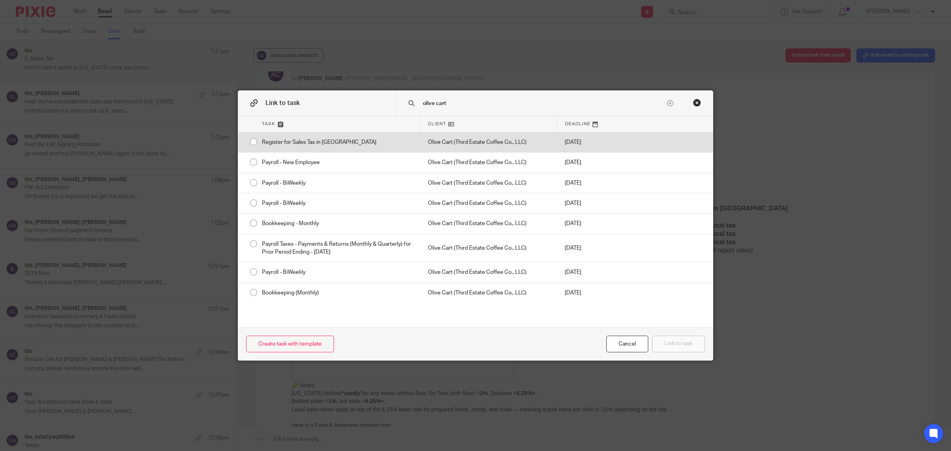
type input "olive cart"
click at [274, 148] on div "Register for Sales Tax in [GEOGRAPHIC_DATA]" at bounding box center [337, 142] width 166 height 20
radio input "true"
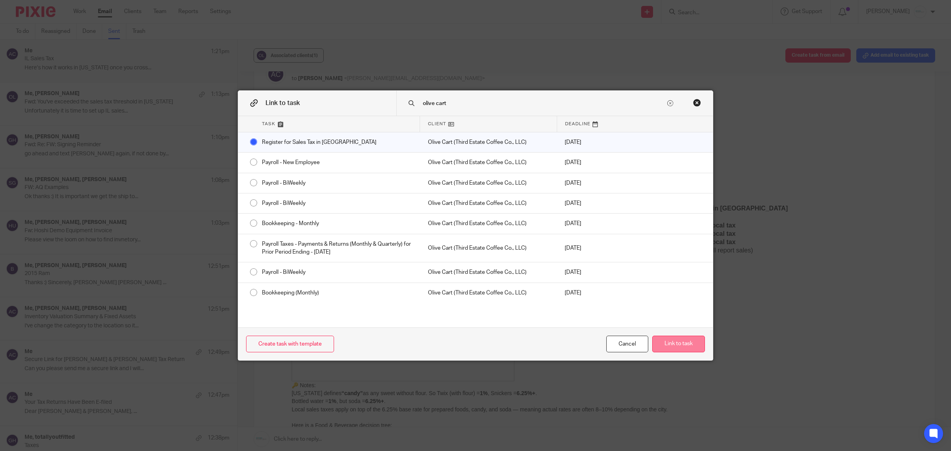
click at [671, 347] on button "Link to task" at bounding box center [678, 344] width 53 height 17
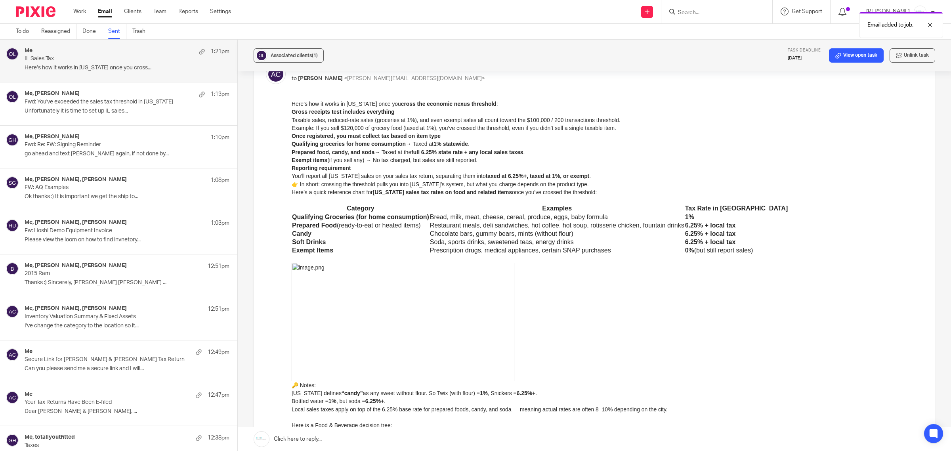
scroll to position [0, 0]
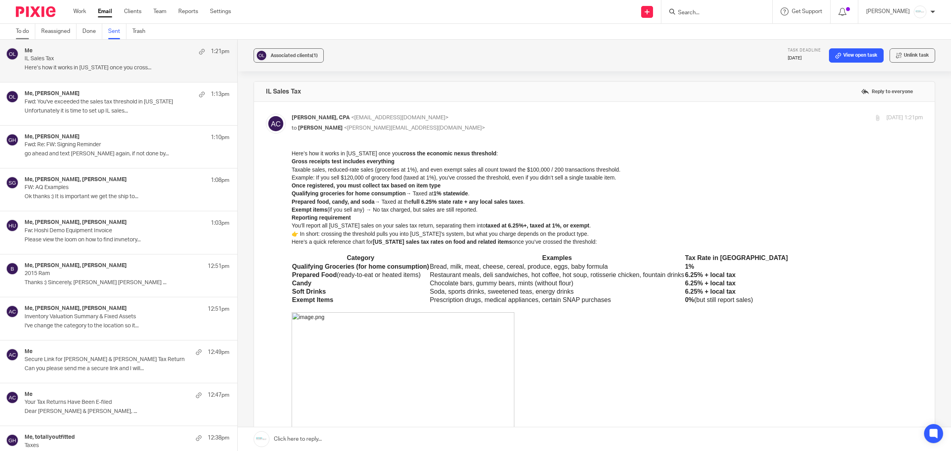
click at [16, 34] on link "To do" at bounding box center [25, 31] width 19 height 15
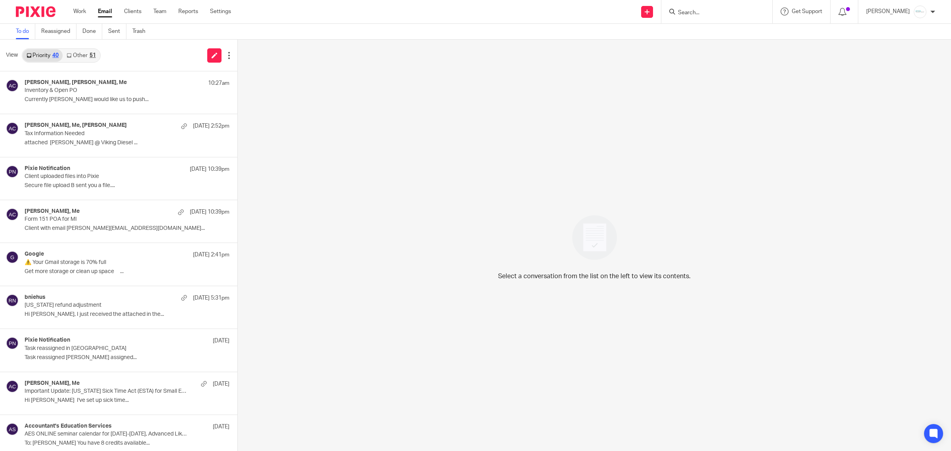
click at [707, 12] on input "Search" at bounding box center [712, 13] width 71 height 7
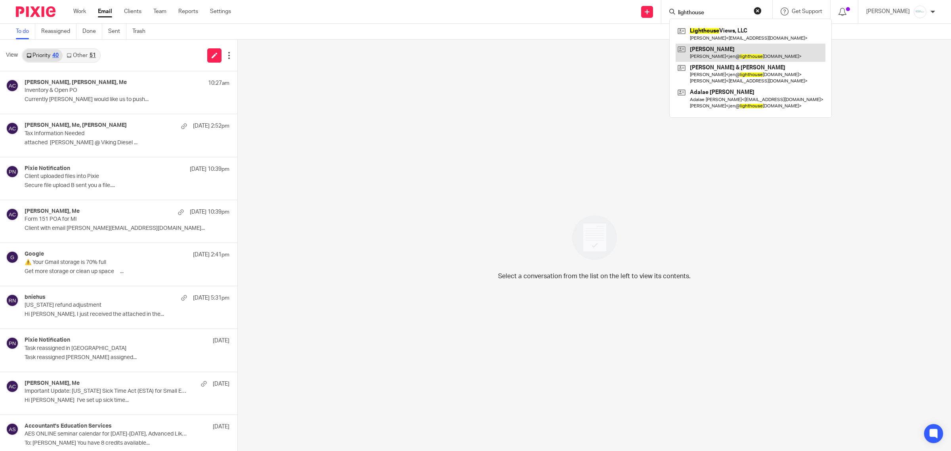
type input "lighthouse"
click at [712, 58] on link at bounding box center [751, 53] width 150 height 18
